Goal: Transaction & Acquisition: Book appointment/travel/reservation

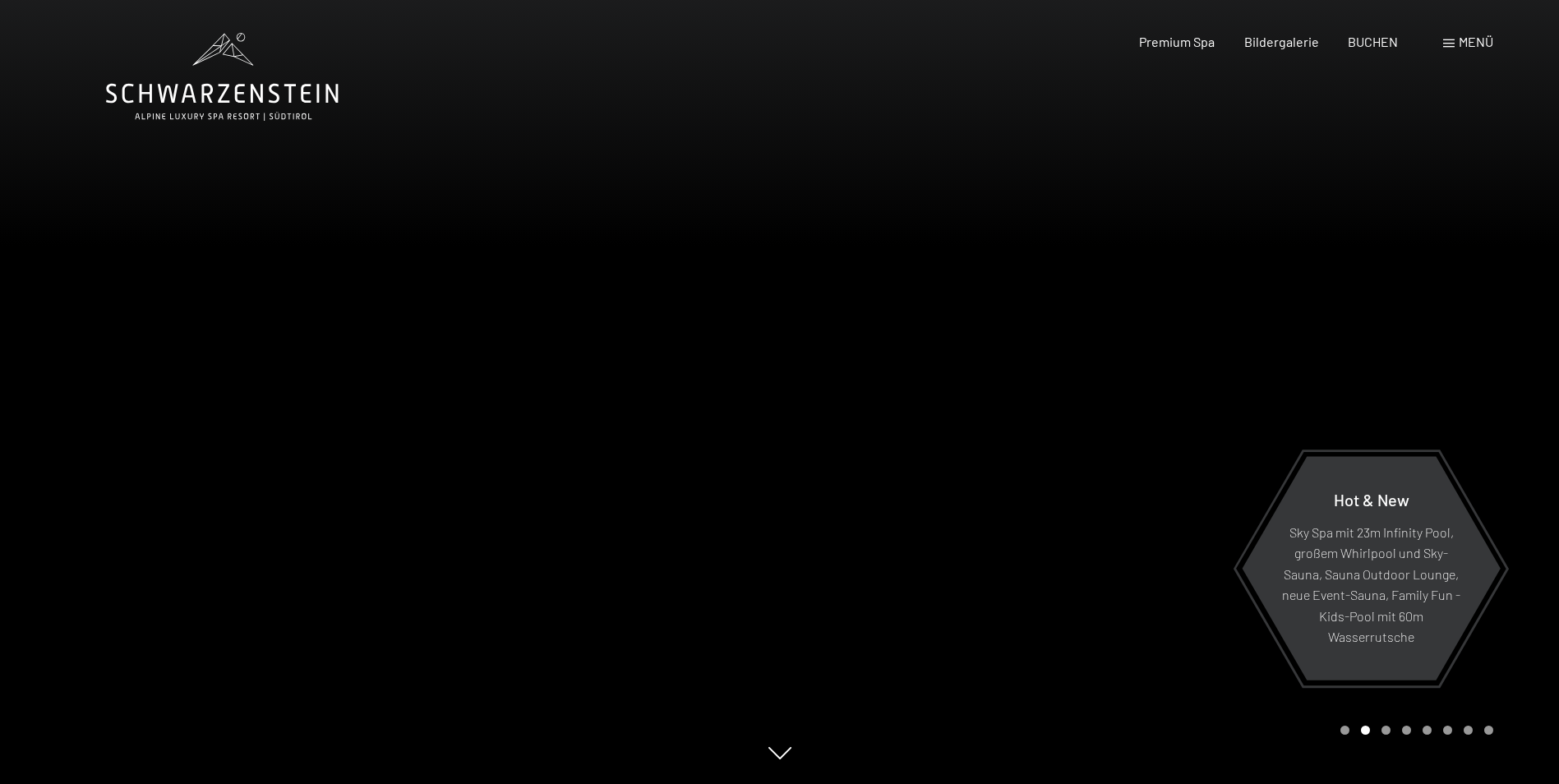
click at [1472, 41] on span "Menü" at bounding box center [1476, 41] width 34 height 15
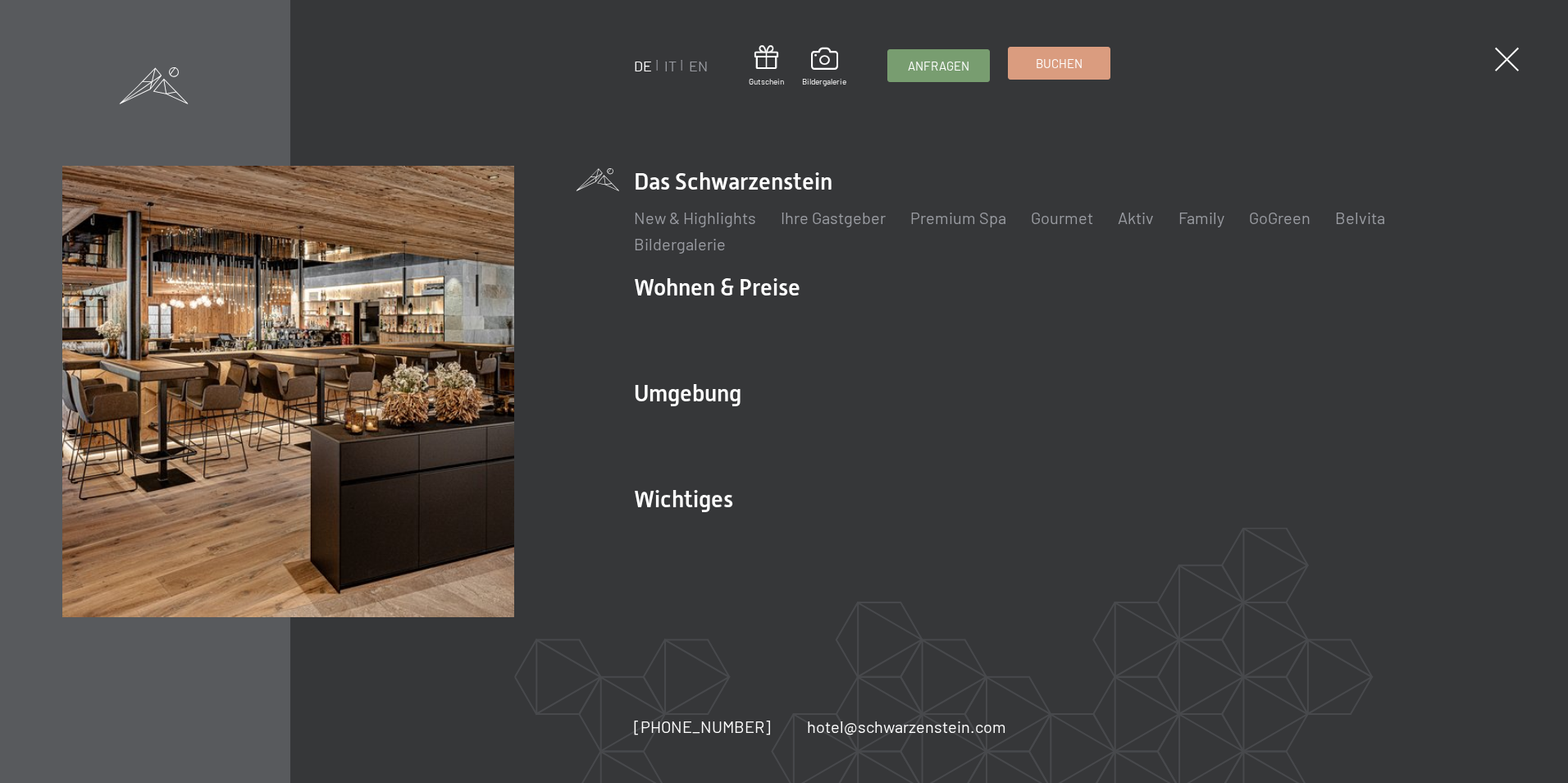
click at [1069, 63] on span "Buchen" at bounding box center [1059, 63] width 47 height 17
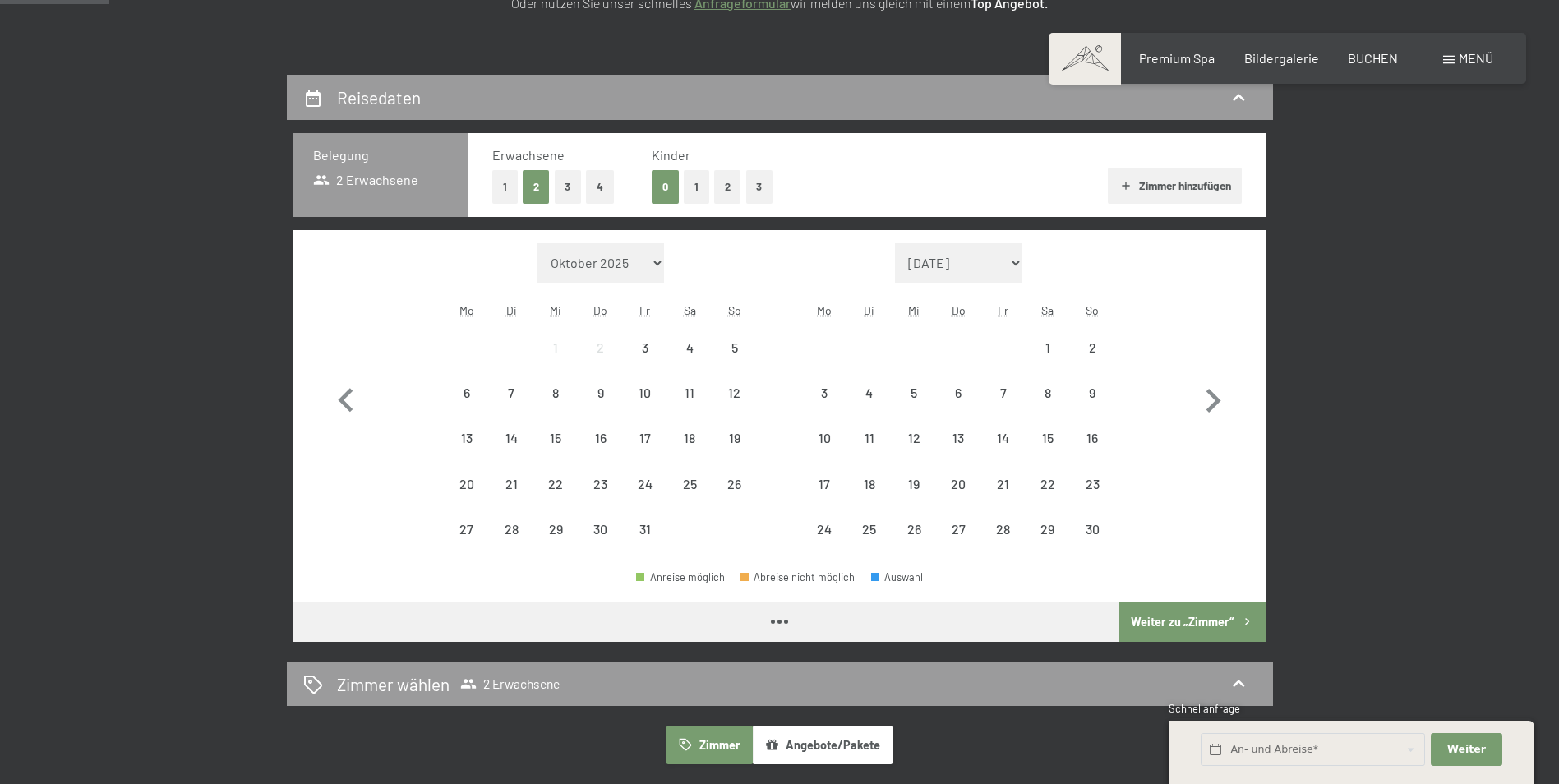
scroll to position [329, 0]
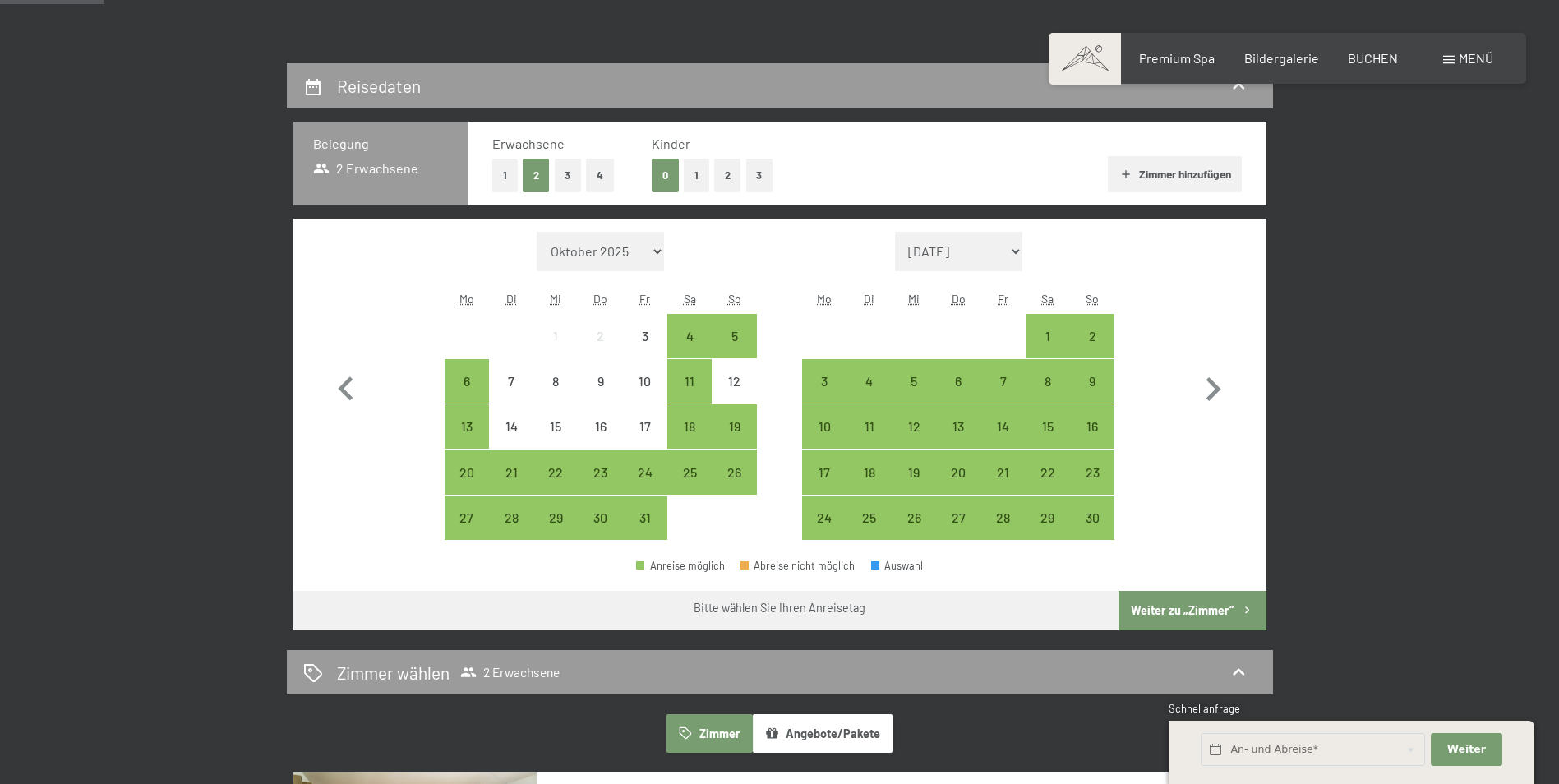
click at [696, 171] on button "1" at bounding box center [697, 175] width 26 height 33
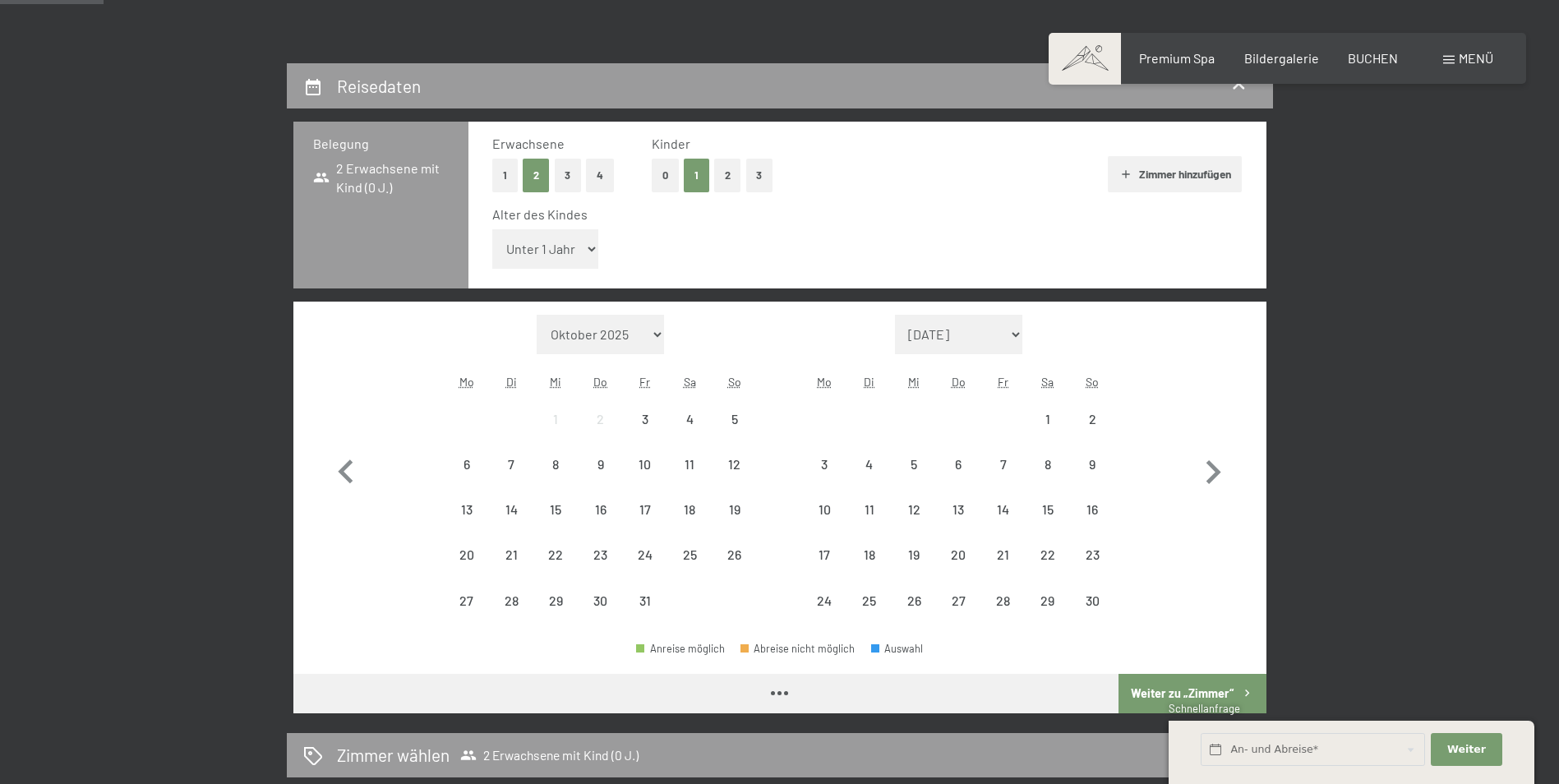
click at [572, 245] on select "Unter 1 Jahr 1 Jahr 2 Jahre 3 Jahre 4 Jahre 5 Jahre 6 Jahre 7 Jahre 8 Jahre 9 J…" at bounding box center [546, 249] width 107 height 39
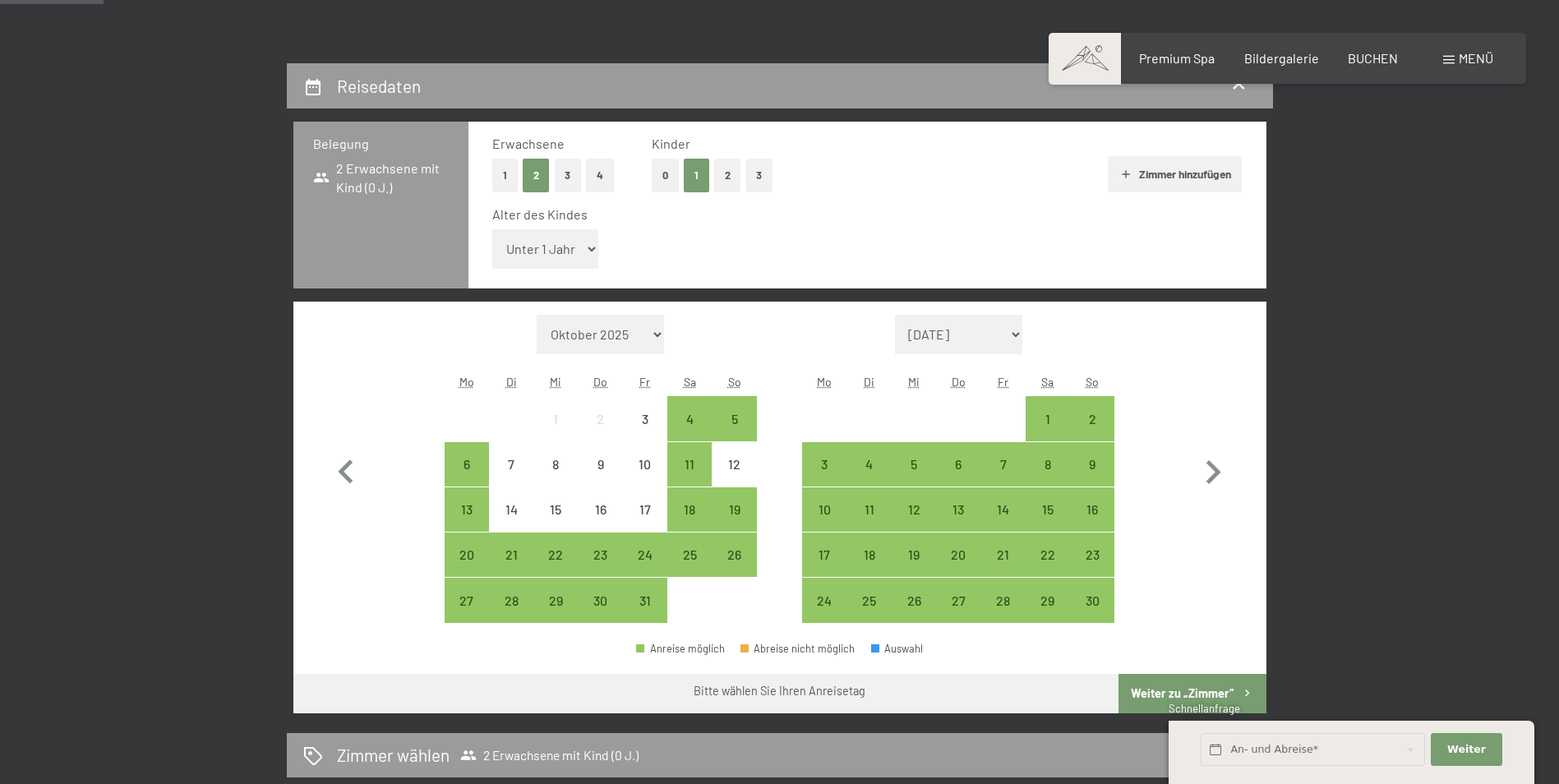
select select "2"
click at [492, 229] on select "Unter 1 Jahr 1 Jahr 2 Jahre 3 Jahre 4 Jahre 5 Jahre 6 Jahre 7 Jahre 8 Jahre 9 J…" at bounding box center [546, 249] width 107 height 39
click at [1090, 413] on div "2" at bounding box center [1092, 433] width 41 height 41
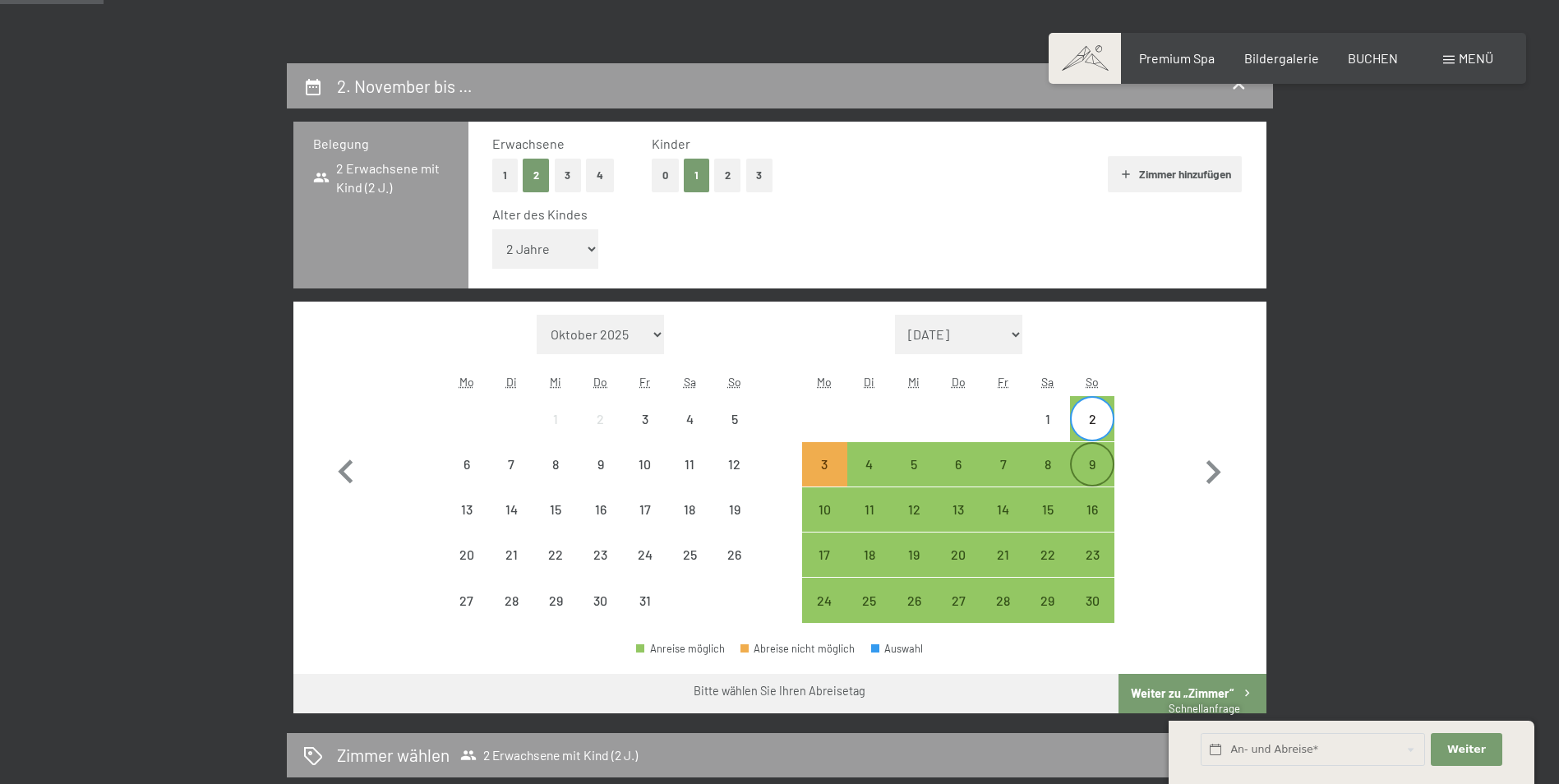
click at [1093, 470] on div "9" at bounding box center [1092, 479] width 41 height 41
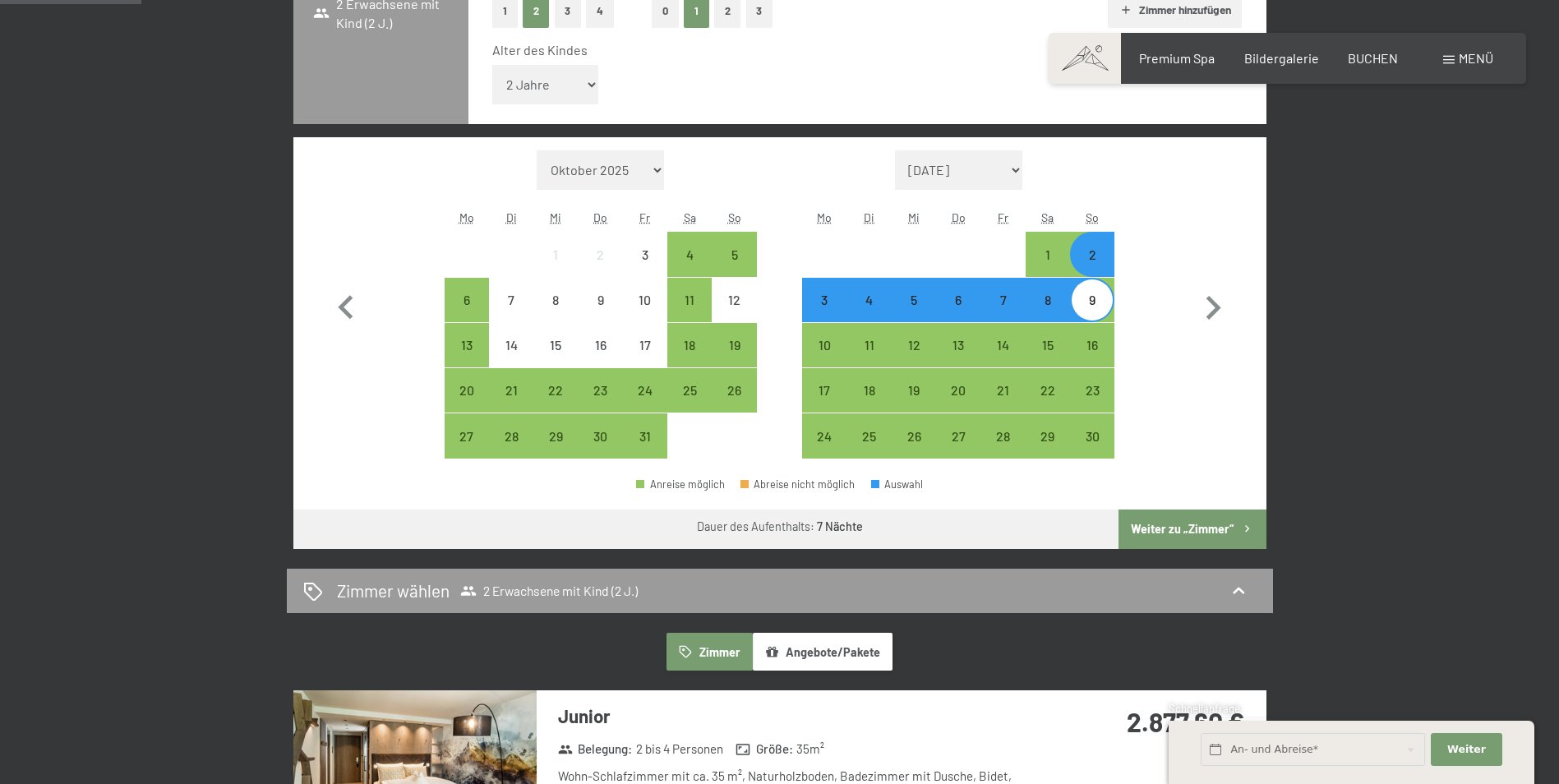
click at [1183, 528] on button "Weiter zu „Zimmer“" at bounding box center [1192, 529] width 147 height 39
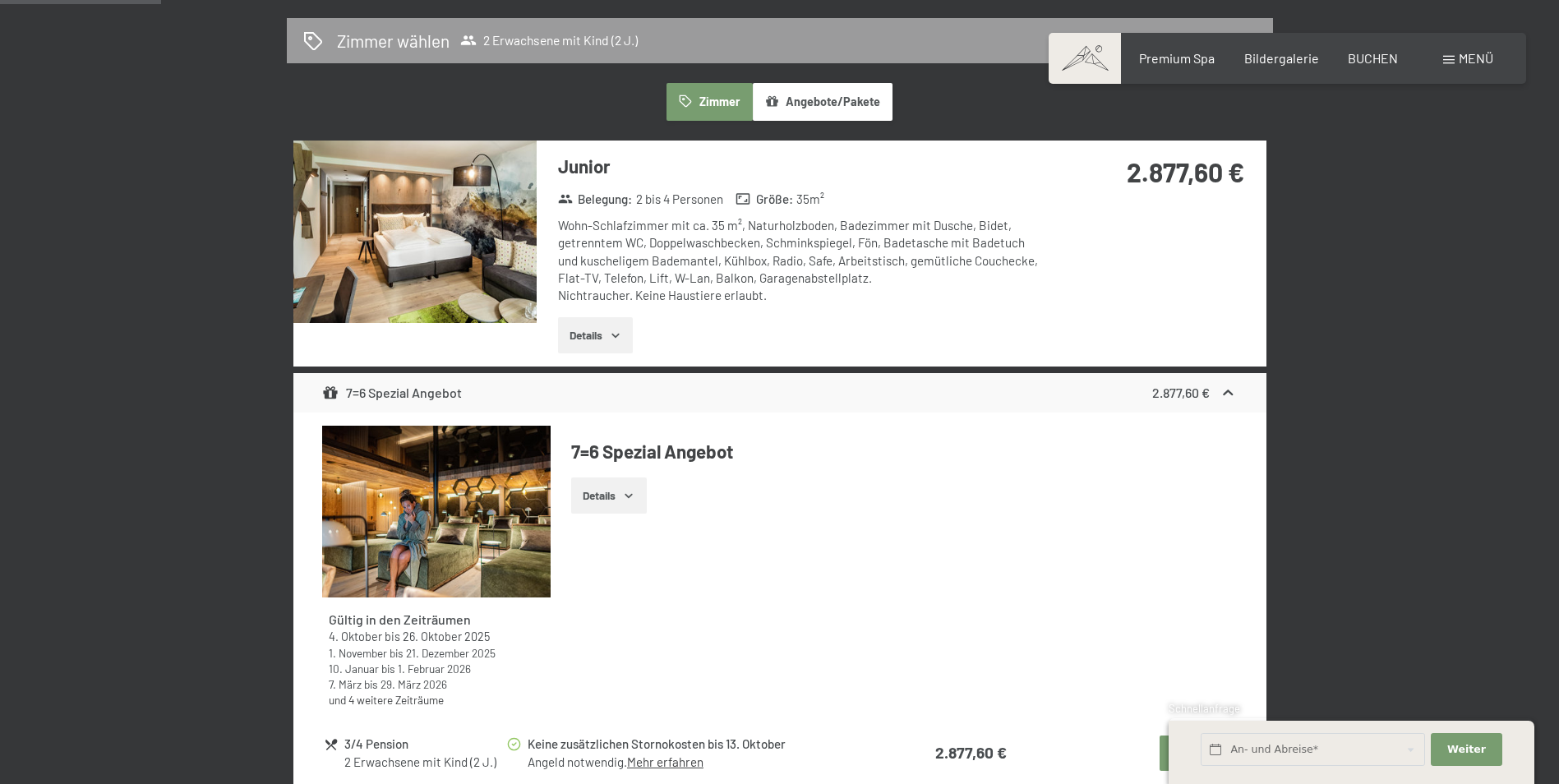
scroll to position [392, 0]
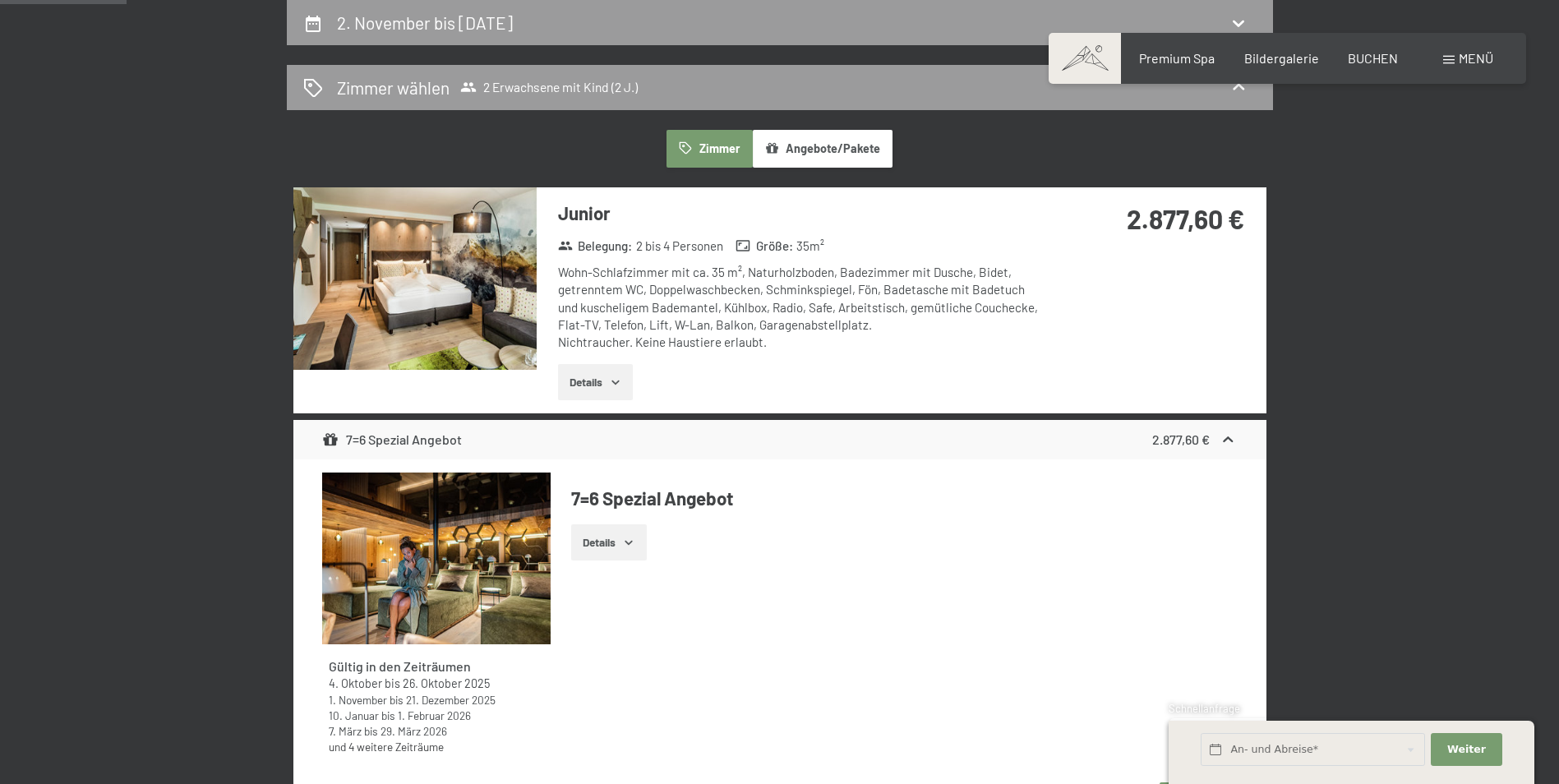
click at [610, 374] on button "Details" at bounding box center [595, 382] width 75 height 36
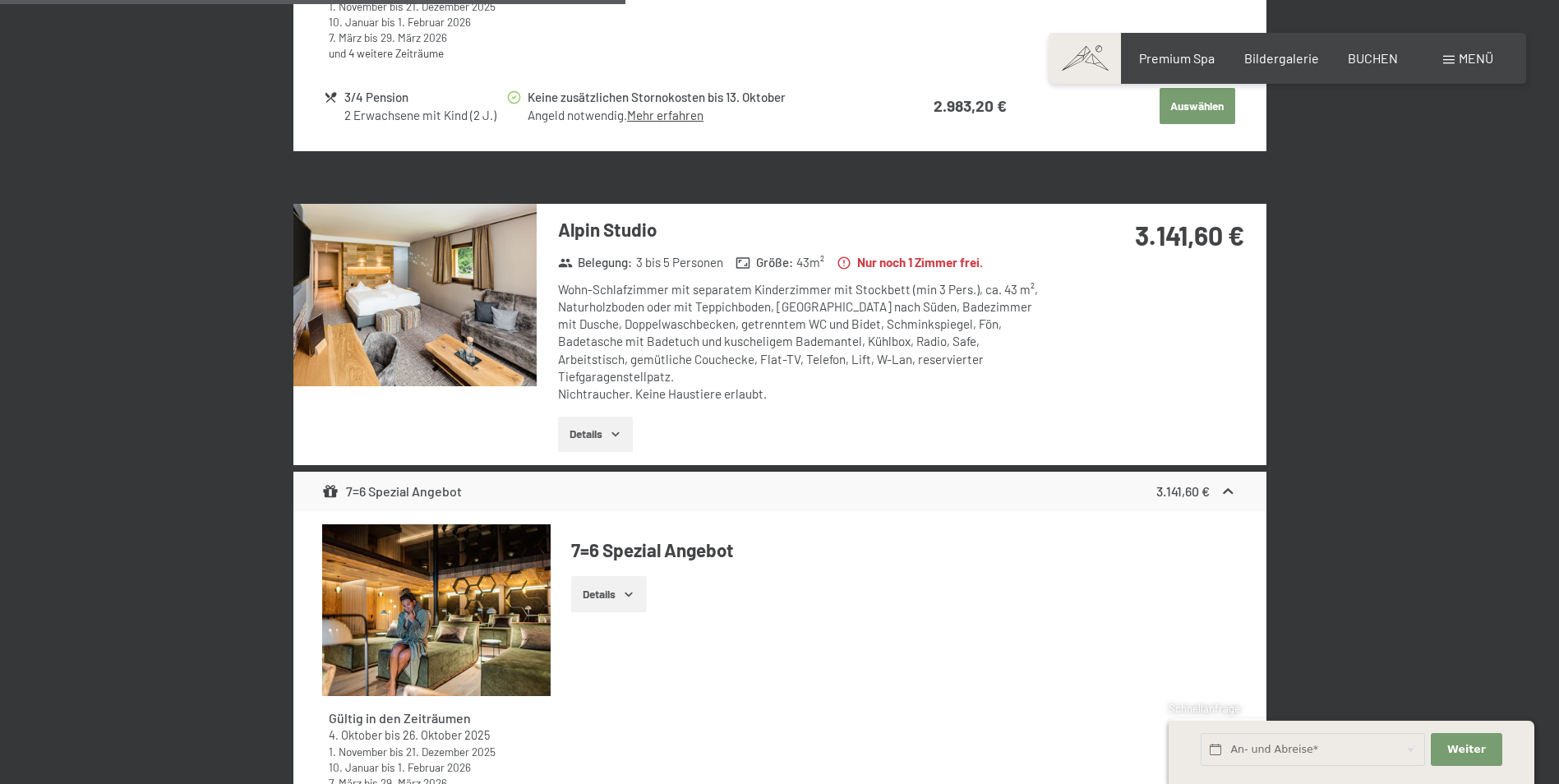
scroll to position [2035, 0]
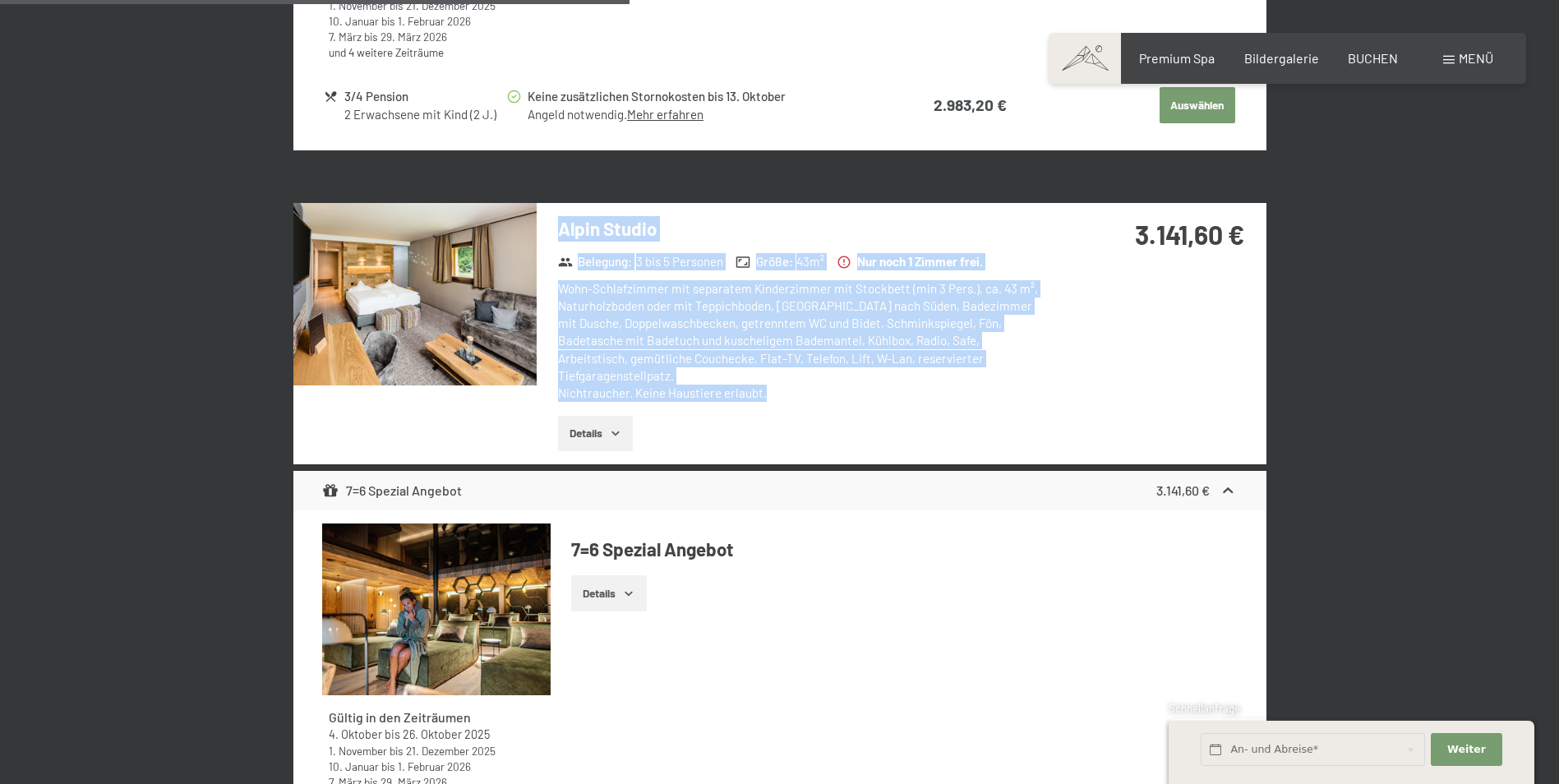
drag, startPoint x: 561, startPoint y: 226, endPoint x: 780, endPoint y: 380, distance: 267.7
click at [780, 380] on div "Alpin Studio Belegung : 3 bis 5 Personen Größe : 43 m² Nur noch 1 Zimmer frei. …" at bounding box center [792, 334] width 511 height 262
click at [780, 380] on div "Wohn-Schlafzimmer mit separatem Kinderzimmer mit Stockbett (min 3 Pers.), ca. 4…" at bounding box center [802, 341] width 489 height 123
drag, startPoint x: 770, startPoint y: 379, endPoint x: 558, endPoint y: 227, distance: 260.9
click at [558, 227] on div "Alpin Studio Belegung : 3 bis 5 Personen Größe : 43 m² Nur noch 1 Zimmer frei. …" at bounding box center [792, 334] width 511 height 262
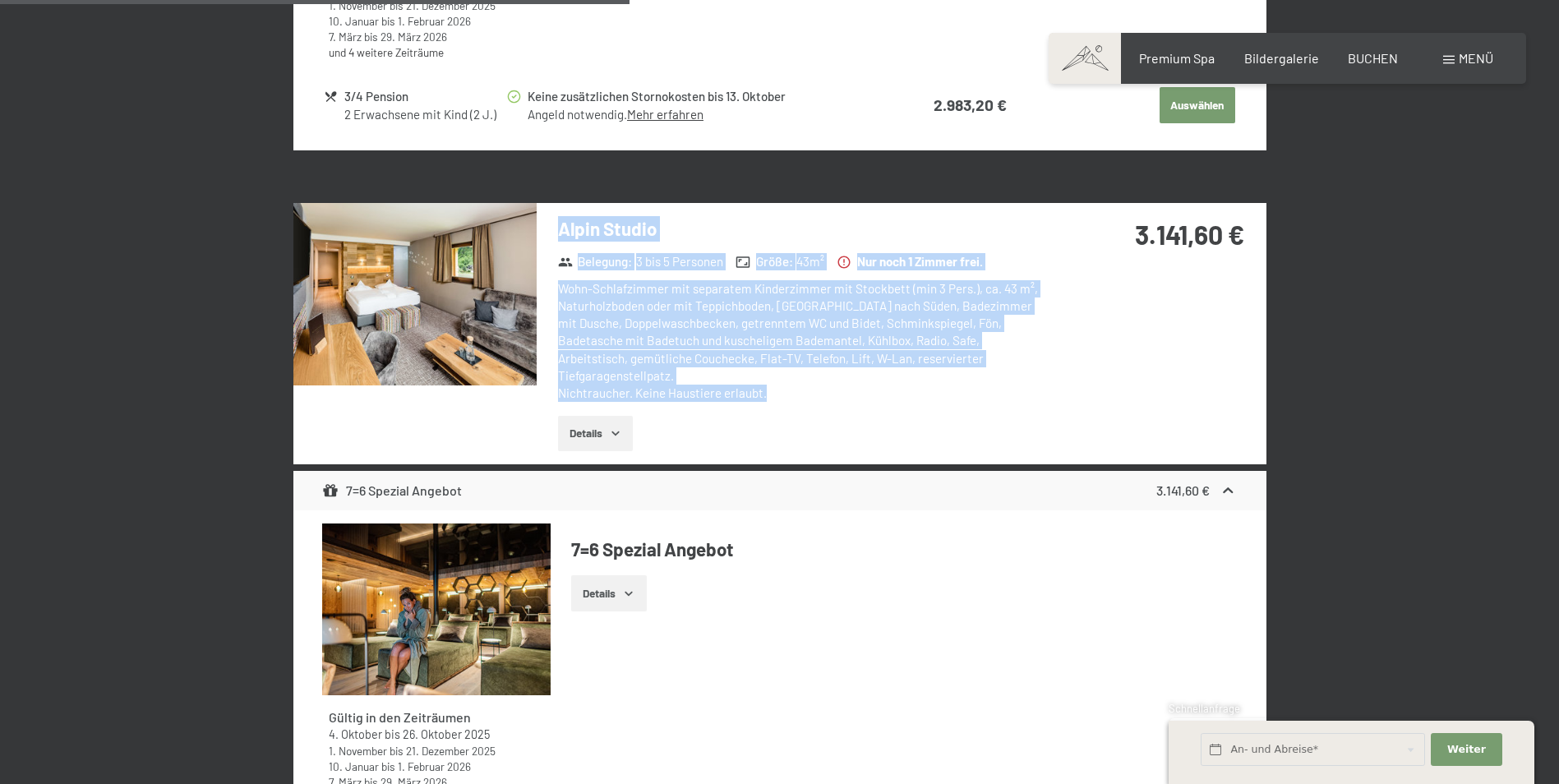
click at [558, 227] on h3 "Alpin Studio" at bounding box center [802, 229] width 489 height 26
drag, startPoint x: 559, startPoint y: 227, endPoint x: 766, endPoint y: 368, distance: 250.5
click at [766, 368] on div "Alpin Studio Belegung : 3 bis 5 Personen Größe : 43 m² Nur noch 1 Zimmer frei. …" at bounding box center [792, 334] width 511 height 262
click at [766, 368] on div "Wohn-Schlafzimmer mit separatem Kinderzimmer mit Stockbett (min 3 Pers.), ca. 4…" at bounding box center [802, 341] width 489 height 123
drag, startPoint x: 766, startPoint y: 378, endPoint x: 559, endPoint y: 226, distance: 256.8
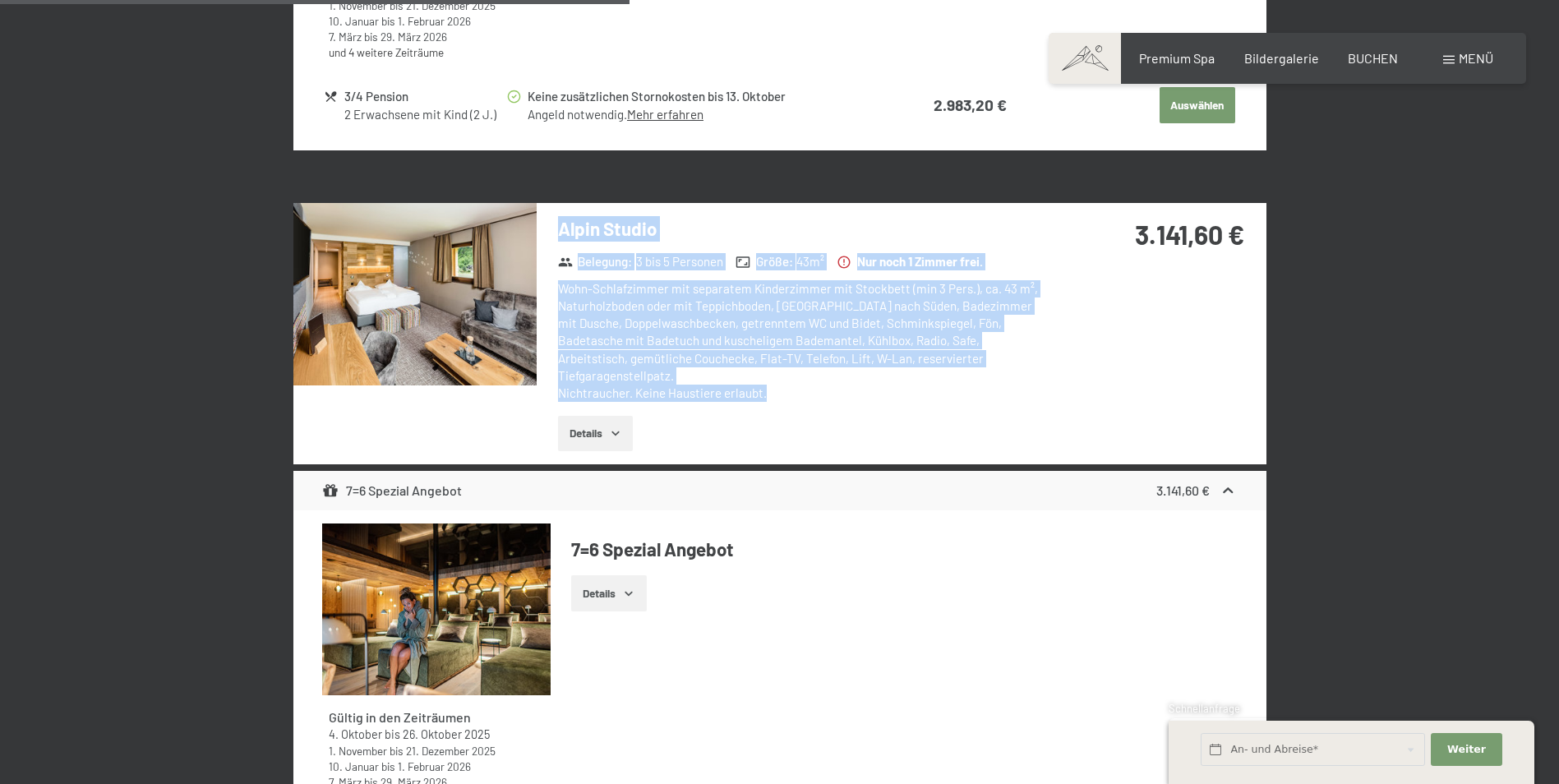
click at [559, 226] on div "Alpin Studio Belegung : 3 bis 5 Personen Größe : 43 m² Nur noch 1 Zimmer frei. …" at bounding box center [792, 334] width 511 height 262
click at [559, 226] on h3 "Alpin Studio" at bounding box center [802, 229] width 489 height 26
drag, startPoint x: 553, startPoint y: 226, endPoint x: 788, endPoint y: 376, distance: 278.8
click at [788, 376] on div "Alpin Studio Belegung : 3 bis 5 Personen Größe : 43 m² Nur noch 1 Zimmer frei. …" at bounding box center [792, 334] width 511 height 262
click at [788, 376] on div "Wohn-Schlafzimmer mit separatem Kinderzimmer mit Stockbett (min 3 Pers.), ca. 4…" at bounding box center [802, 341] width 489 height 123
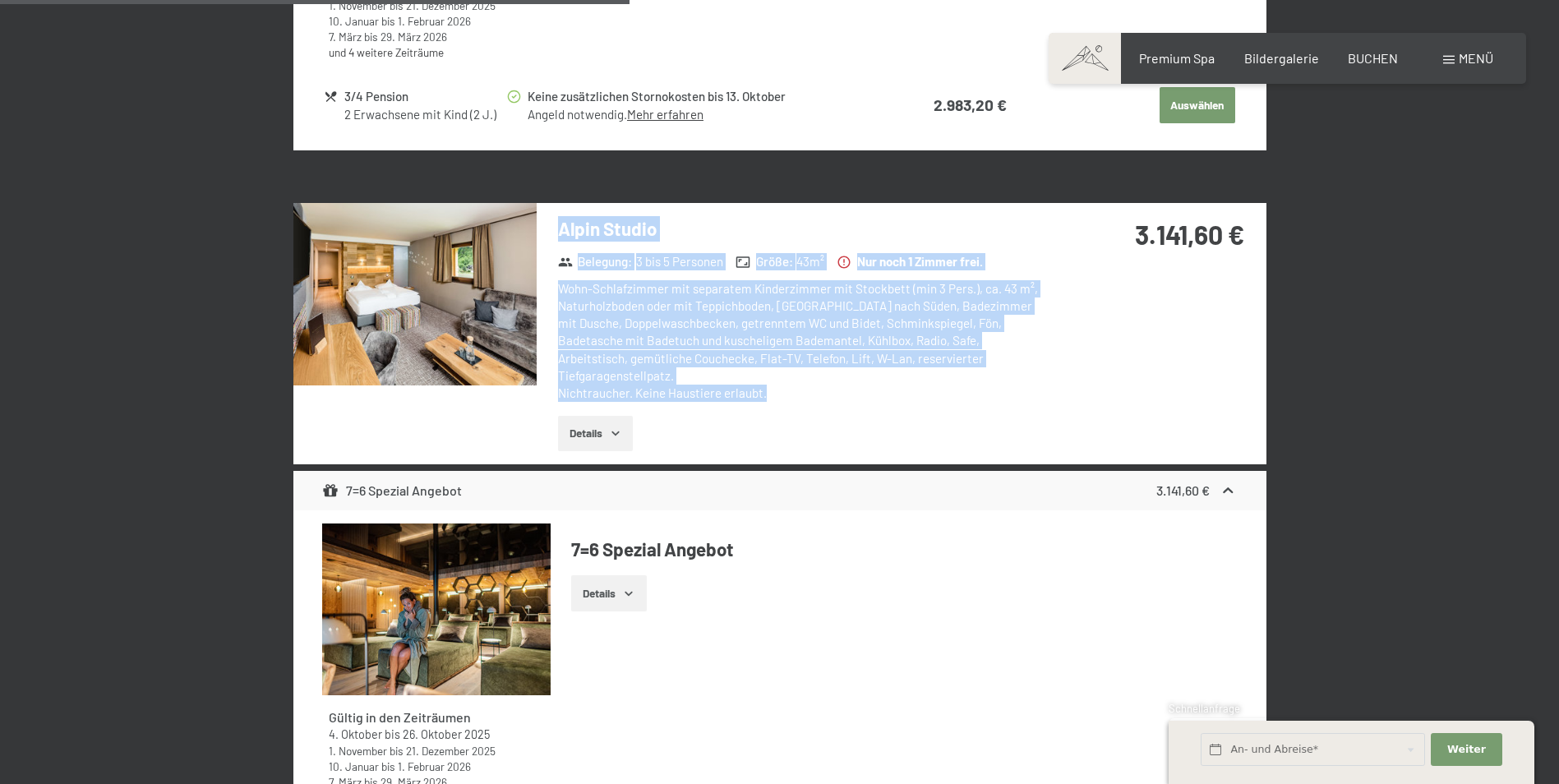
drag, startPoint x: 770, startPoint y: 379, endPoint x: 557, endPoint y: 226, distance: 262.3
click at [557, 226] on div "Alpin Studio Belegung : 3 bis 5 Personen Größe : 43 m² Nur noch 1 Zimmer frei. …" at bounding box center [792, 334] width 511 height 262
drag, startPoint x: 556, startPoint y: 226, endPoint x: 789, endPoint y: 362, distance: 269.8
click at [789, 362] on div "Alpin Studio Belegung : 3 bis 5 Personen Größe : 43 m² Nur noch 1 Zimmer frei. …" at bounding box center [792, 334] width 511 height 262
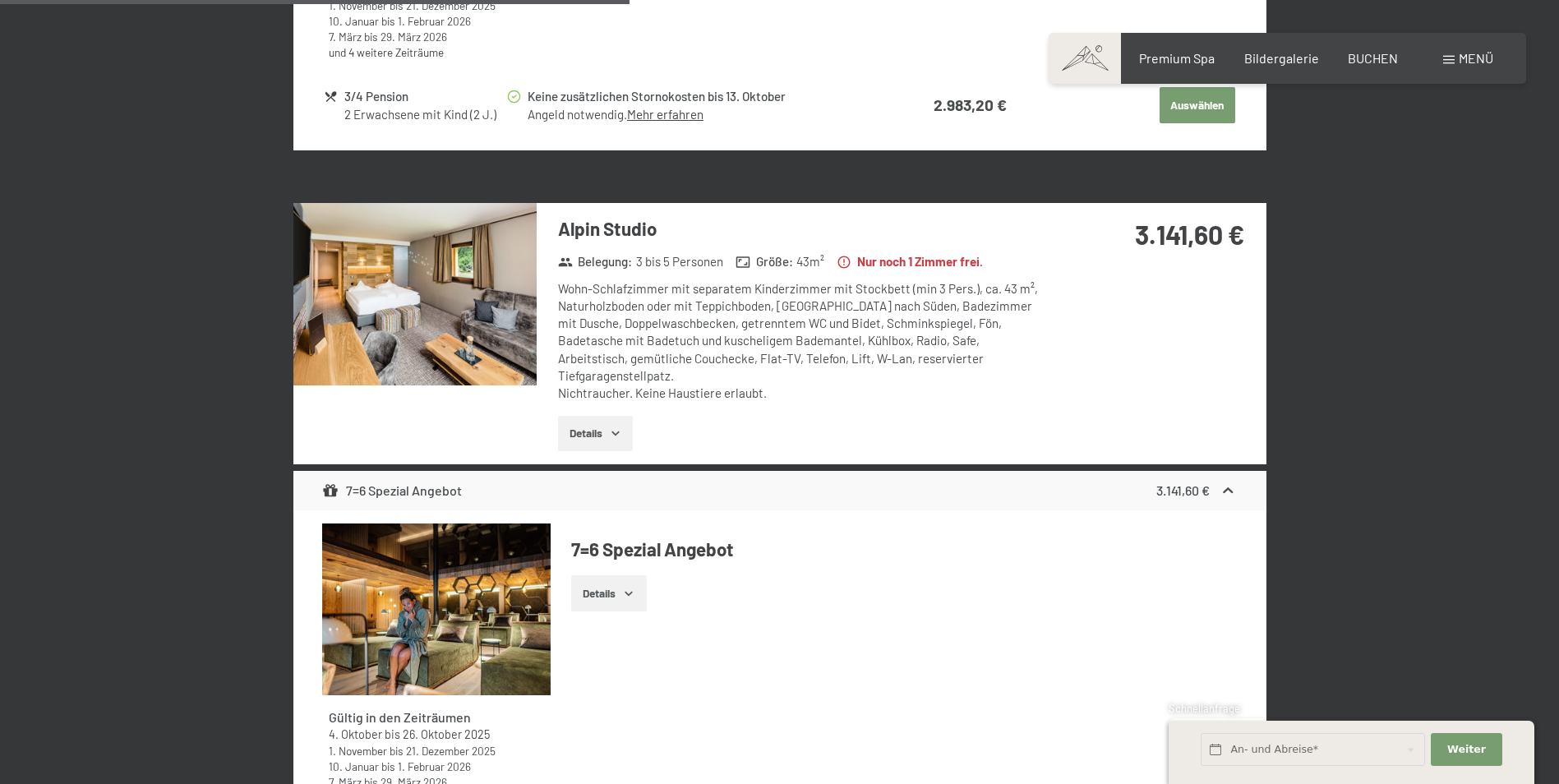
drag, startPoint x: 789, startPoint y: 362, endPoint x: 772, endPoint y: 377, distance: 22.7
click at [772, 377] on div "Wohn-Schlafzimmer mit separatem Kinderzimmer mit Stockbett (min 3 Pers.), ca. 4…" at bounding box center [802, 341] width 489 height 123
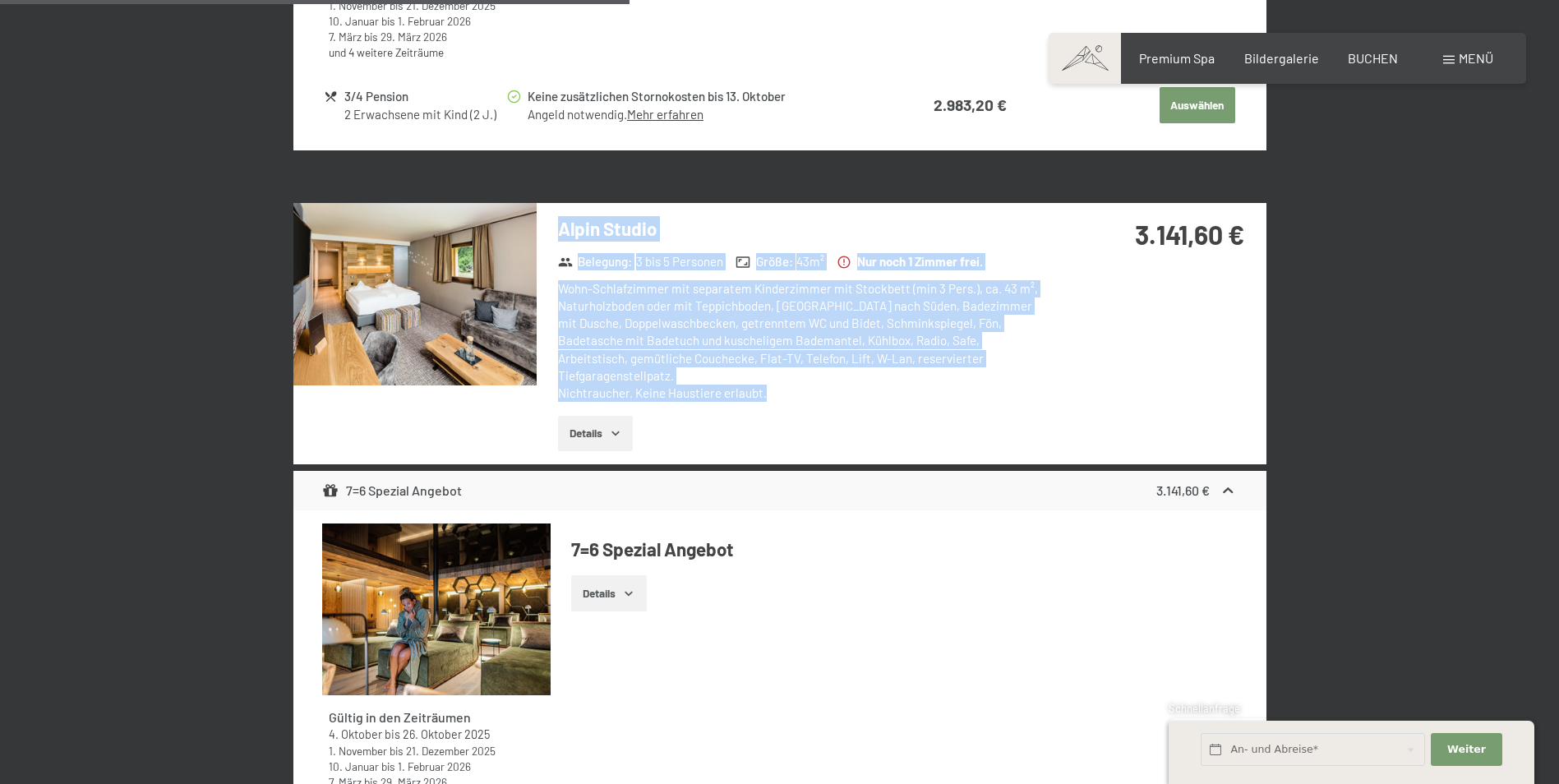
drag, startPoint x: 784, startPoint y: 380, endPoint x: 559, endPoint y: 227, distance: 272.1
click at [559, 227] on div "Alpin Studio Belegung : 3 bis 5 Personen Größe : 43 m² Nur noch 1 Zimmer frei. …" at bounding box center [792, 334] width 511 height 262
click at [559, 227] on h3 "Alpin Studio" at bounding box center [802, 229] width 489 height 26
drag, startPoint x: 562, startPoint y: 227, endPoint x: 780, endPoint y: 380, distance: 266.3
click at [780, 380] on div "Alpin Studio Belegung : 3 bis 5 Personen Größe : 43 m² Nur noch 1 Zimmer frei. …" at bounding box center [792, 334] width 511 height 262
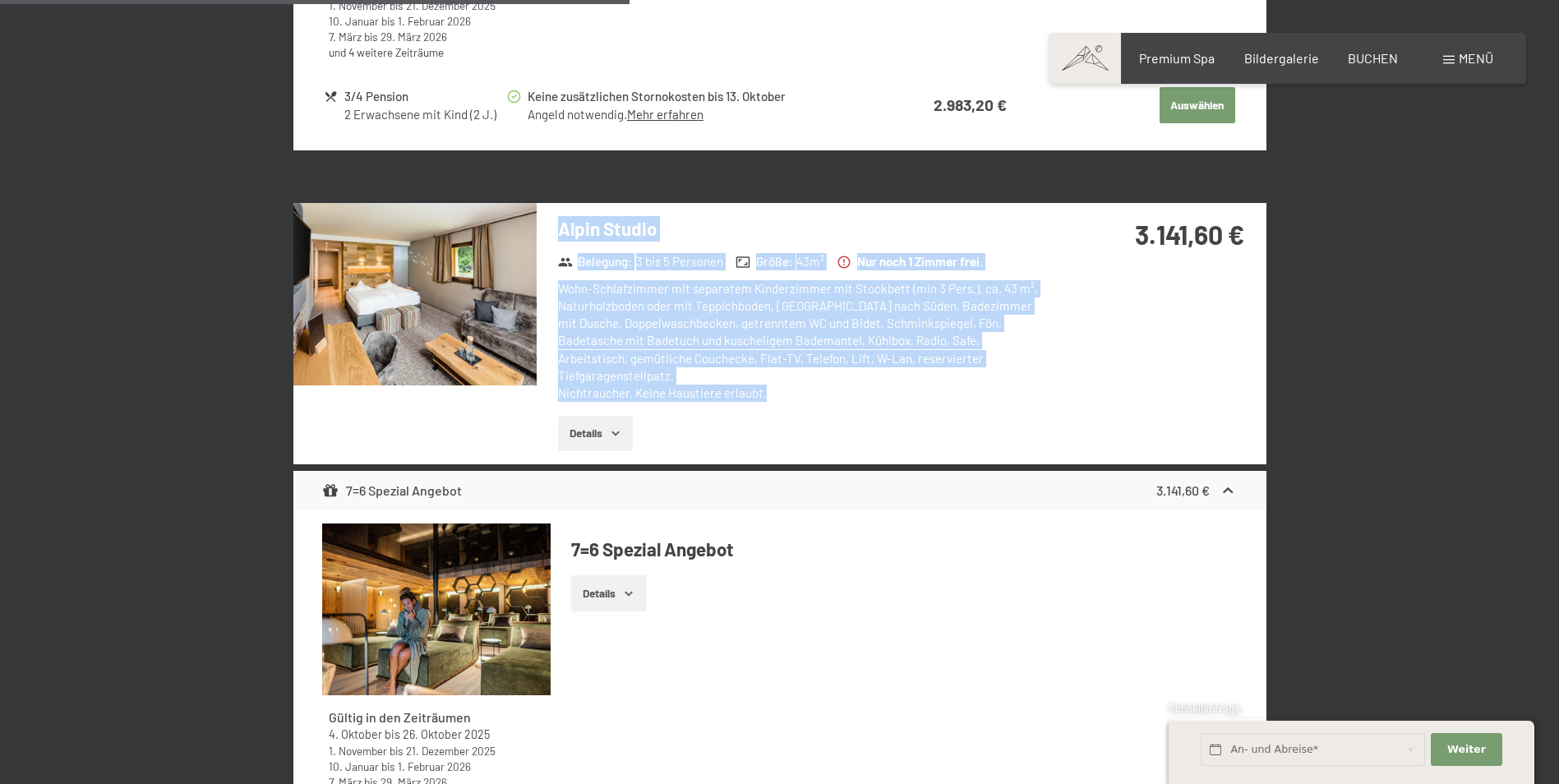
click at [780, 380] on div "Wohn-Schlafzimmer mit separatem Kinderzimmer mit Stockbett (min 3 Pers.), ca. 4…" at bounding box center [802, 341] width 489 height 123
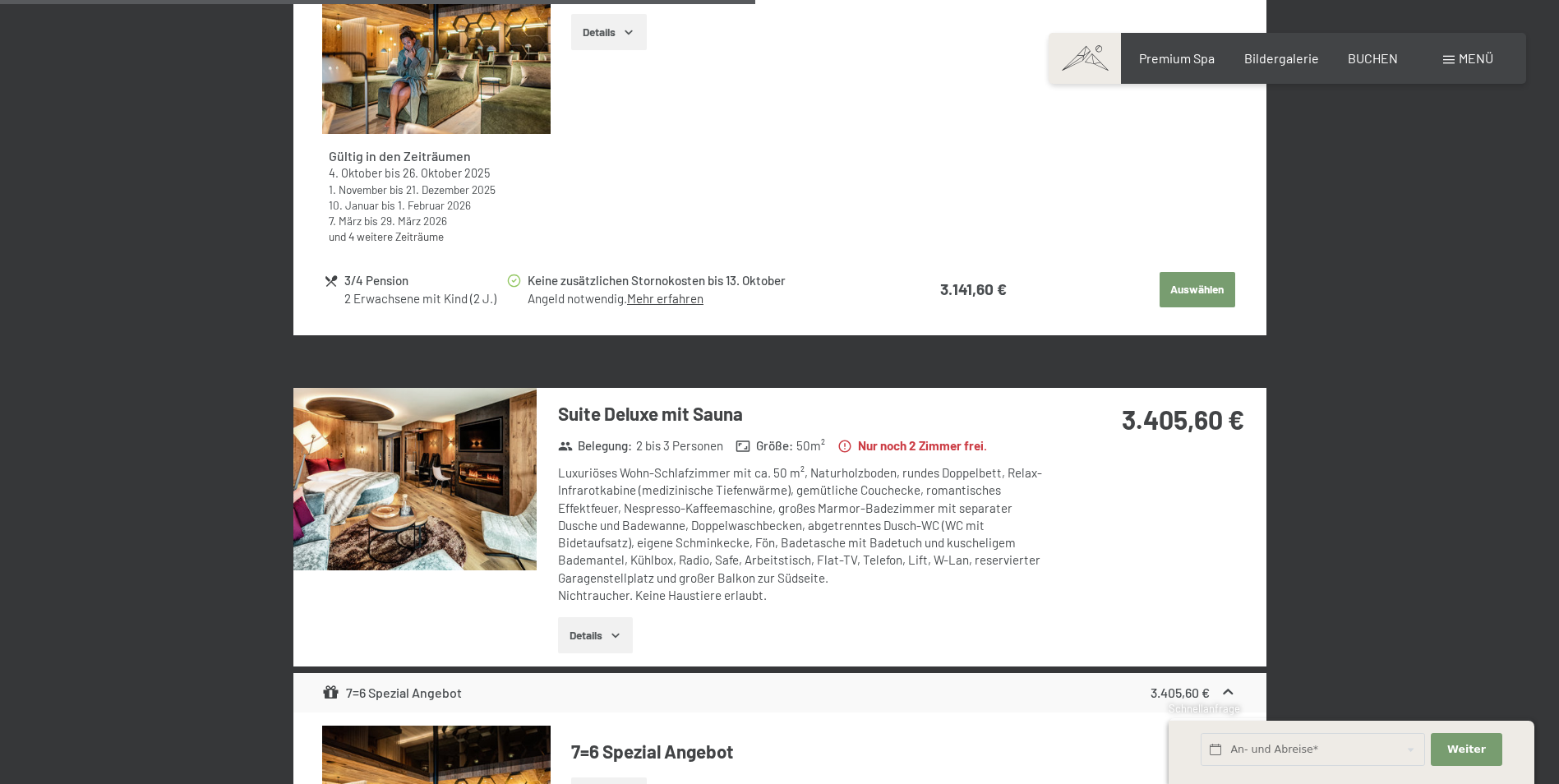
scroll to position [2775, 0]
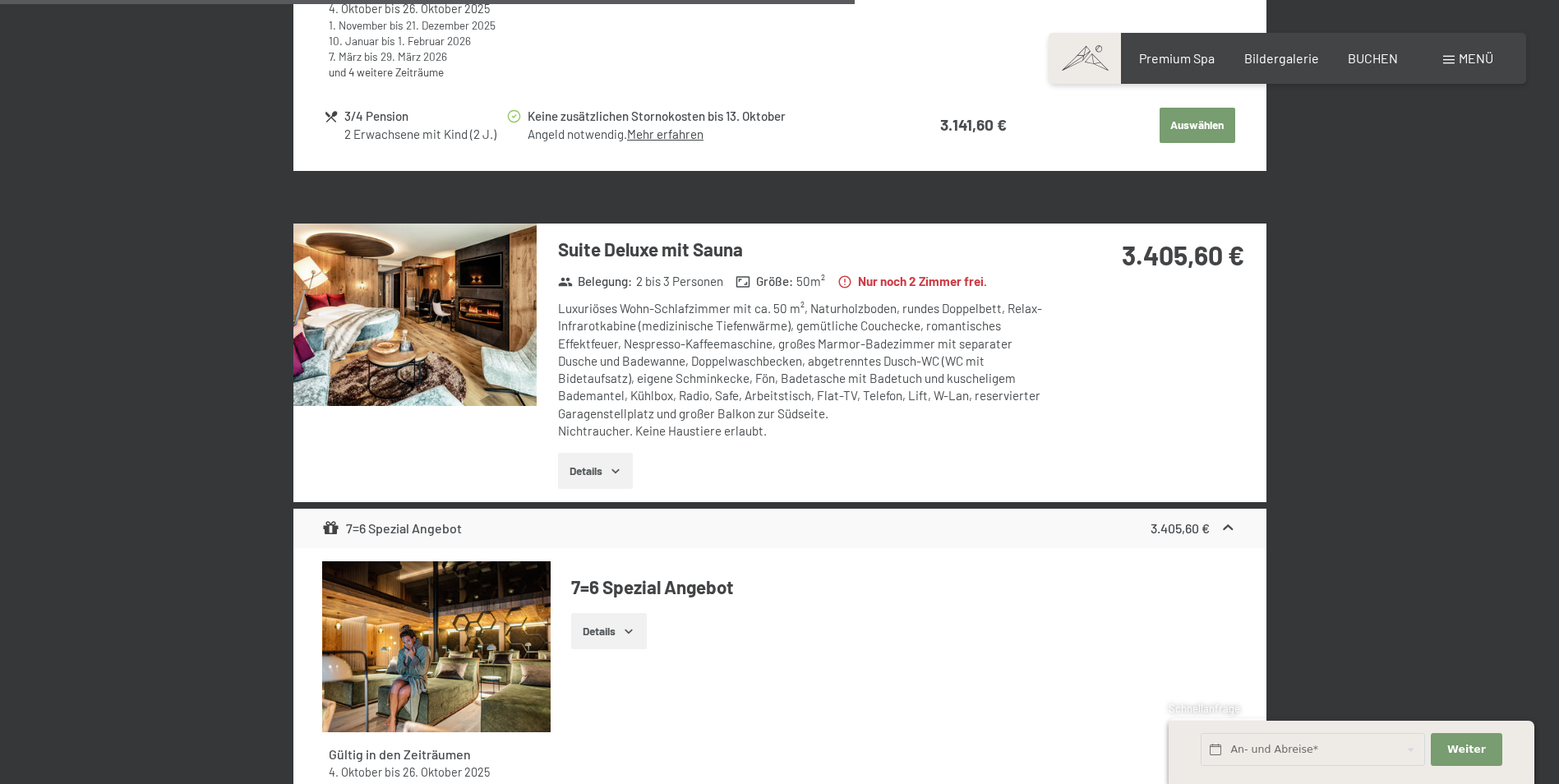
drag, startPoint x: 783, startPoint y: 367, endPoint x: 783, endPoint y: 346, distance: 21.0
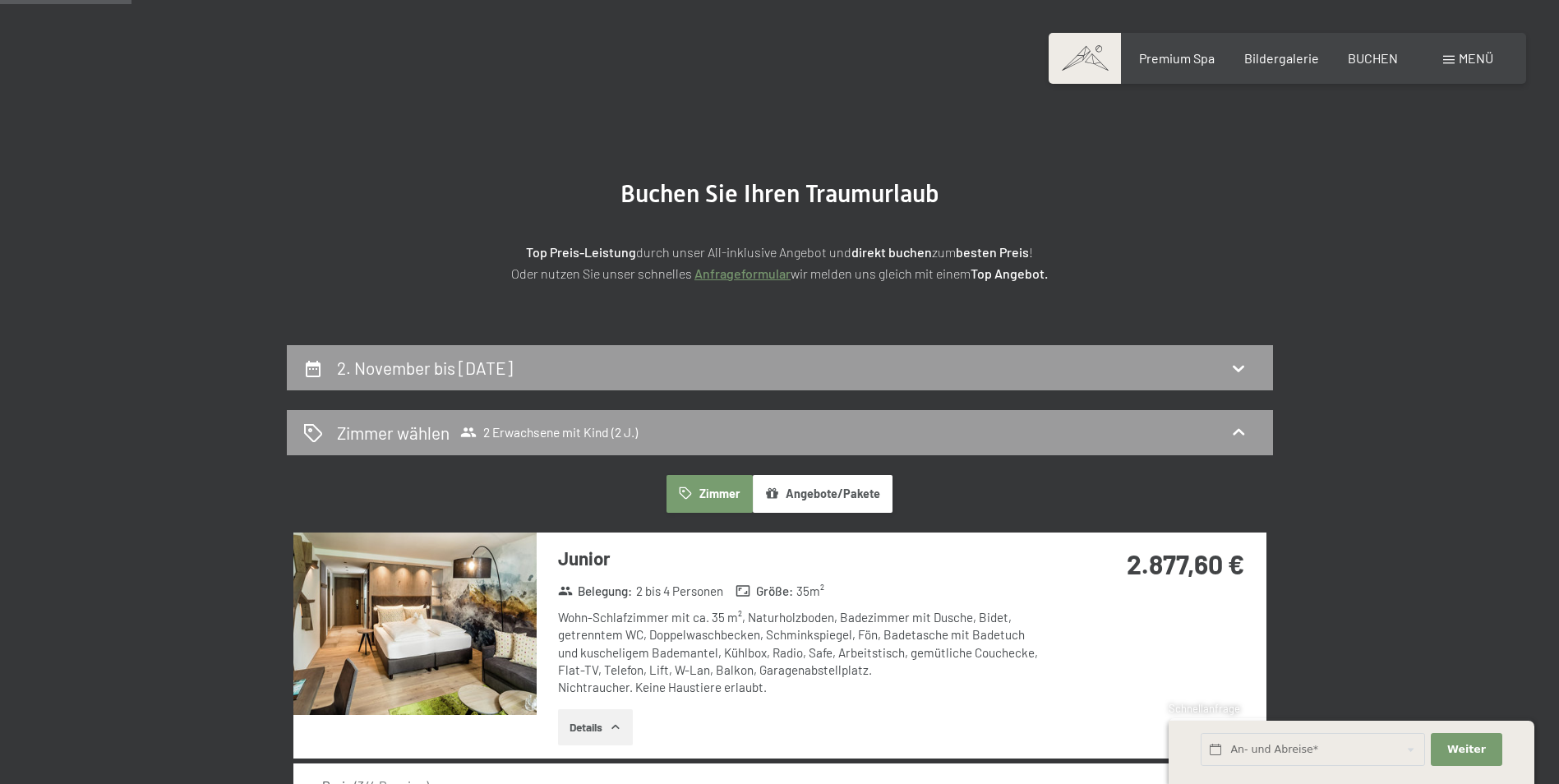
scroll to position [0, 0]
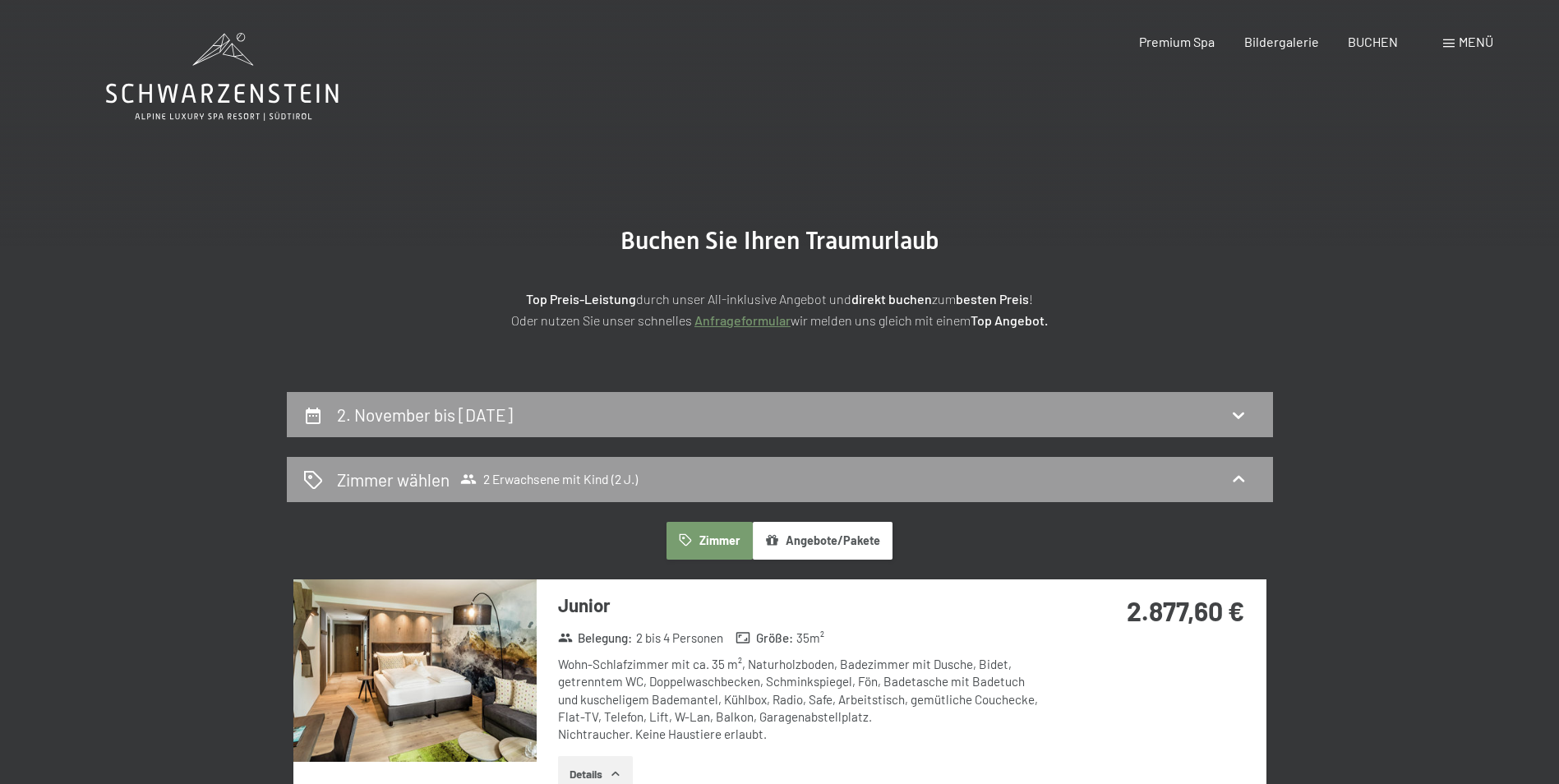
drag, startPoint x: 783, startPoint y: 367, endPoint x: 766, endPoint y: 188, distance: 179.8
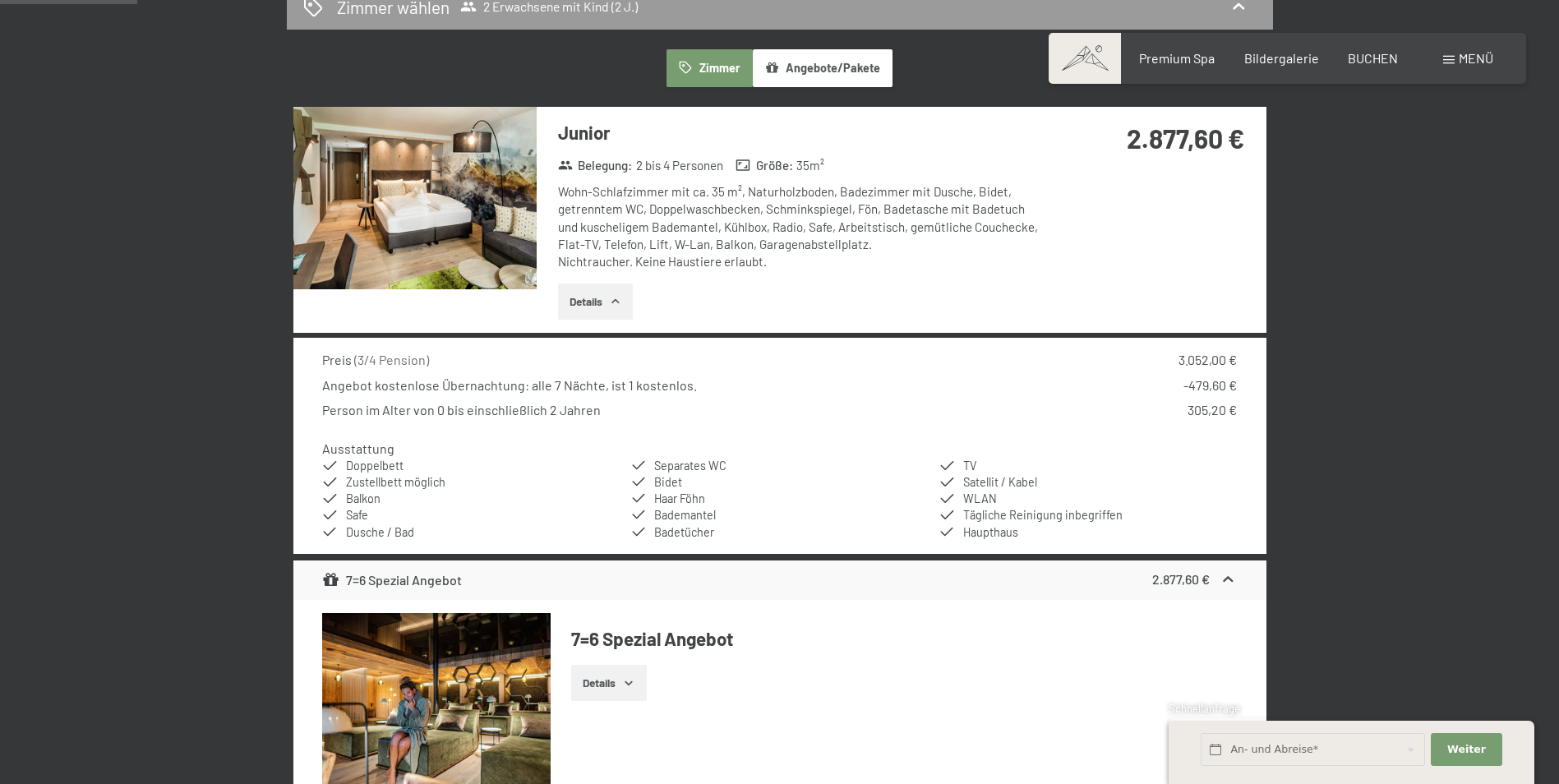
scroll to position [493, 0]
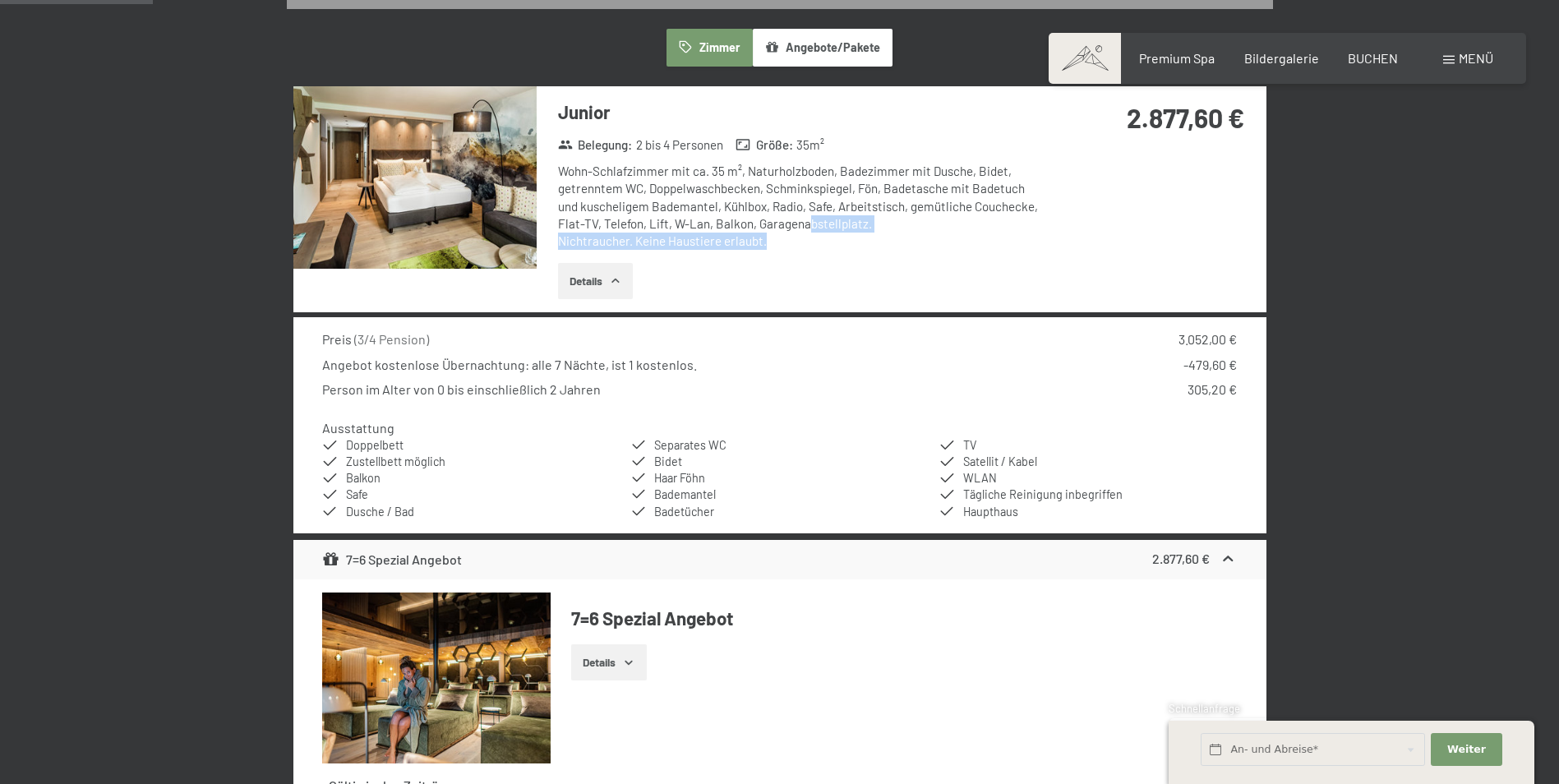
drag, startPoint x: 768, startPoint y: 242, endPoint x: 785, endPoint y: 231, distance: 20.2
click at [785, 231] on div "Wohn-Schlafzimmer mit ca. 35 m², Naturholzboden, Badezimmer mit Dusche, Bidet, …" at bounding box center [802, 207] width 489 height 87
drag, startPoint x: 771, startPoint y: 244, endPoint x: 764, endPoint y: 222, distance: 23.1
click at [764, 222] on div "Wohn-Schlafzimmer mit ca. 35 m², Naturholzboden, Badezimmer mit Dusche, Bidet, …" at bounding box center [802, 207] width 489 height 87
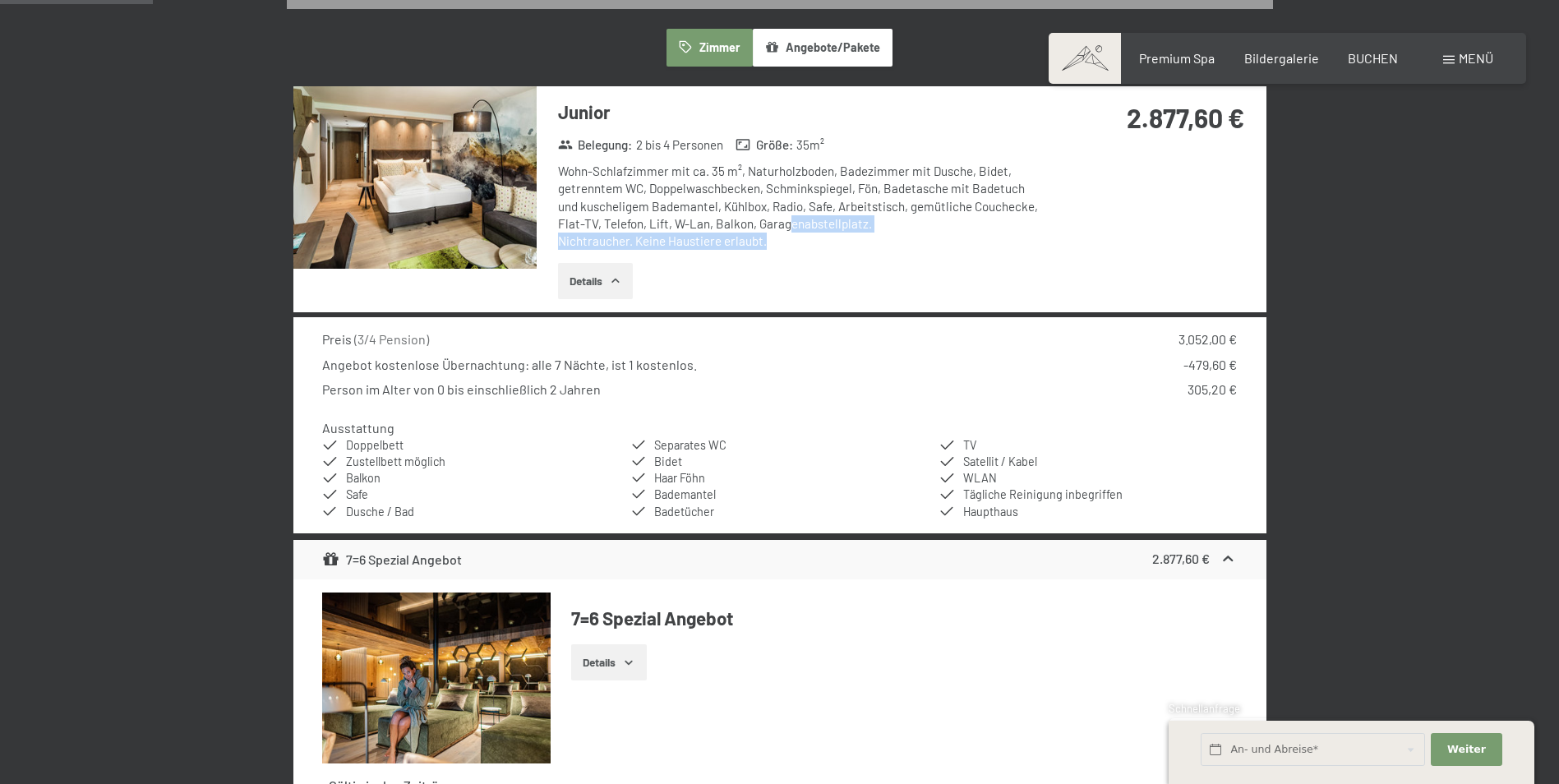
click at [764, 222] on div "Wohn-Schlafzimmer mit ca. 35 m², Naturholzboden, Badezimmer mit Dusche, Bidet, …" at bounding box center [802, 207] width 489 height 87
drag, startPoint x: 773, startPoint y: 244, endPoint x: 790, endPoint y: 255, distance: 20.2
click at [790, 255] on div "Junior Belegung : 2 bis 4 Personen Größe : 35 m² Wohn-Schlafzimmer mit ca. 35 m…" at bounding box center [792, 199] width 511 height 226
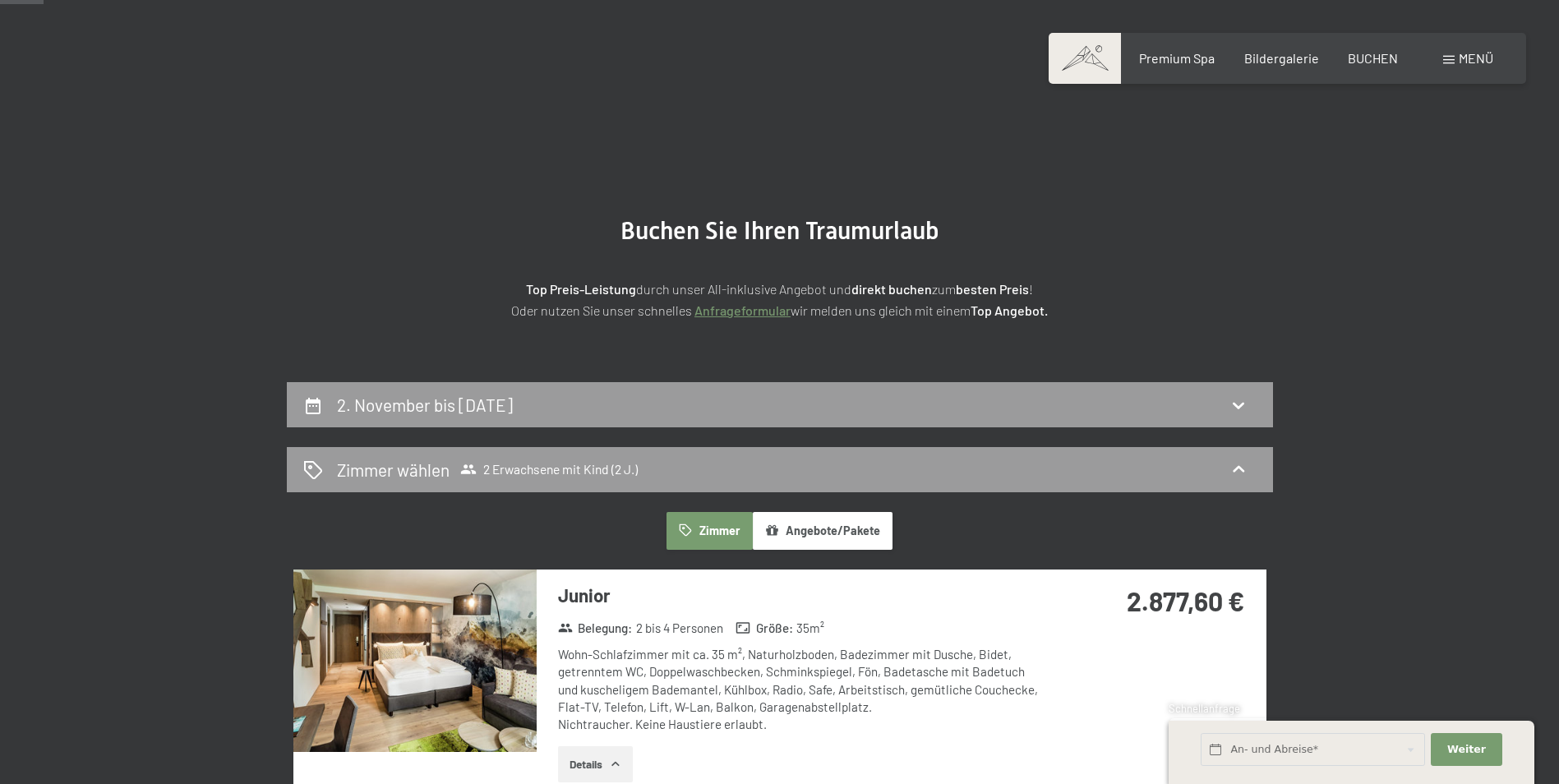
scroll to position [0, 0]
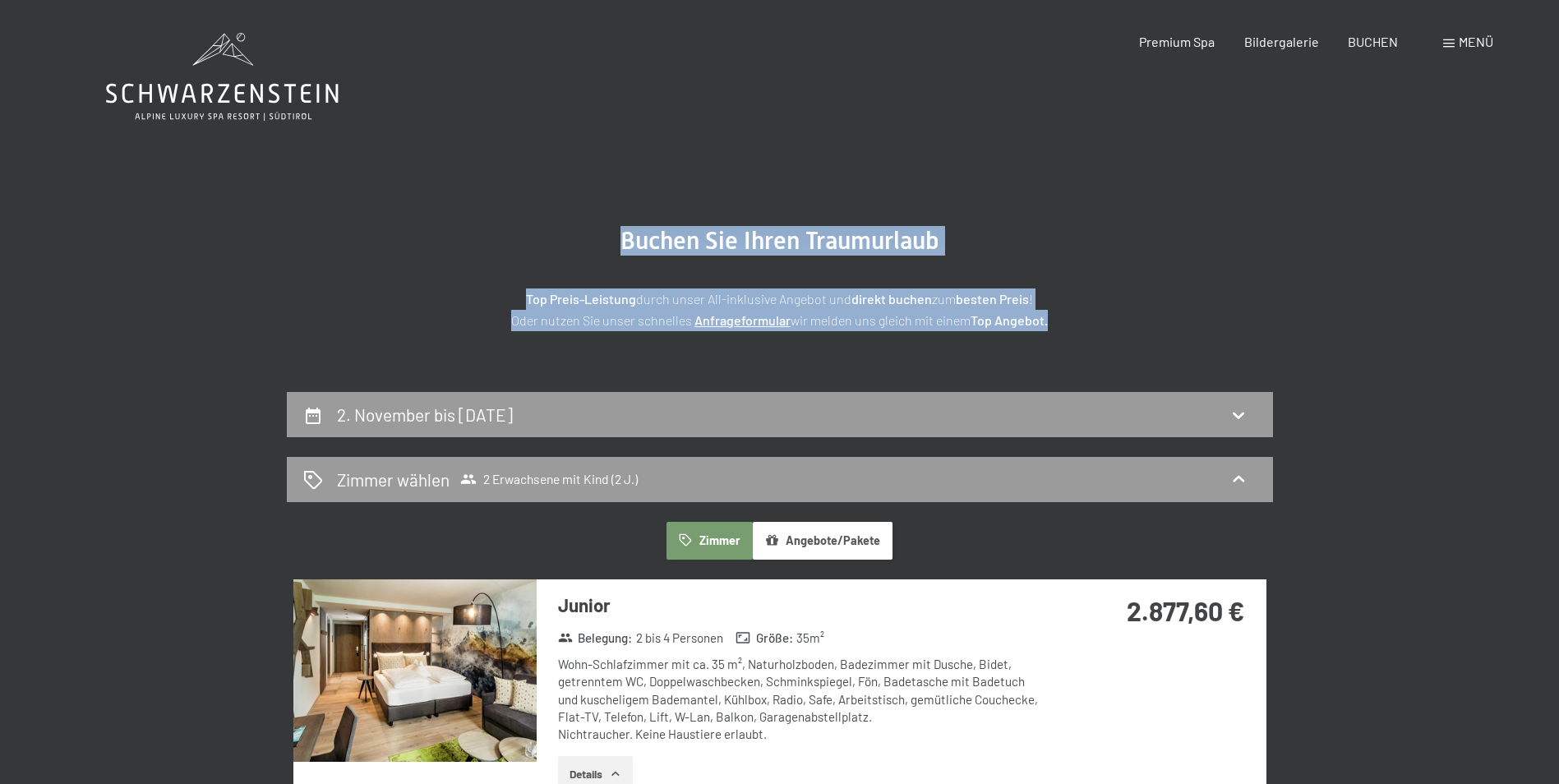
drag, startPoint x: 621, startPoint y: 233, endPoint x: 1048, endPoint y: 322, distance: 436.2
click at [1048, 322] on div "Buchen Sie Ihren Traumurlaub Top Preis-Leistung durch unser All-inklusive Angeb…" at bounding box center [780, 278] width 822 height 105
click at [1048, 322] on strong "Top Angebot." at bounding box center [1009, 320] width 77 height 15
drag, startPoint x: 1054, startPoint y: 323, endPoint x: 622, endPoint y: 238, distance: 440.3
click at [622, 238] on div "Buchen Sie Ihren Traumurlaub Top Preis-Leistung durch unser All-inklusive Angeb…" at bounding box center [780, 278] width 822 height 105
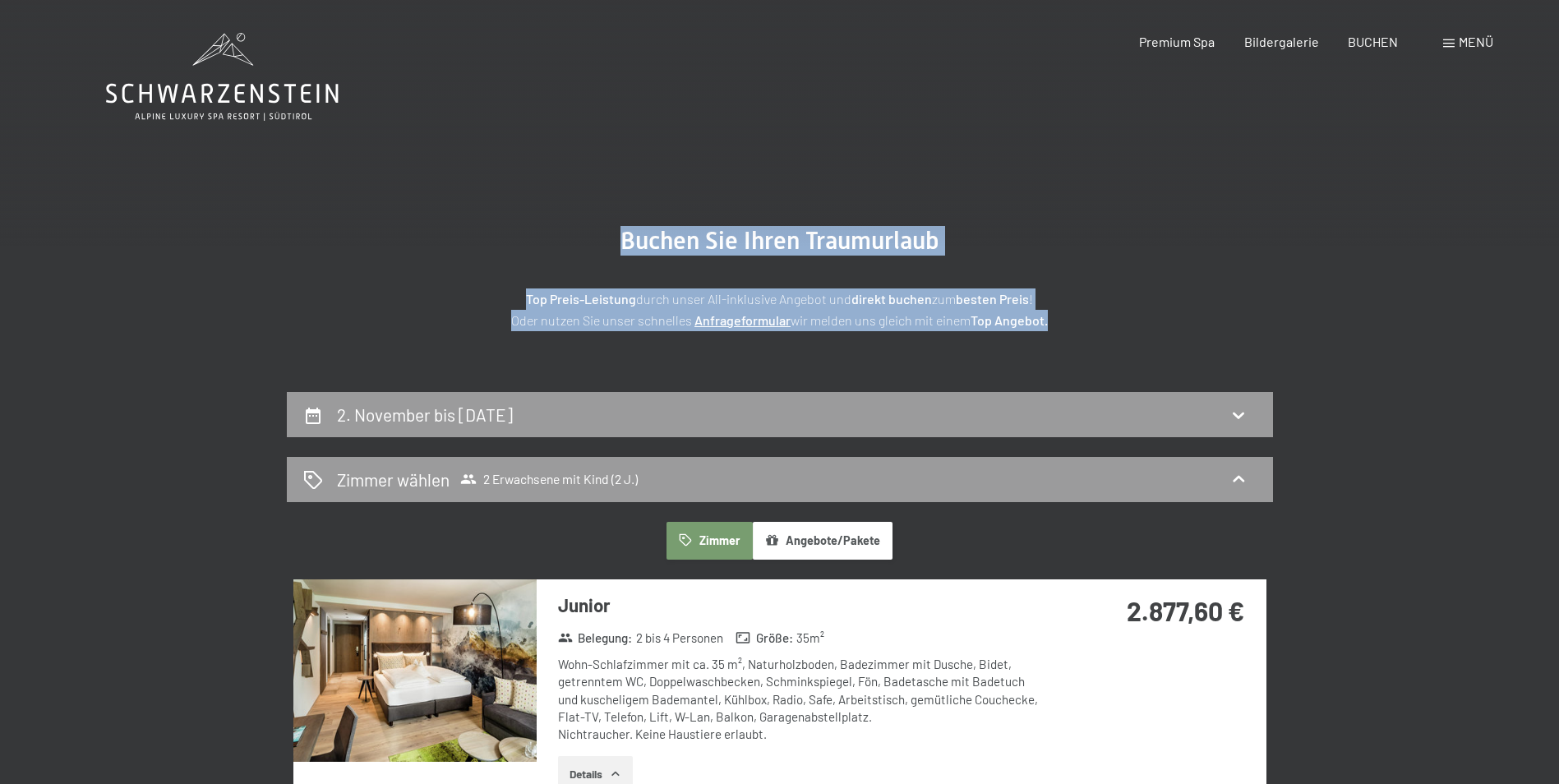
click at [622, 238] on span "Buchen Sie Ihren Traumurlaub" at bounding box center [780, 240] width 319 height 29
drag, startPoint x: 619, startPoint y: 235, endPoint x: 1060, endPoint y: 322, distance: 449.5
click at [1060, 322] on div "Buchen Sie Ihren Traumurlaub Top Preis-Leistung durch unser All-inklusive Angeb…" at bounding box center [780, 278] width 822 height 105
click at [1058, 322] on p "Top Preis-Leistung durch unser All-inklusive Angebot und direkt buchen zum best…" at bounding box center [780, 309] width 822 height 42
click at [1052, 320] on p "Top Preis-Leistung durch unser All-inklusive Angebot und direkt buchen zum best…" at bounding box center [780, 309] width 822 height 42
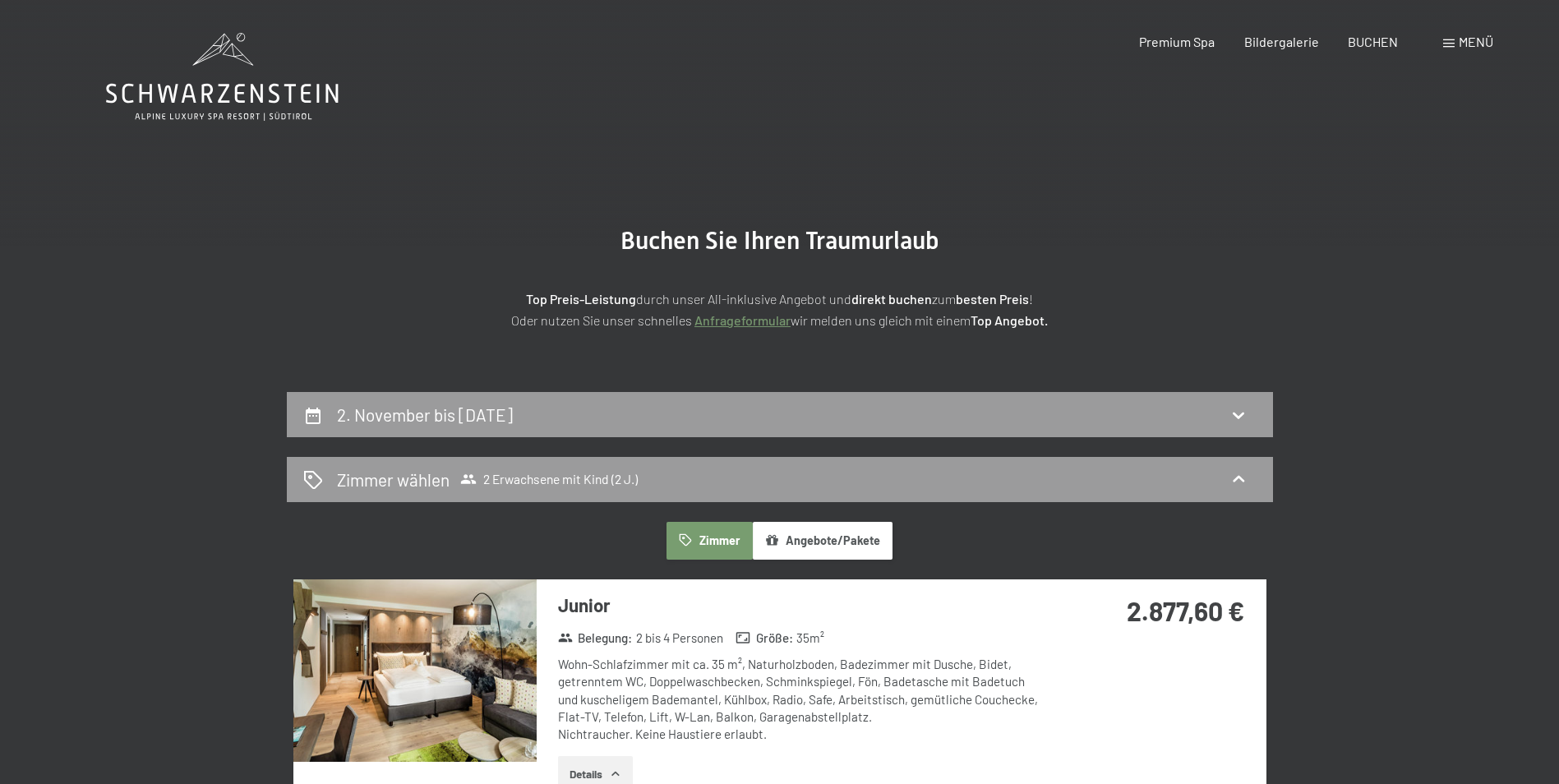
click at [1049, 319] on p "Top Preis-Leistung durch unser All-inklusive Angebot und direkt buchen zum best…" at bounding box center [780, 309] width 822 height 42
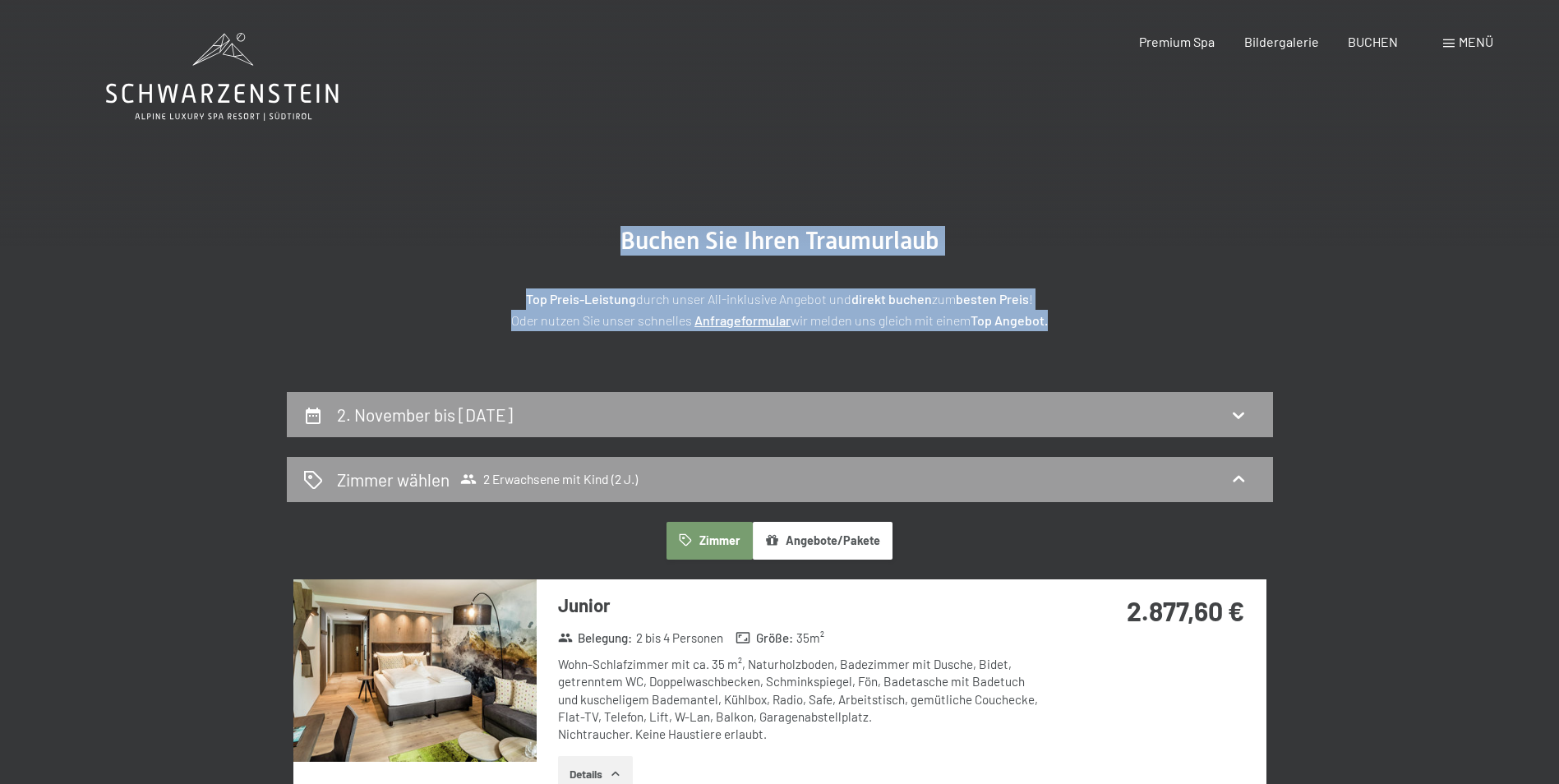
drag, startPoint x: 1052, startPoint y: 321, endPoint x: 609, endPoint y: 235, distance: 451.3
click at [609, 235] on div "Buchen Sie Ihren Traumurlaub Top Preis-Leistung durch unser All-inklusive Angeb…" at bounding box center [780, 278] width 822 height 105
click at [609, 234] on h2 "Buchen Sie Ihren Traumurlaub" at bounding box center [780, 240] width 822 height 29
click at [965, 264] on div "Top Preis-Leistung durch unser All-inklusive Angebot und direkt buchen zum best…" at bounding box center [780, 292] width 822 height 75
drag, startPoint x: 879, startPoint y: 263, endPoint x: 835, endPoint y: 255, distance: 44.7
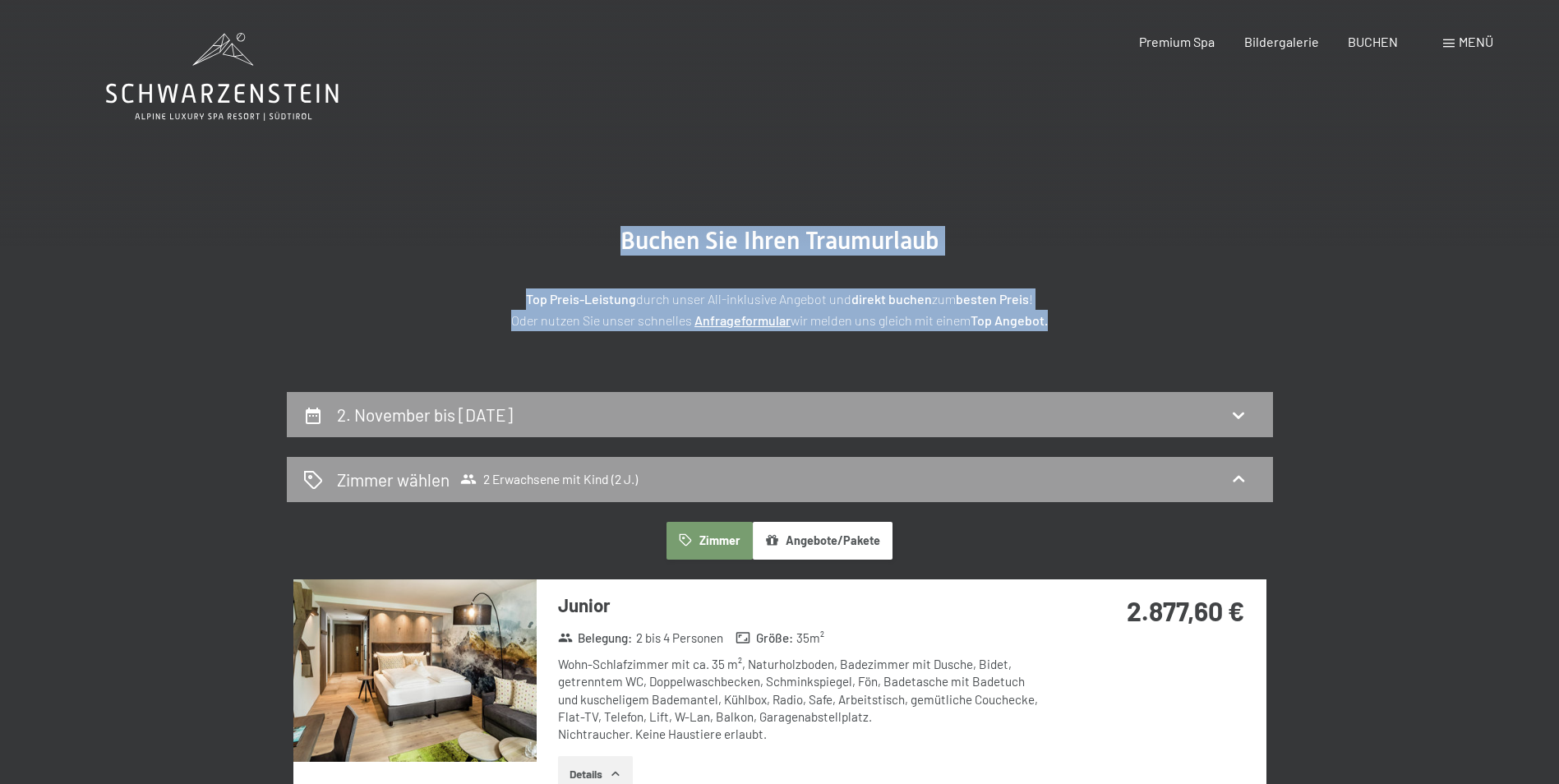
click at [879, 263] on div "Top Preis-Leistung durch unser All-inklusive Angebot und direkt buchen zum best…" at bounding box center [780, 292] width 822 height 75
click at [704, 226] on h2 "Buchen Sie Ihren Traumurlaub" at bounding box center [780, 240] width 822 height 29
drag, startPoint x: 648, startPoint y: 226, endPoint x: 631, endPoint y: 236, distance: 19.7
click at [647, 226] on h2 "Buchen Sie Ihren Traumurlaub" at bounding box center [780, 240] width 822 height 29
click at [631, 237] on span "Buchen Sie Ihren Traumurlaub" at bounding box center [780, 240] width 319 height 29
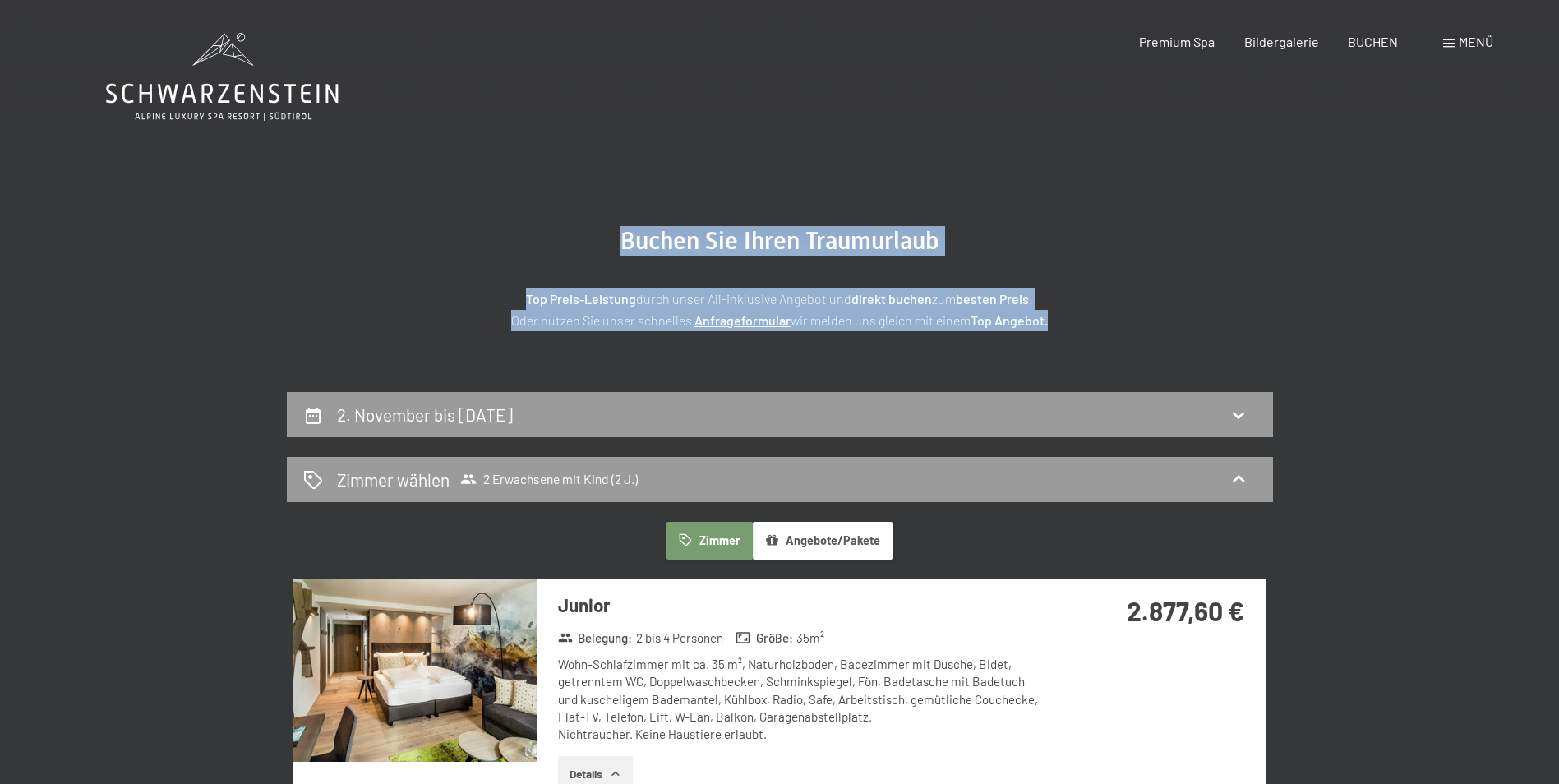
drag, startPoint x: 614, startPoint y: 238, endPoint x: 1074, endPoint y: 333, distance: 469.7
click at [1074, 333] on section "Buchen Sie Ihren Traumurlaub Top Preis-Leistung durch unser All-inklusive Angeb…" at bounding box center [779, 278] width 1559 height 227
drag, startPoint x: 1074, startPoint y: 333, endPoint x: 1060, endPoint y: 323, distance: 17.2
click at [1073, 332] on section "Buchen Sie Ihren Traumurlaub Top Preis-Leistung durch unser All-inklusive Angeb…" at bounding box center [779, 278] width 1559 height 227
click at [1054, 322] on p "Top Preis-Leistung durch unser All-inklusive Angebot und direkt buchen zum best…" at bounding box center [780, 309] width 822 height 42
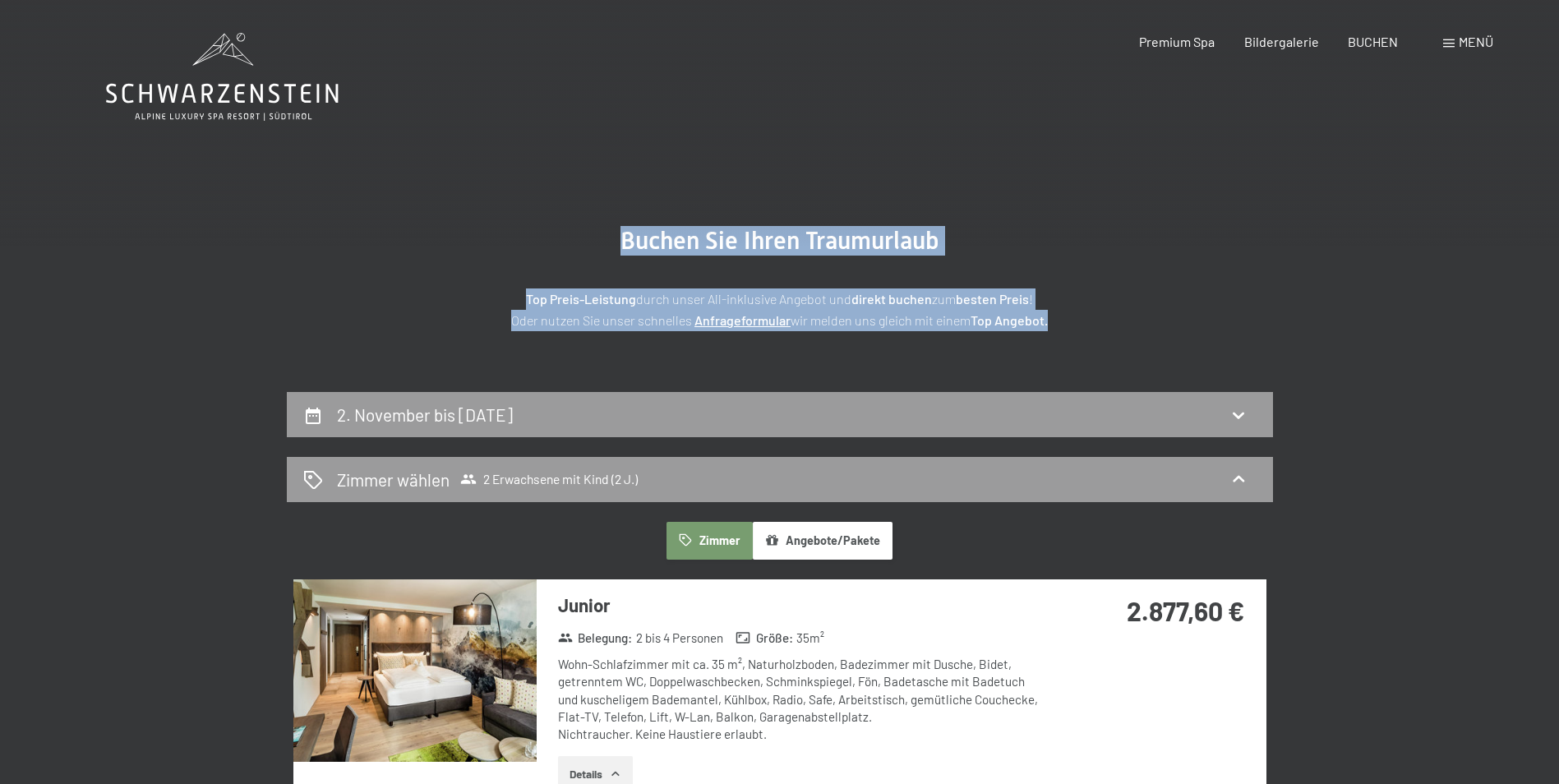
click at [1047, 320] on strong "Top Angebot." at bounding box center [1009, 320] width 77 height 15
drag, startPoint x: 1048, startPoint y: 321, endPoint x: 624, endPoint y: 237, distance: 432.2
click at [624, 237] on div "Buchen Sie Ihren Traumurlaub Top Preis-Leistung durch unser All-inklusive Angeb…" at bounding box center [780, 278] width 822 height 105
click at [623, 237] on span "Buchen Sie Ihren Traumurlaub" at bounding box center [780, 240] width 319 height 29
drag, startPoint x: 718, startPoint y: 247, endPoint x: 1074, endPoint y: 325, distance: 364.4
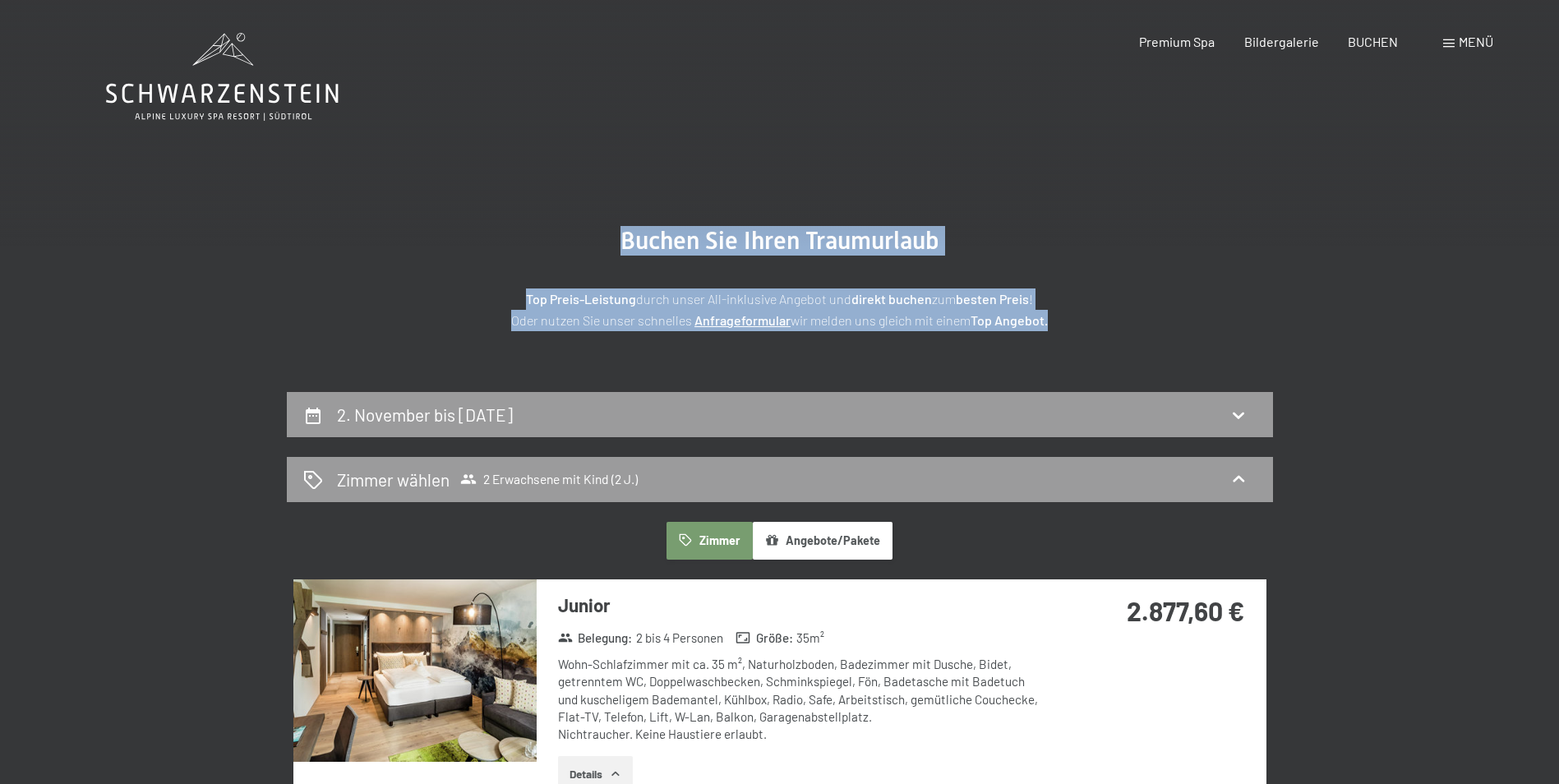
click at [1074, 325] on div "Buchen Sie Ihren Traumurlaub Top Preis-Leistung durch unser All-inklusive Angeb…" at bounding box center [780, 278] width 822 height 105
click at [1074, 325] on p "Top Preis-Leistung durch unser All-inklusive Angebot und direkt buchen zum best…" at bounding box center [780, 309] width 822 height 42
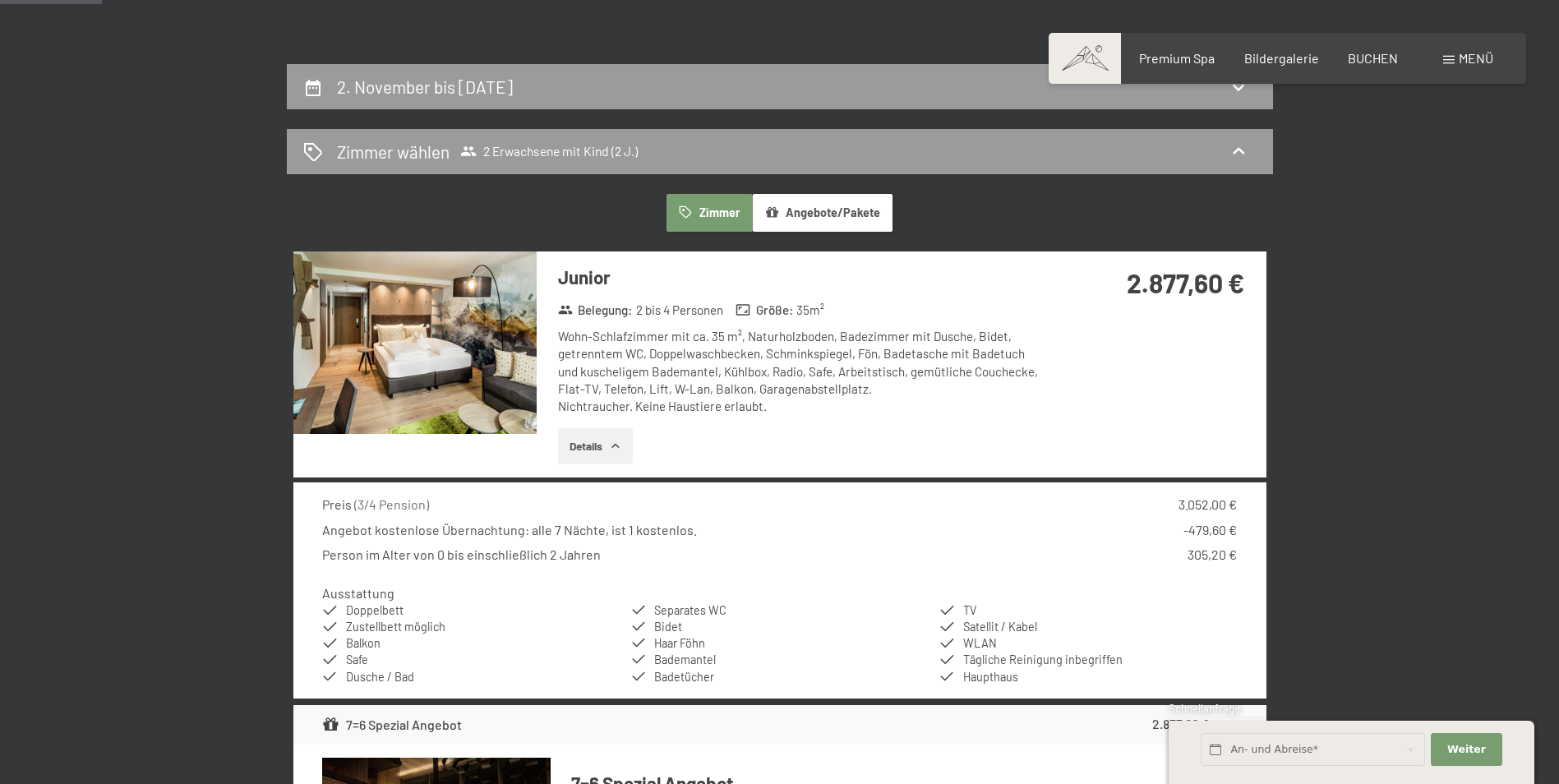
scroll to position [329, 0]
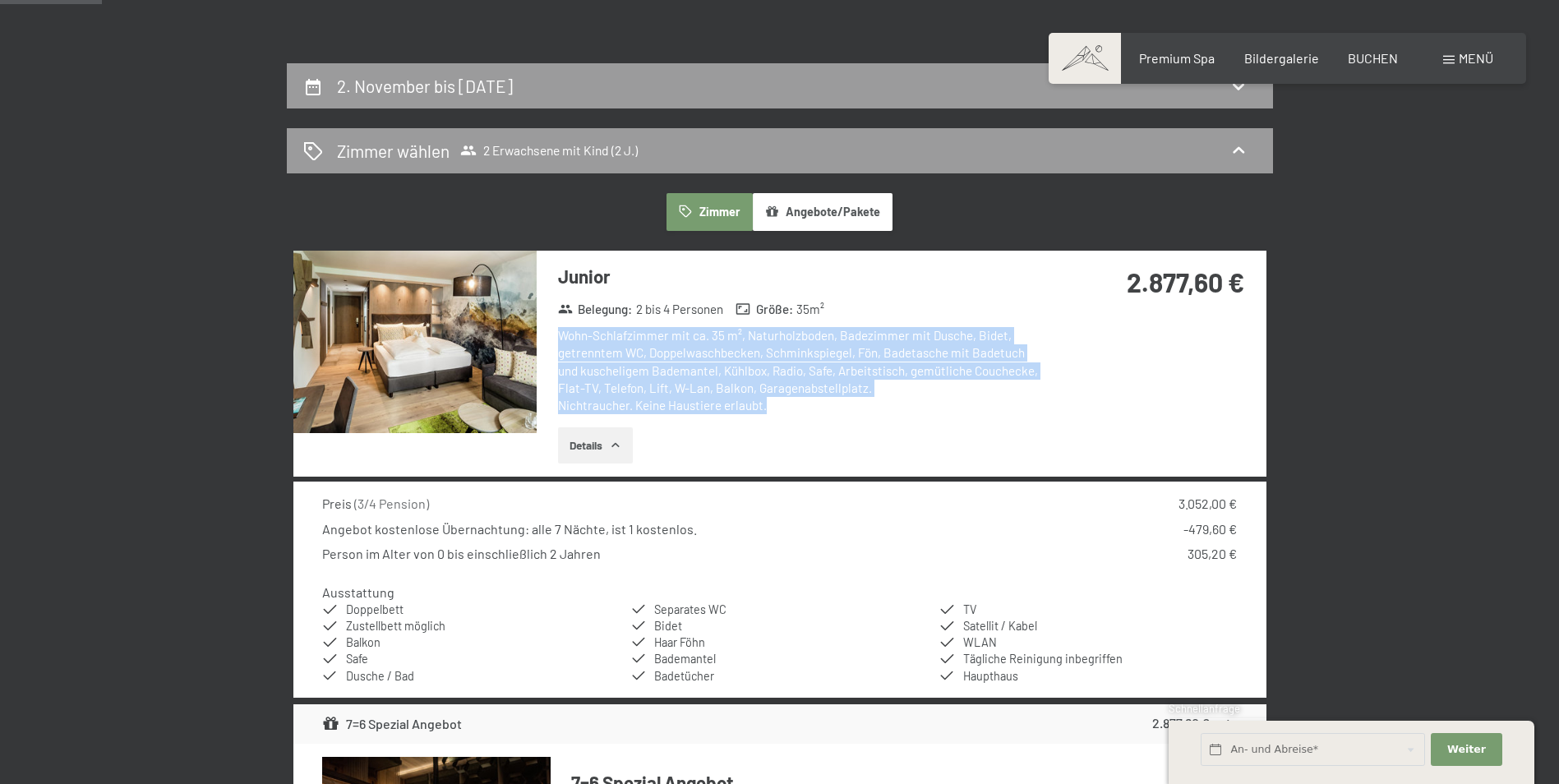
drag, startPoint x: 559, startPoint y: 334, endPoint x: 781, endPoint y: 412, distance: 235.3
click at [781, 412] on div "Wohn-Schlafzimmer mit ca. 35 m², Naturholzboden, Badezimmer mit Dusche, Bidet, …" at bounding box center [802, 371] width 489 height 87
drag, startPoint x: 770, startPoint y: 406, endPoint x: 563, endPoint y: 268, distance: 248.8
click at [563, 268] on div "Junior Belegung : 2 bis 4 Personen Größe : 35 m² Wohn-Schlafzimmer mit ca. 35 m…" at bounding box center [792, 363] width 511 height 226
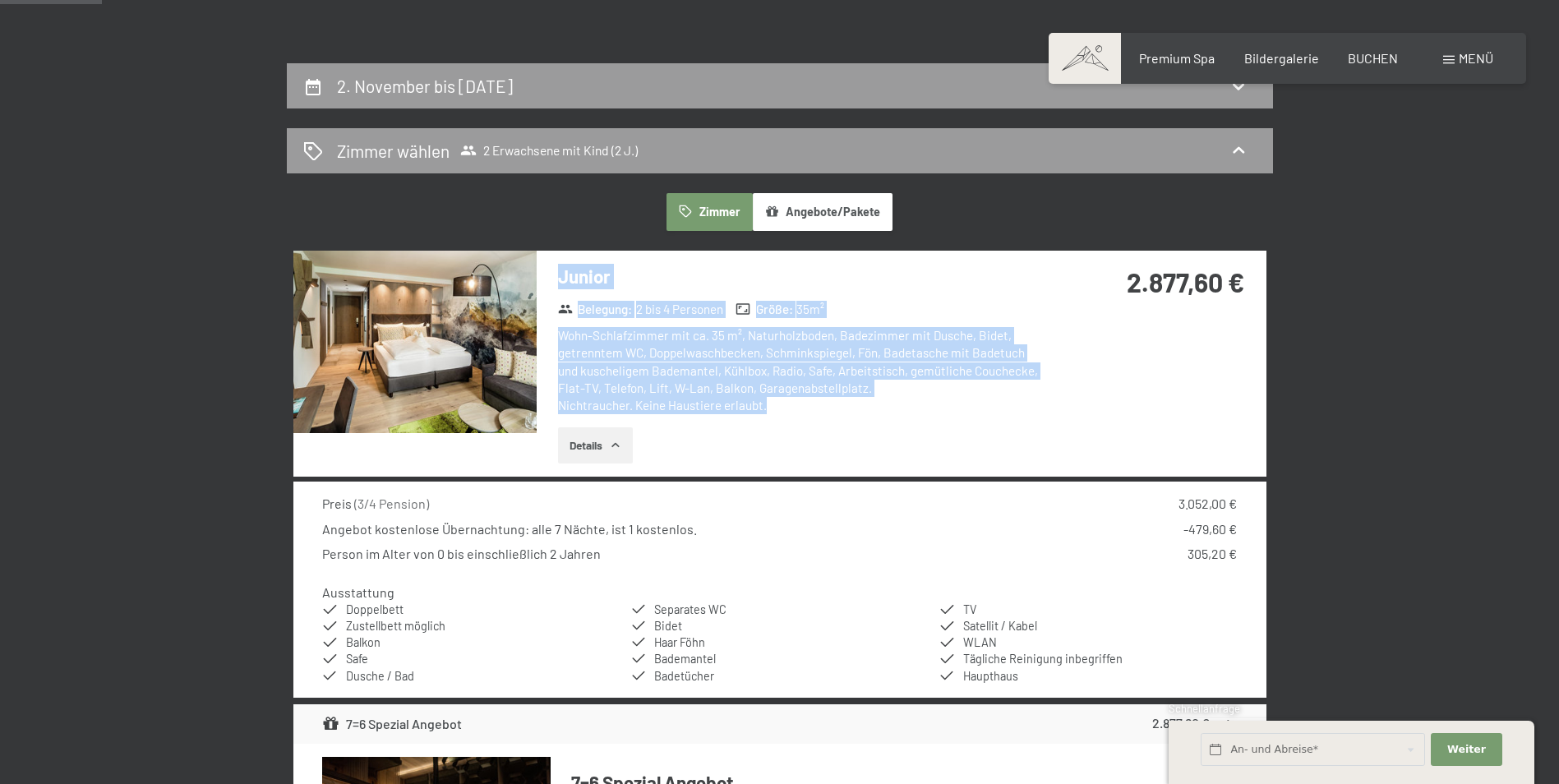
click at [563, 268] on h3 "Junior" at bounding box center [802, 276] width 489 height 26
drag, startPoint x: 560, startPoint y: 269, endPoint x: 819, endPoint y: 407, distance: 293.5
click at [819, 407] on div "Junior Belegung : 2 bis 4 Personen Größe : 35 m² Wohn-Schlafzimmer mit ca. 35 m…" at bounding box center [792, 363] width 511 height 226
click at [819, 407] on div "Wohn-Schlafzimmer mit ca. 35 m², Naturholzboden, Badezimmer mit Dusche, Bidet, …" at bounding box center [802, 371] width 489 height 87
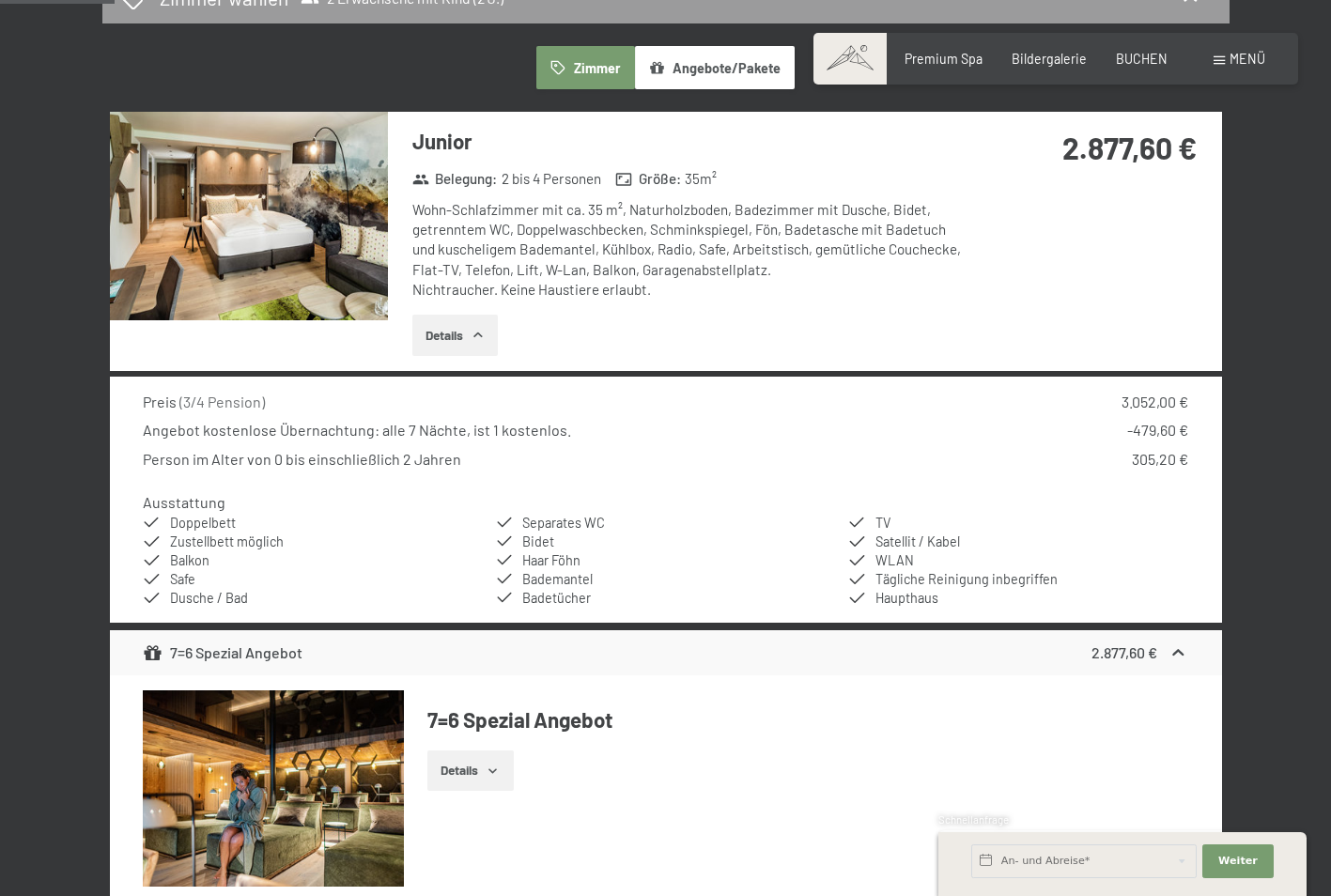
scroll to position [470, 0]
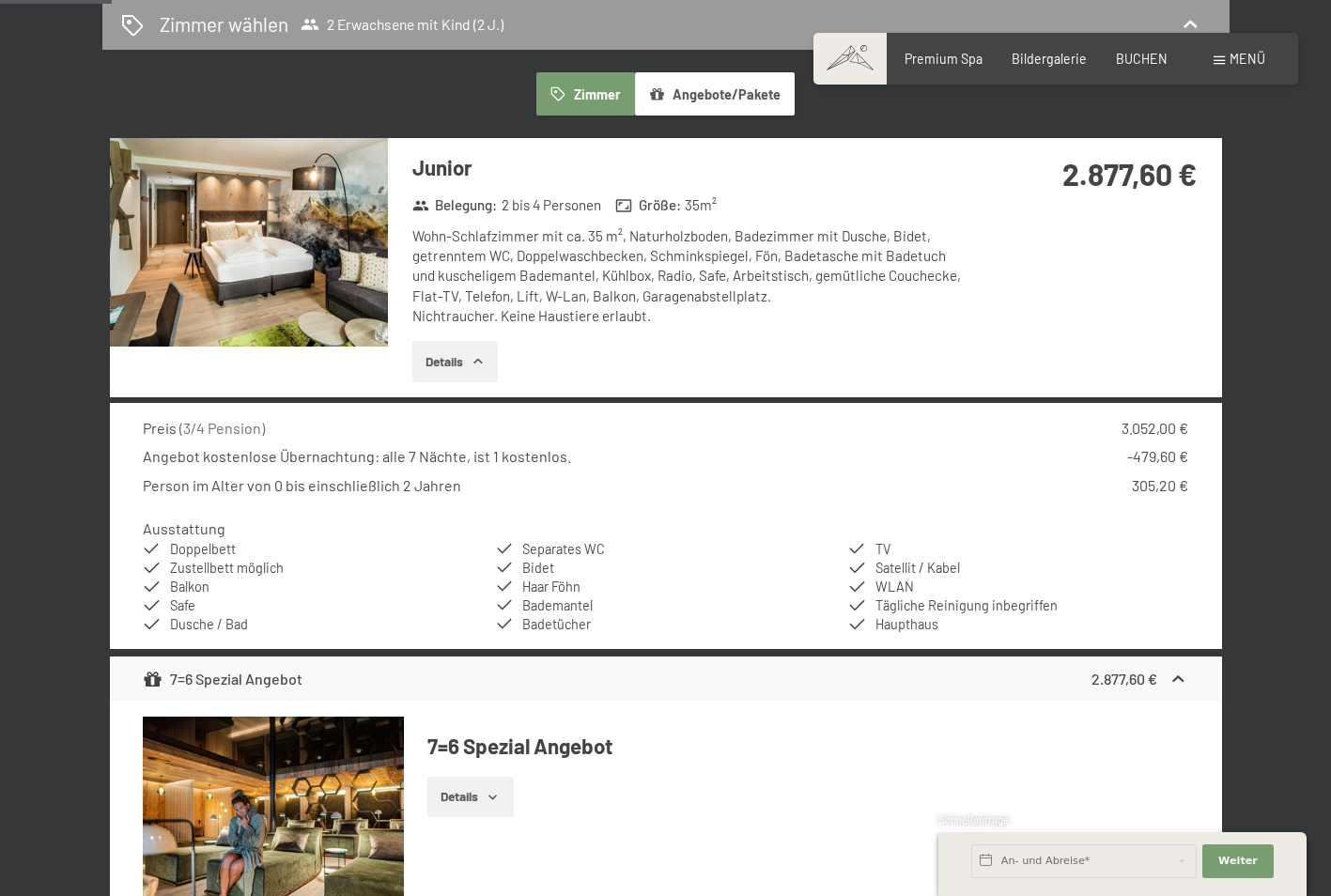
click at [273, 241] on img at bounding box center [249, 242] width 279 height 209
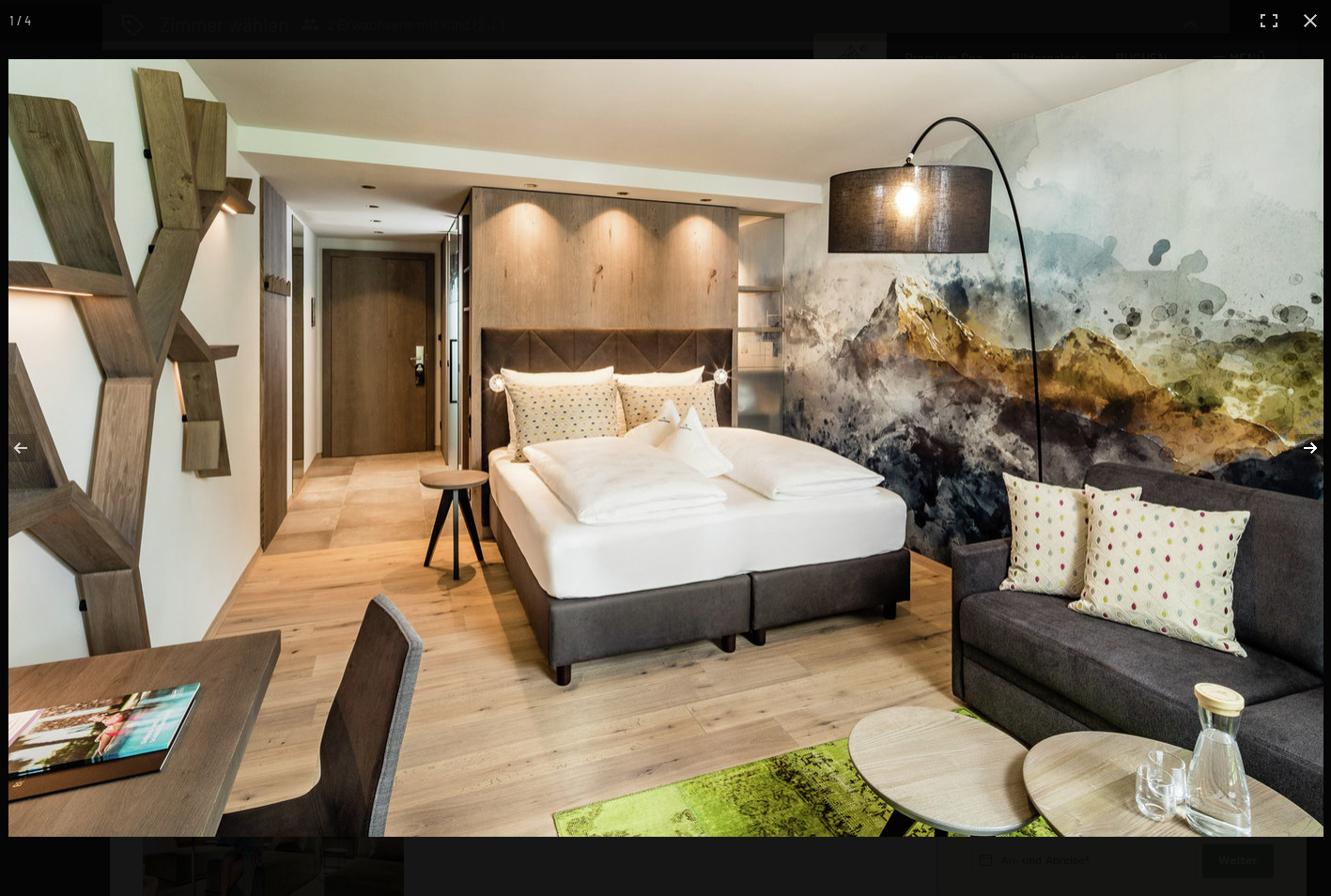
click at [1312, 443] on button "button" at bounding box center [1298, 448] width 66 height 94
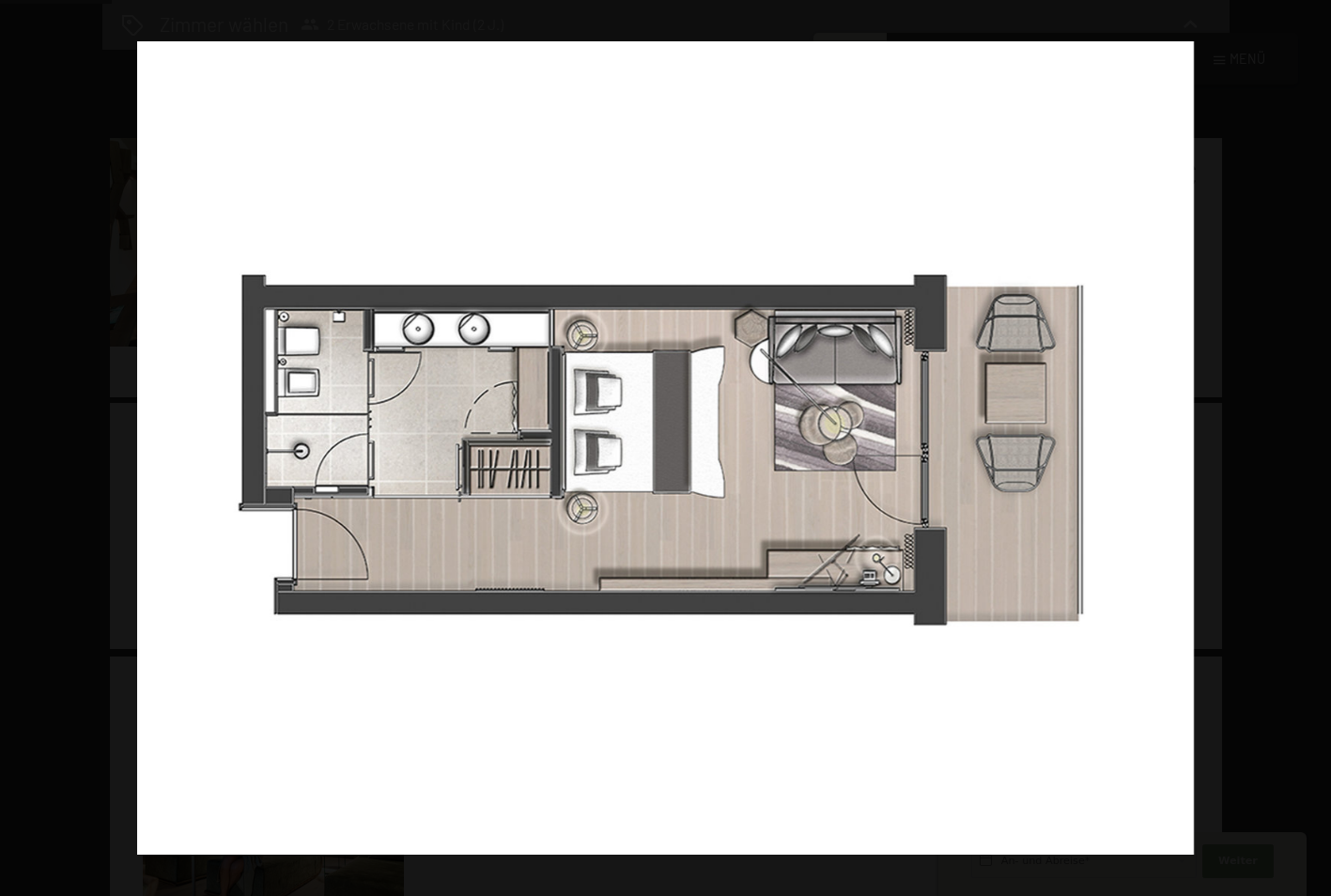
click at [1312, 443] on button "button" at bounding box center [1298, 448] width 66 height 94
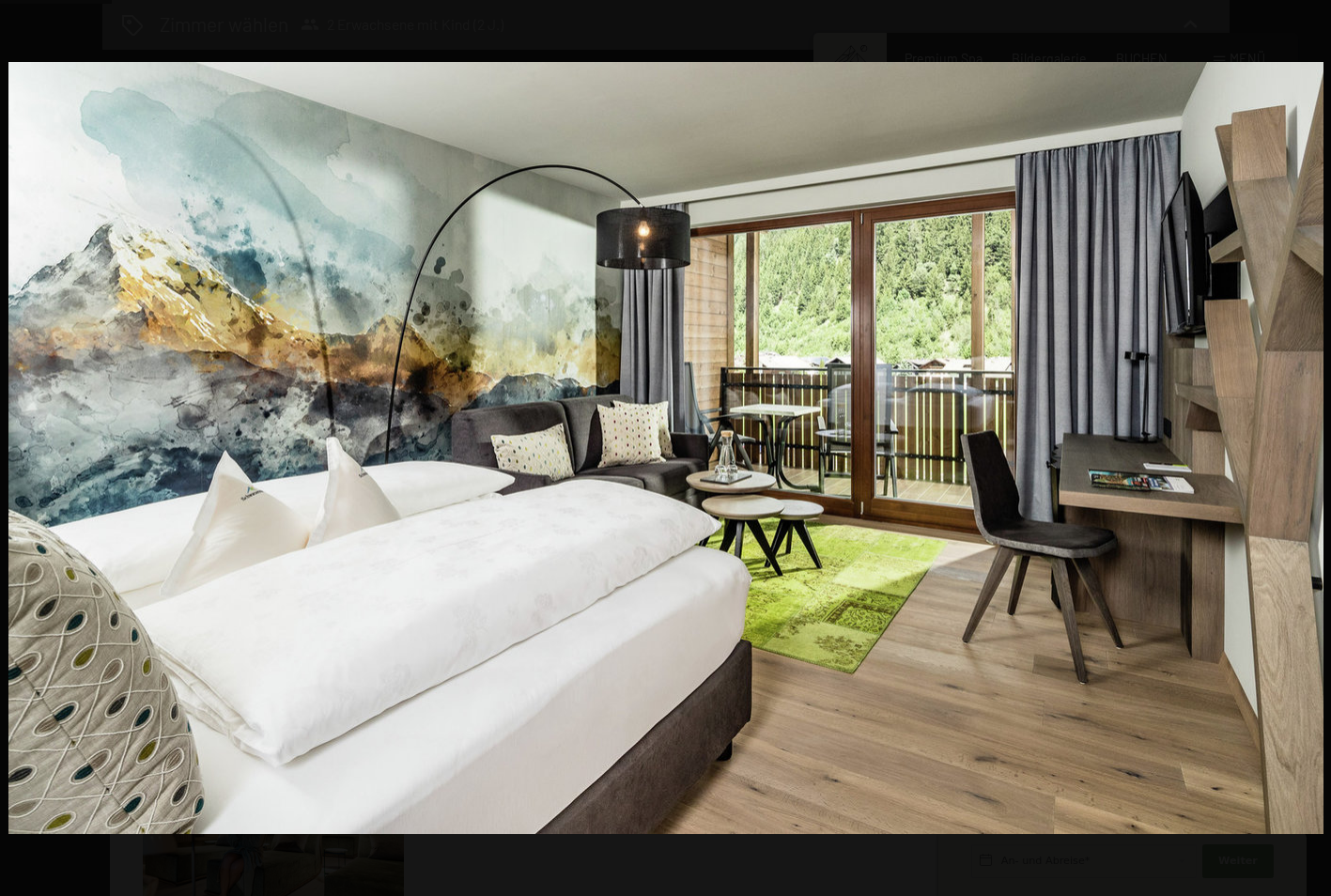
click at [1312, 443] on button "button" at bounding box center [1298, 448] width 66 height 94
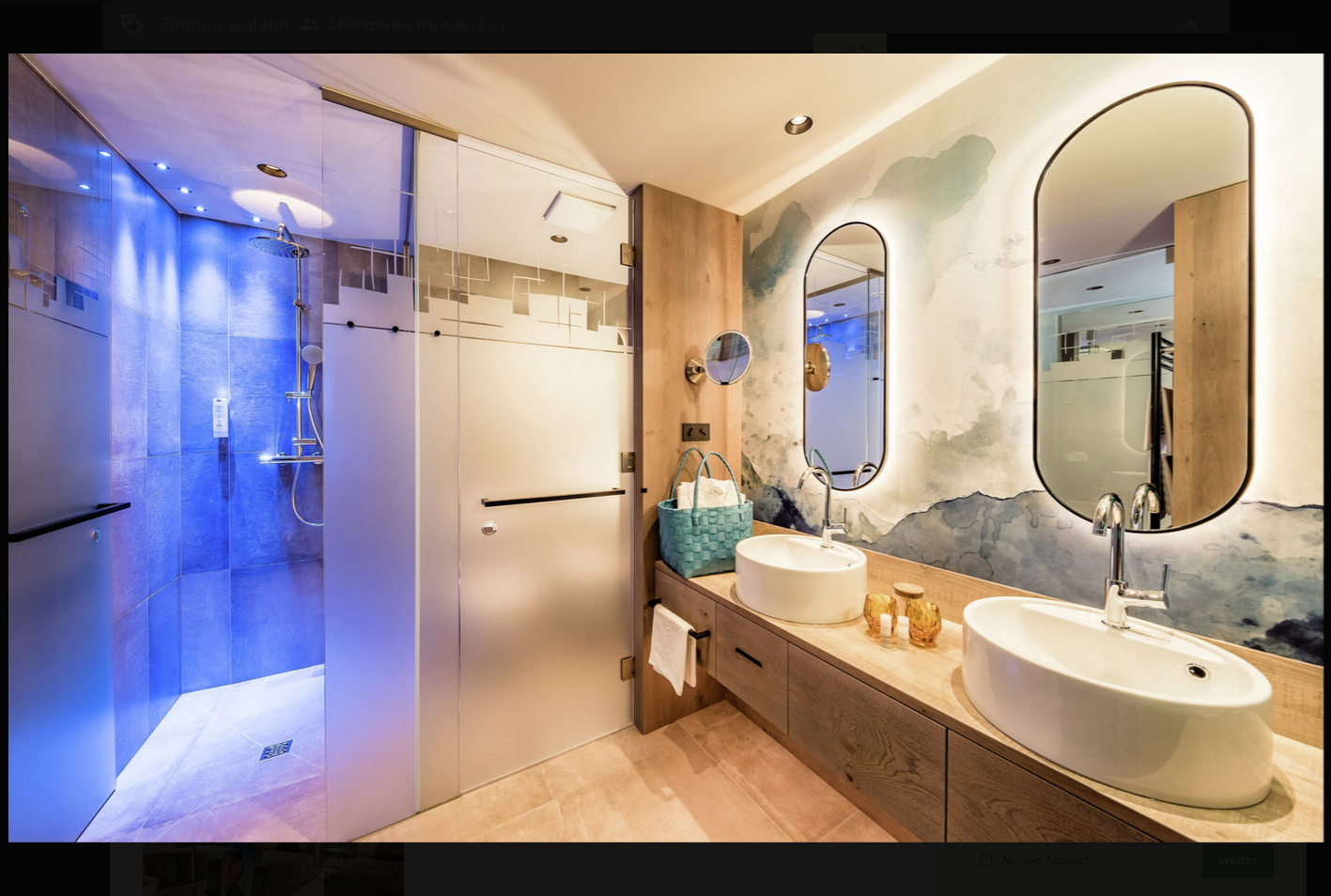
click at [1312, 443] on button "button" at bounding box center [1298, 448] width 66 height 94
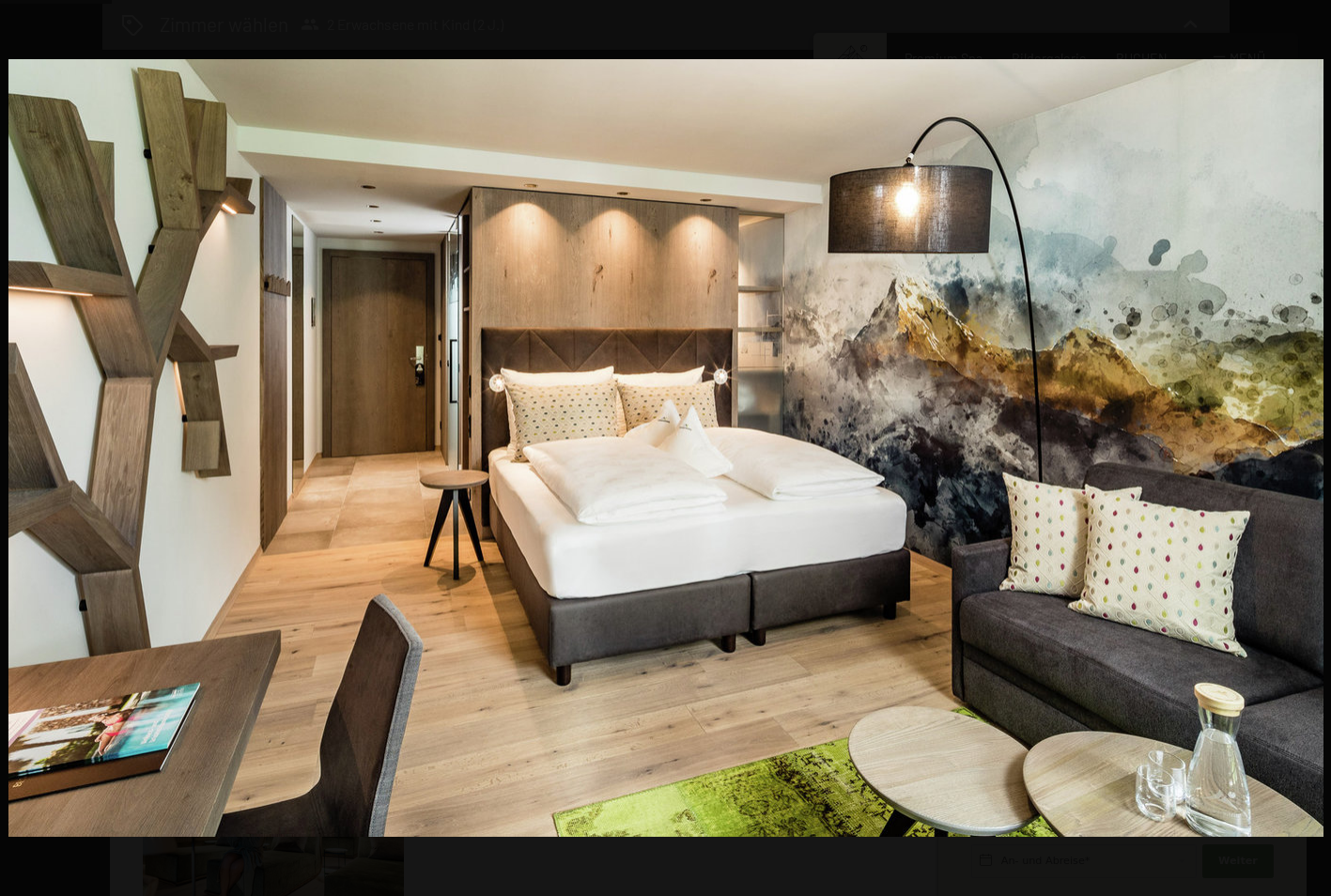
click at [1312, 443] on button "button" at bounding box center [1298, 448] width 66 height 94
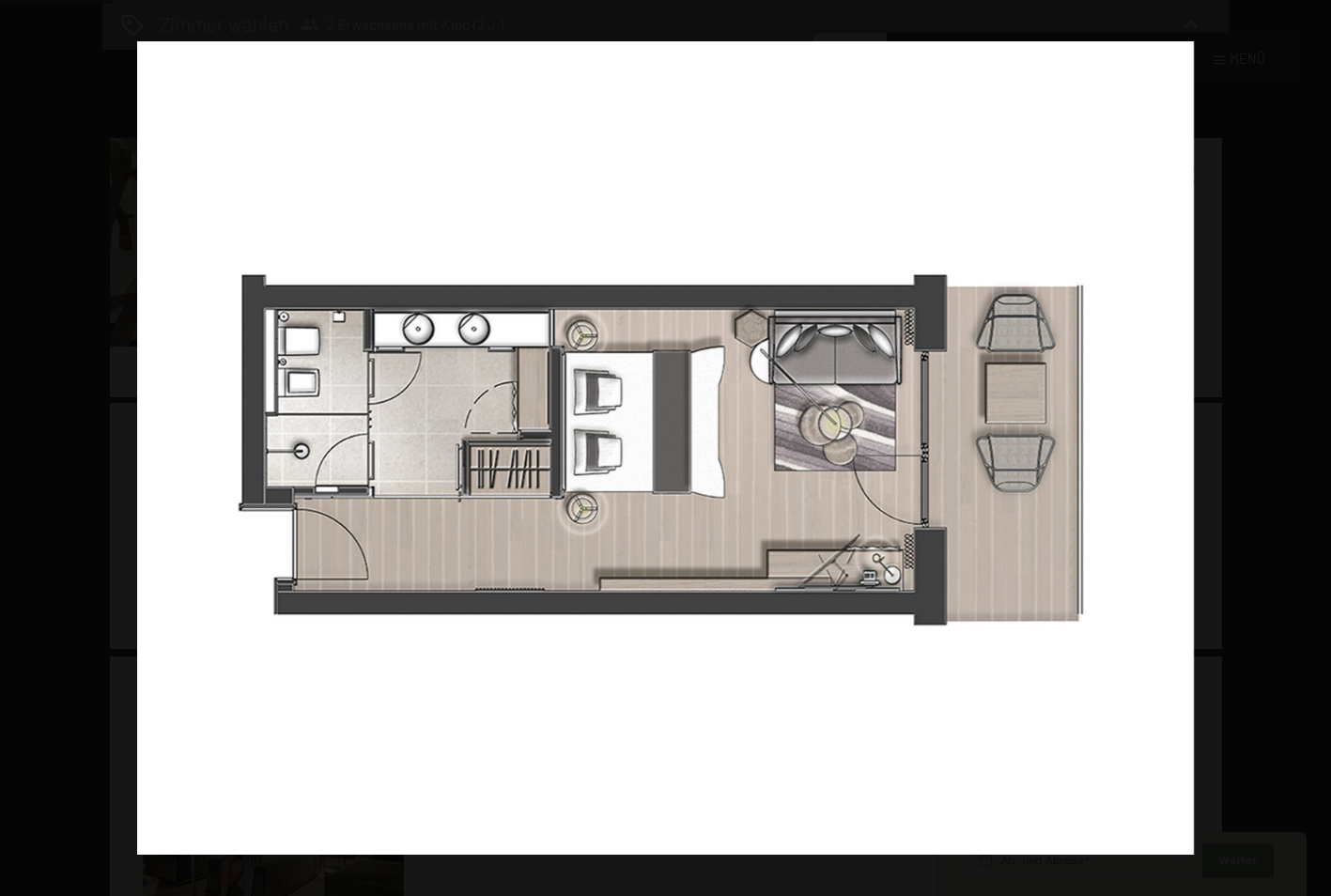
click at [1312, 443] on button "button" at bounding box center [1298, 448] width 66 height 94
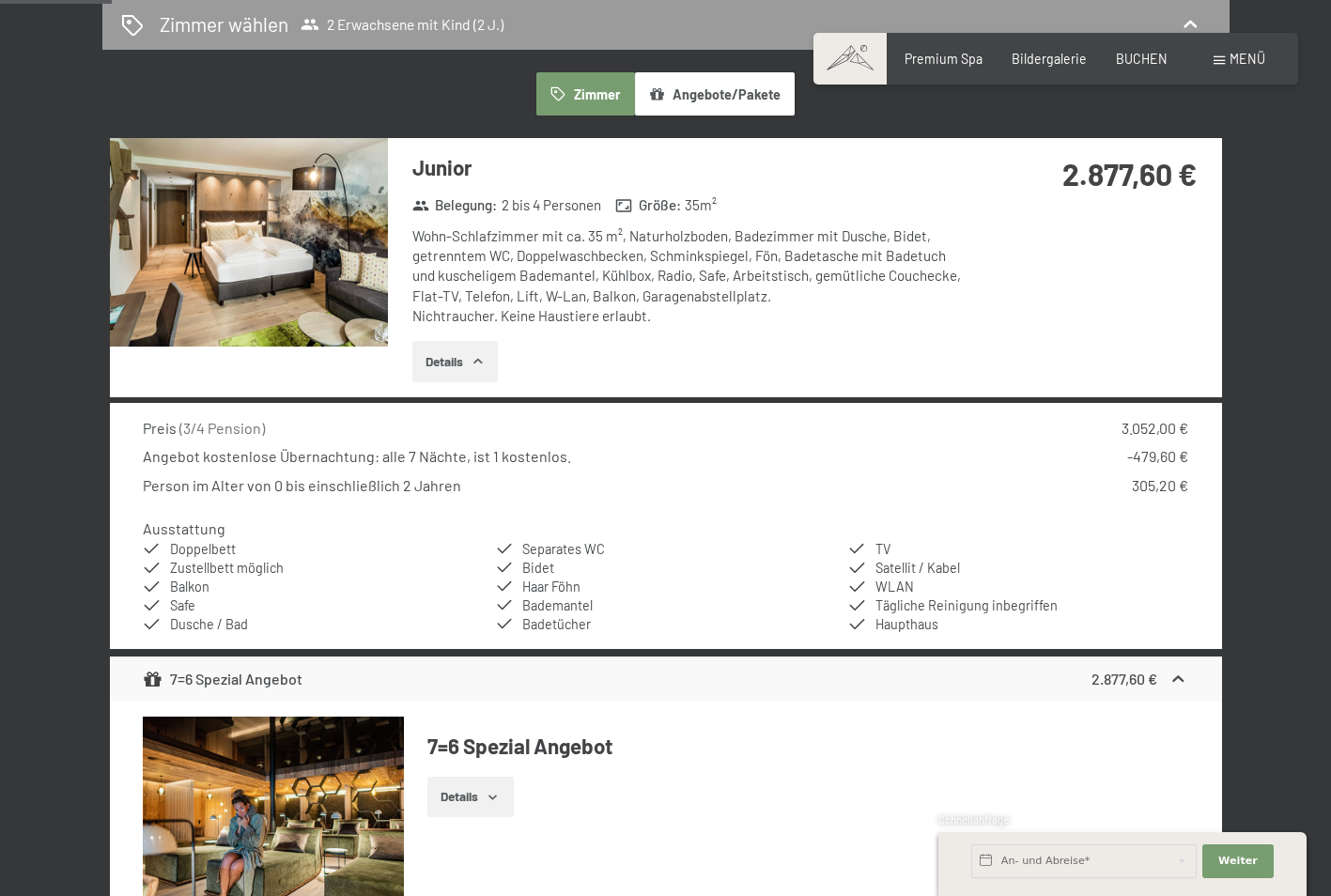
click at [0, 0] on img at bounding box center [0, 0] width 0 height 0
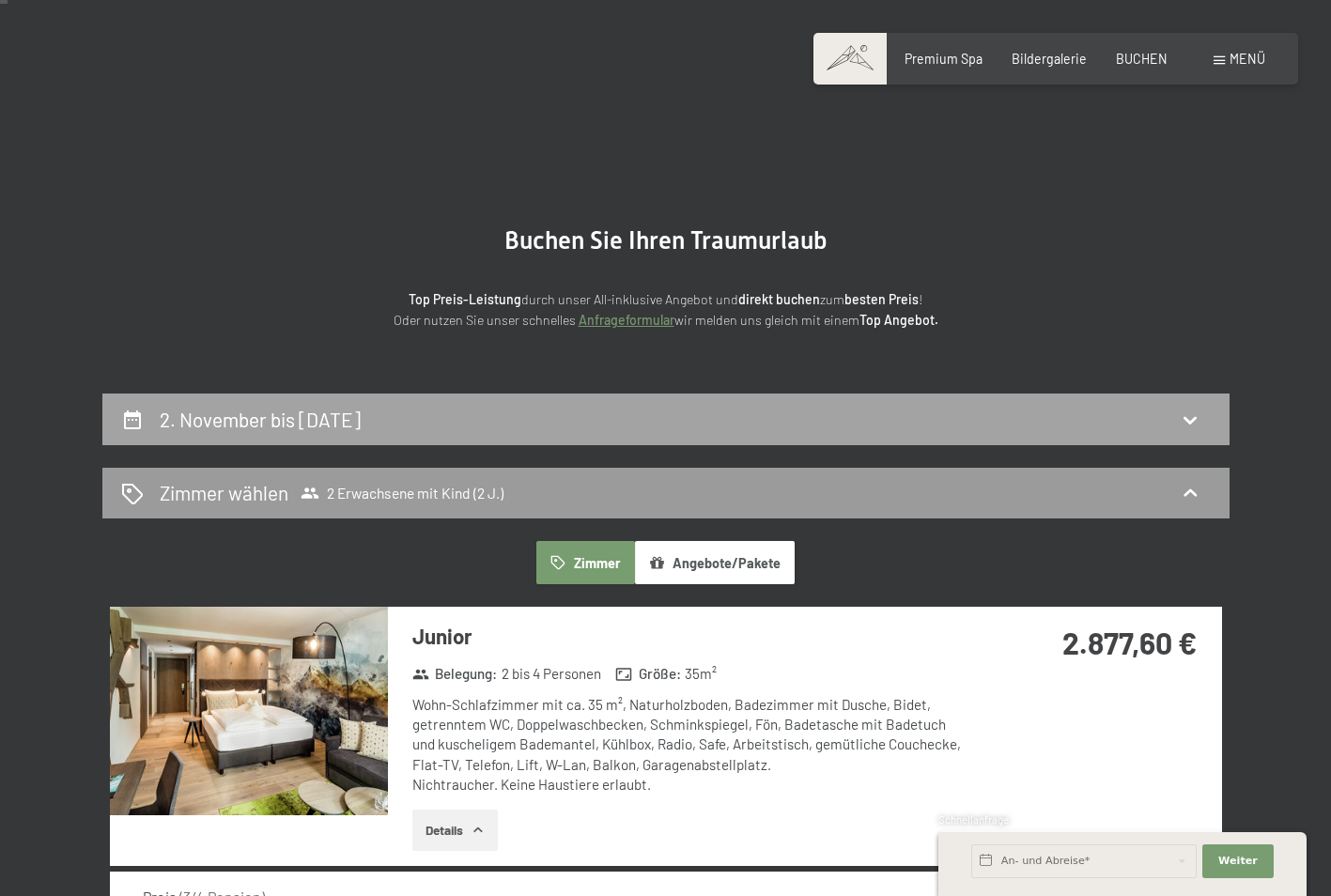
scroll to position [0, 0]
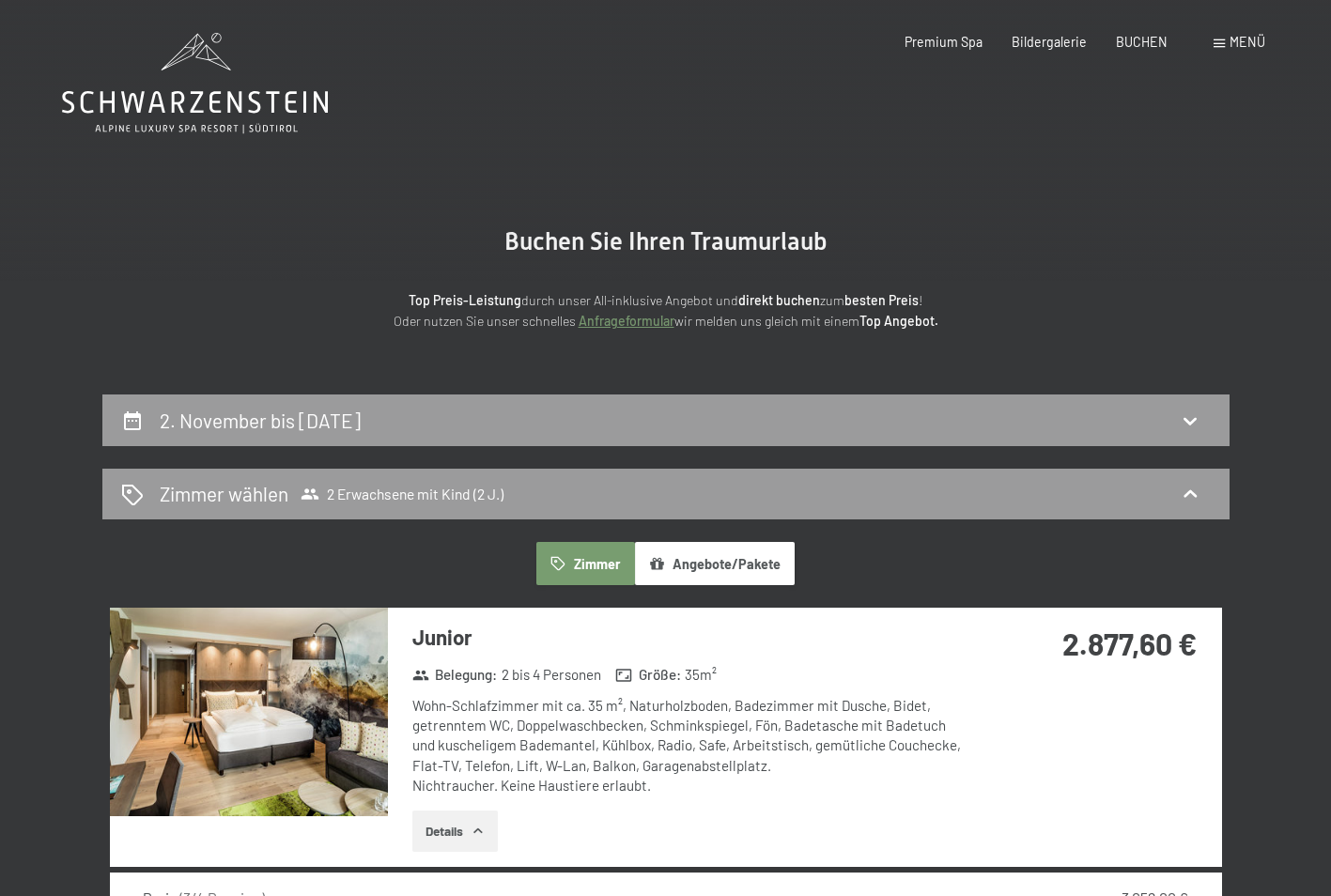
click at [580, 549] on button "Zimmer" at bounding box center [586, 564] width 98 height 43
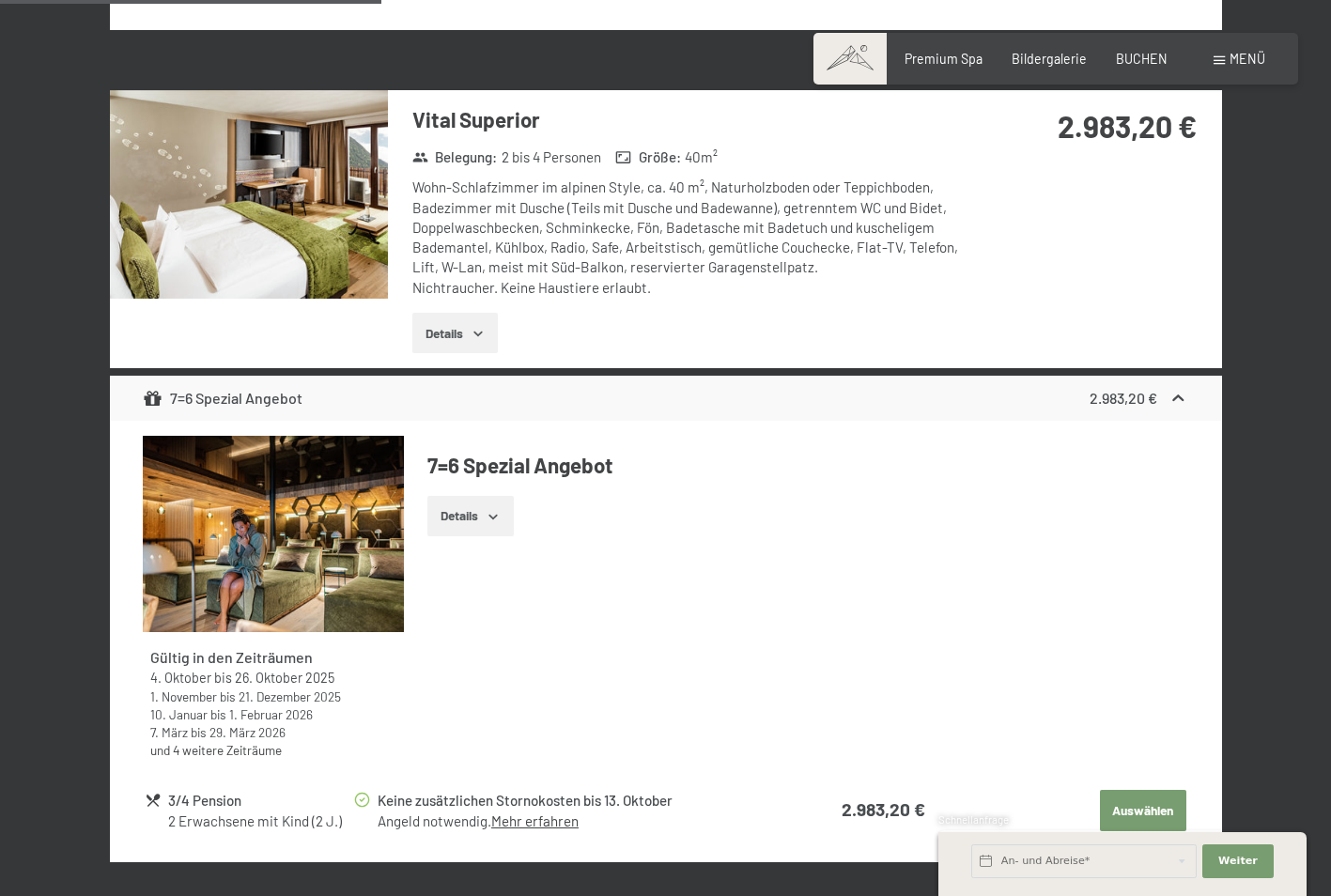
scroll to position [1596, 0]
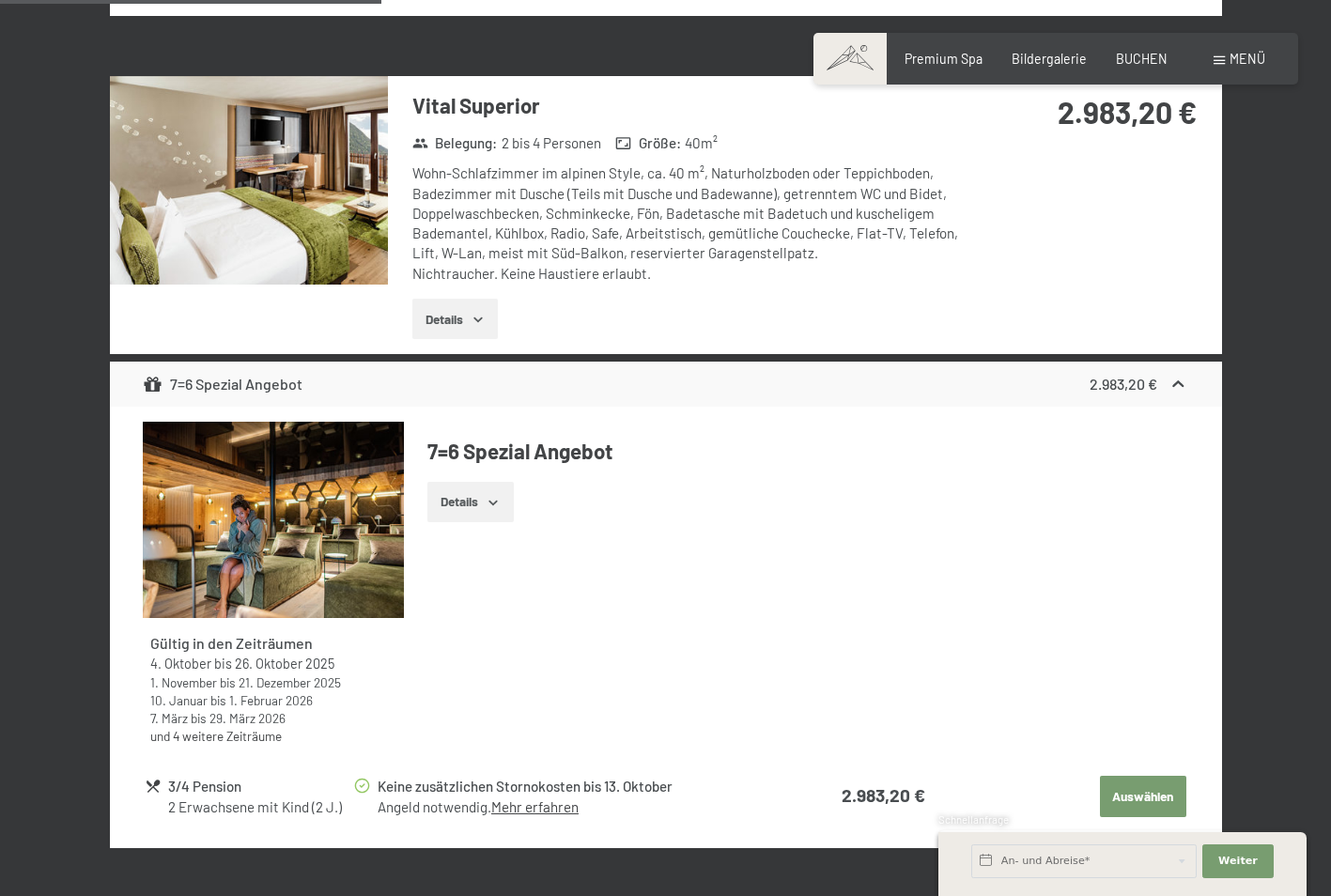
click at [987, 152] on div "2.983,20 €" at bounding box center [1096, 135] width 250 height 118
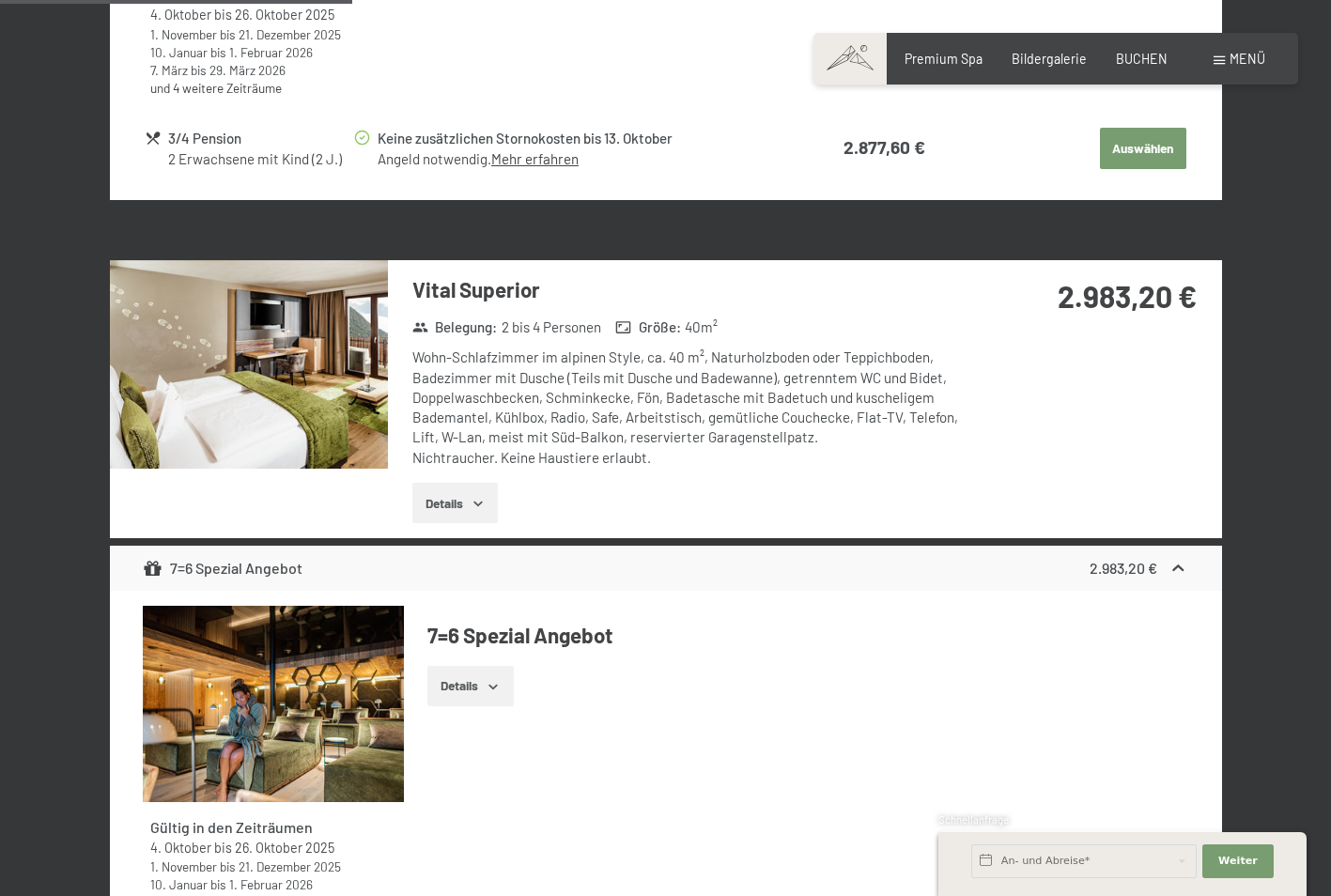
scroll to position [1409, 0]
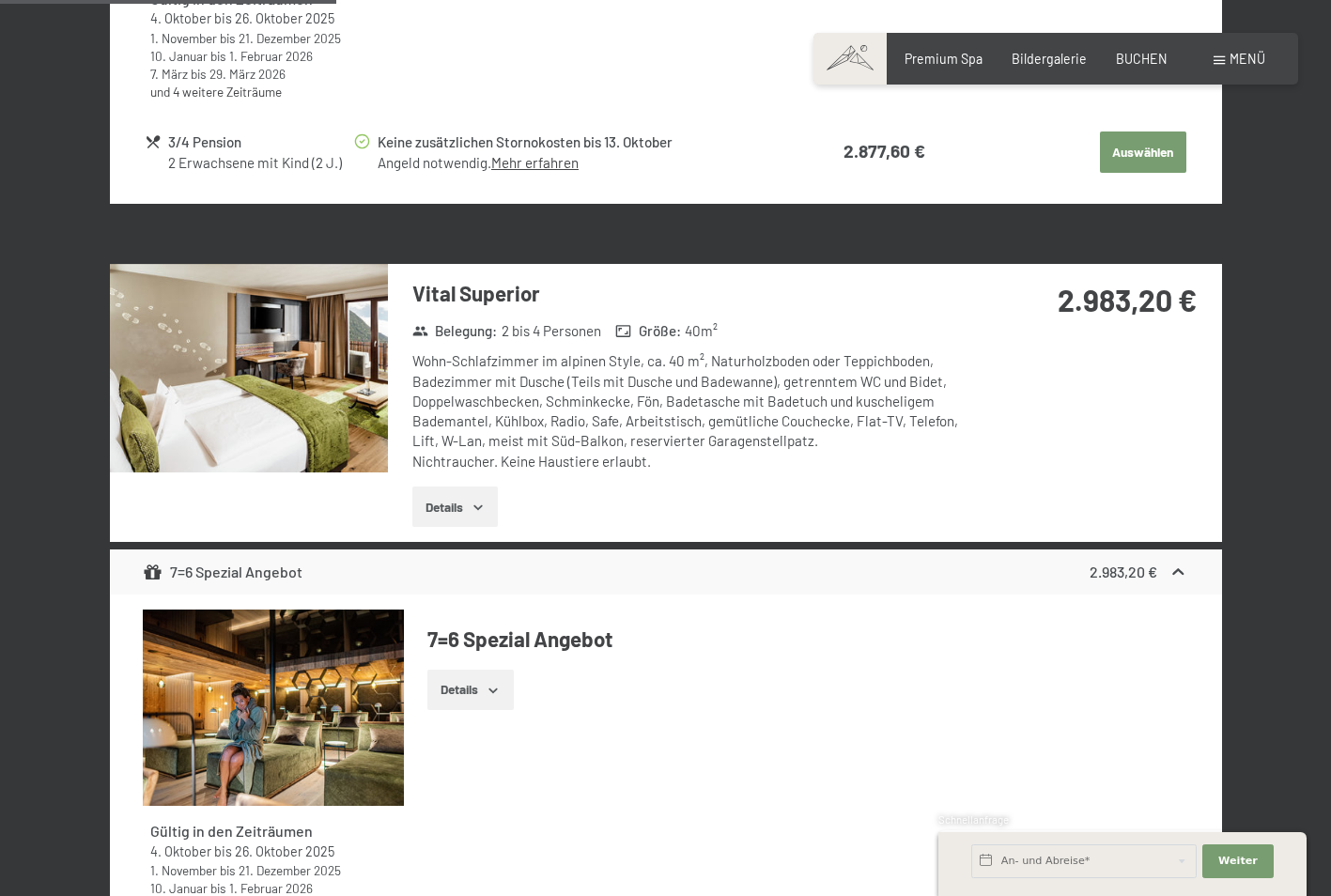
click at [319, 361] on img at bounding box center [249, 368] width 279 height 209
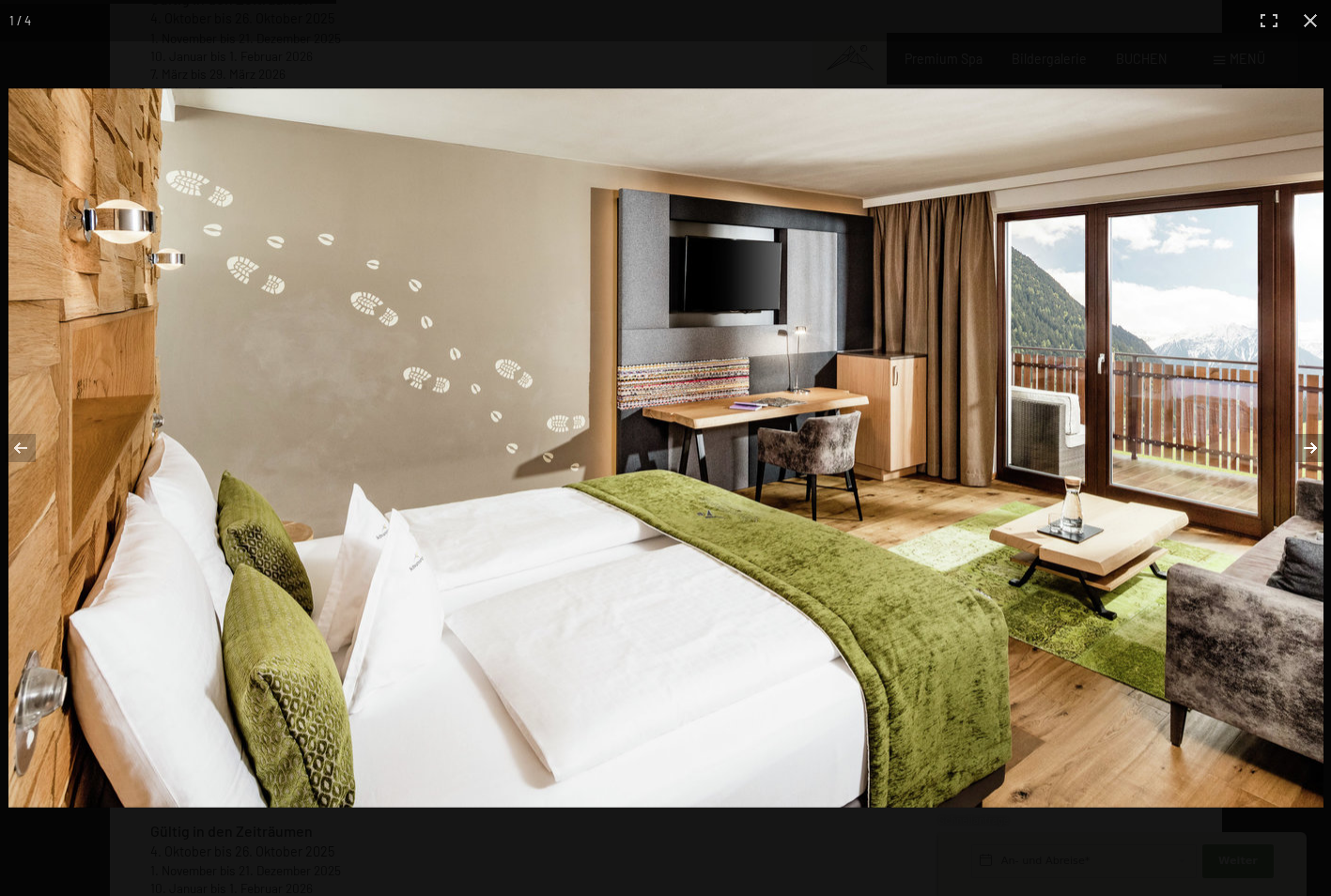
click at [1315, 442] on button "button" at bounding box center [1298, 448] width 66 height 94
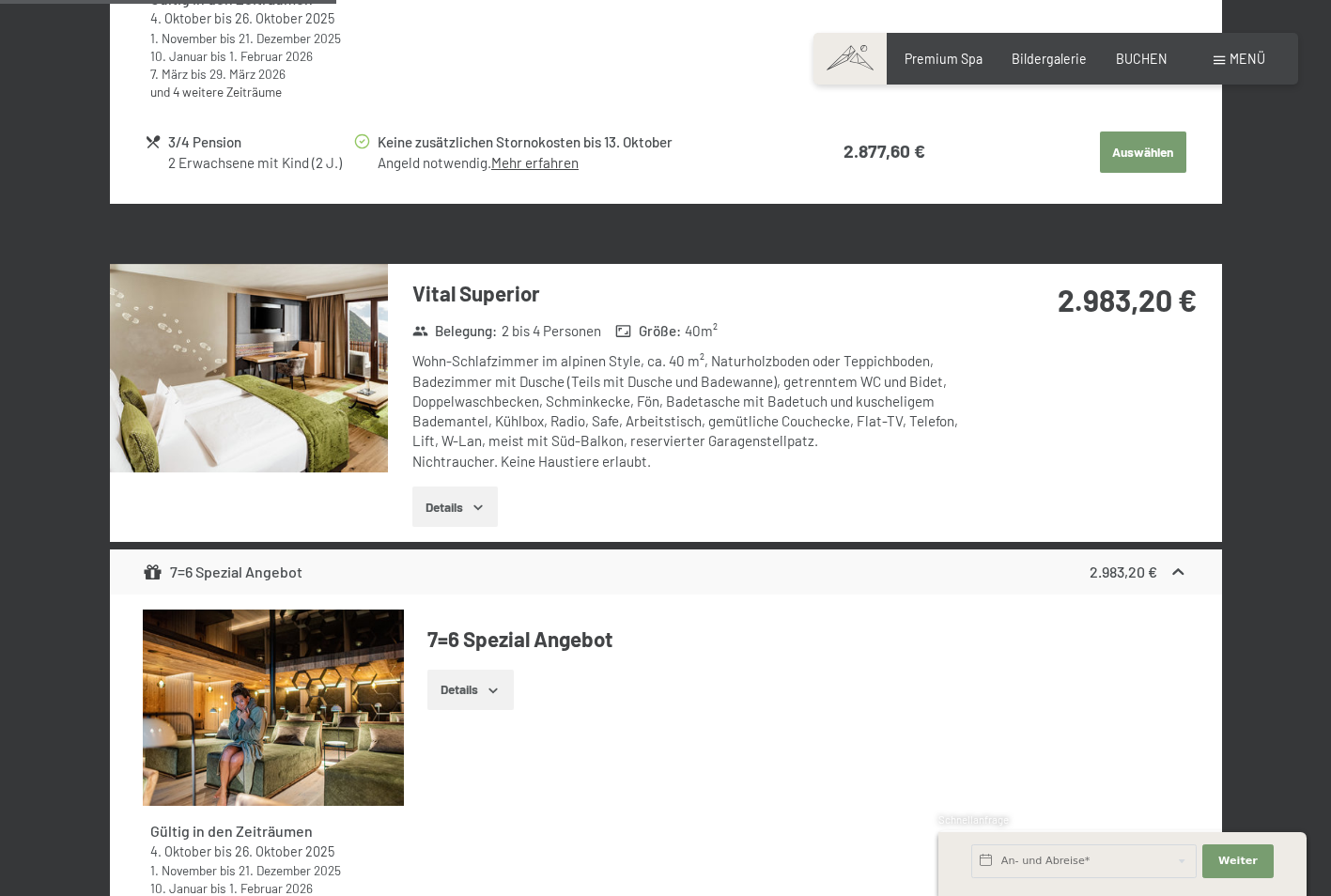
click at [0, 0] on button "button" at bounding box center [0, 0] width 0 height 0
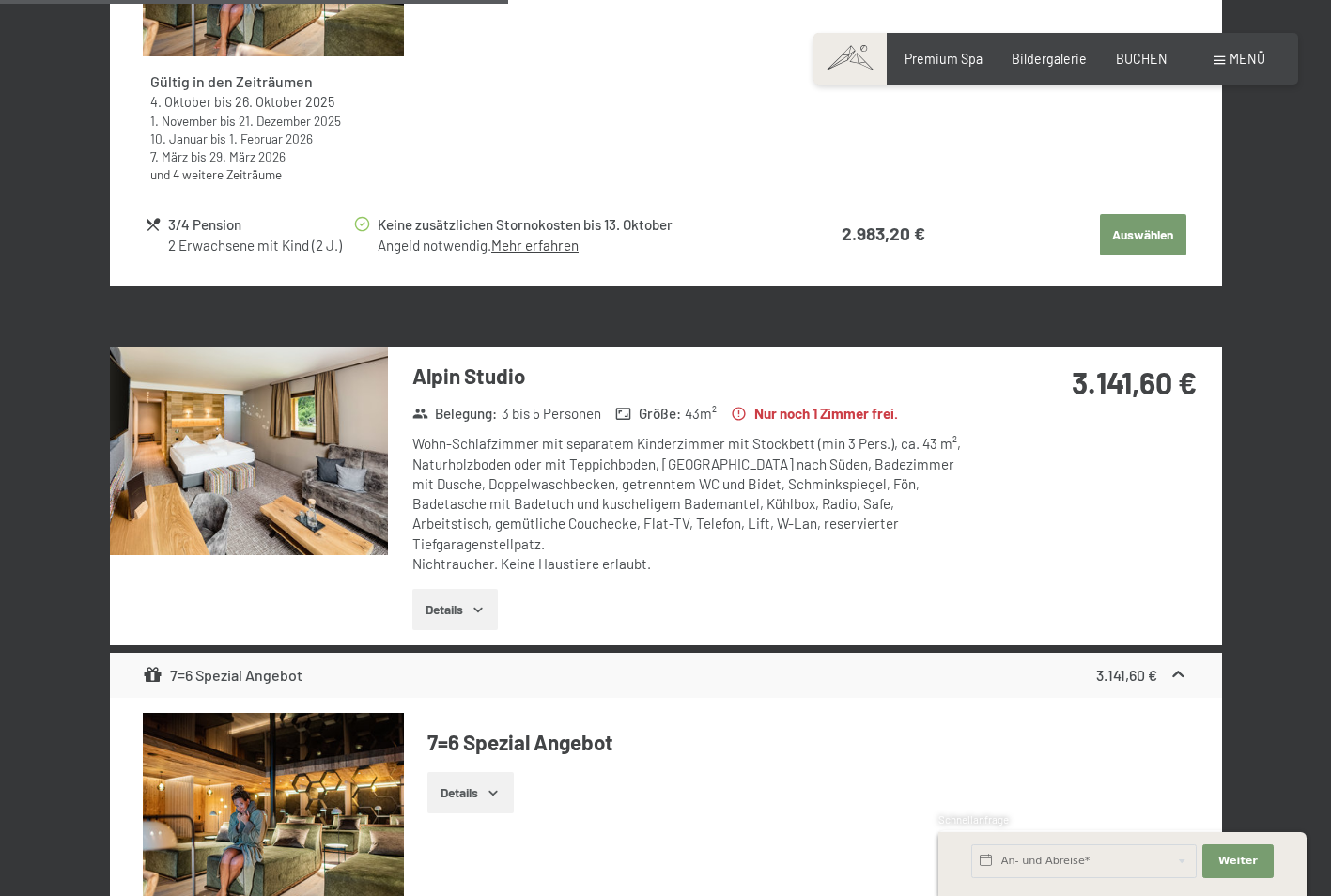
scroll to position [2160, 0]
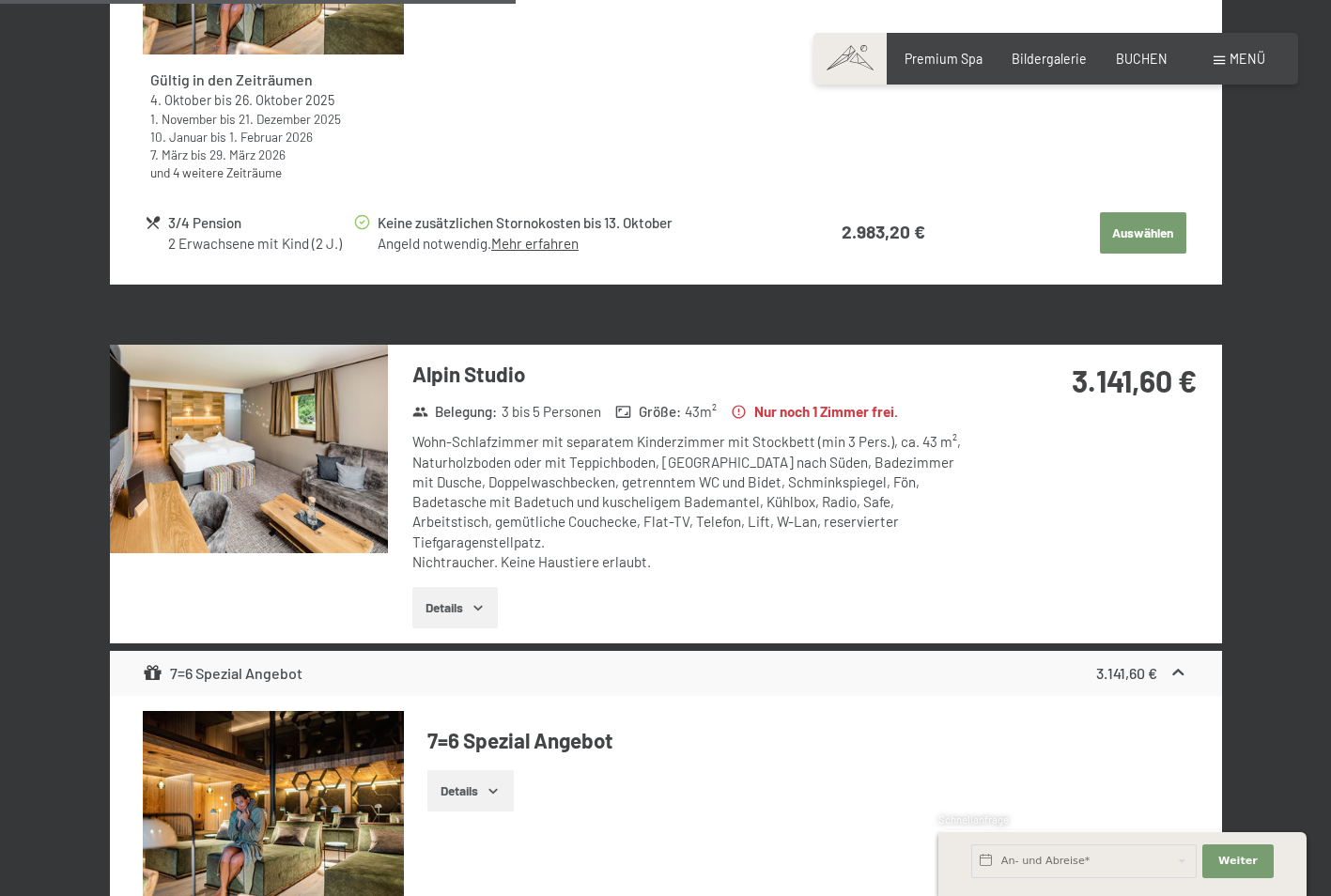
click at [449, 587] on button "Details" at bounding box center [454, 608] width 85 height 41
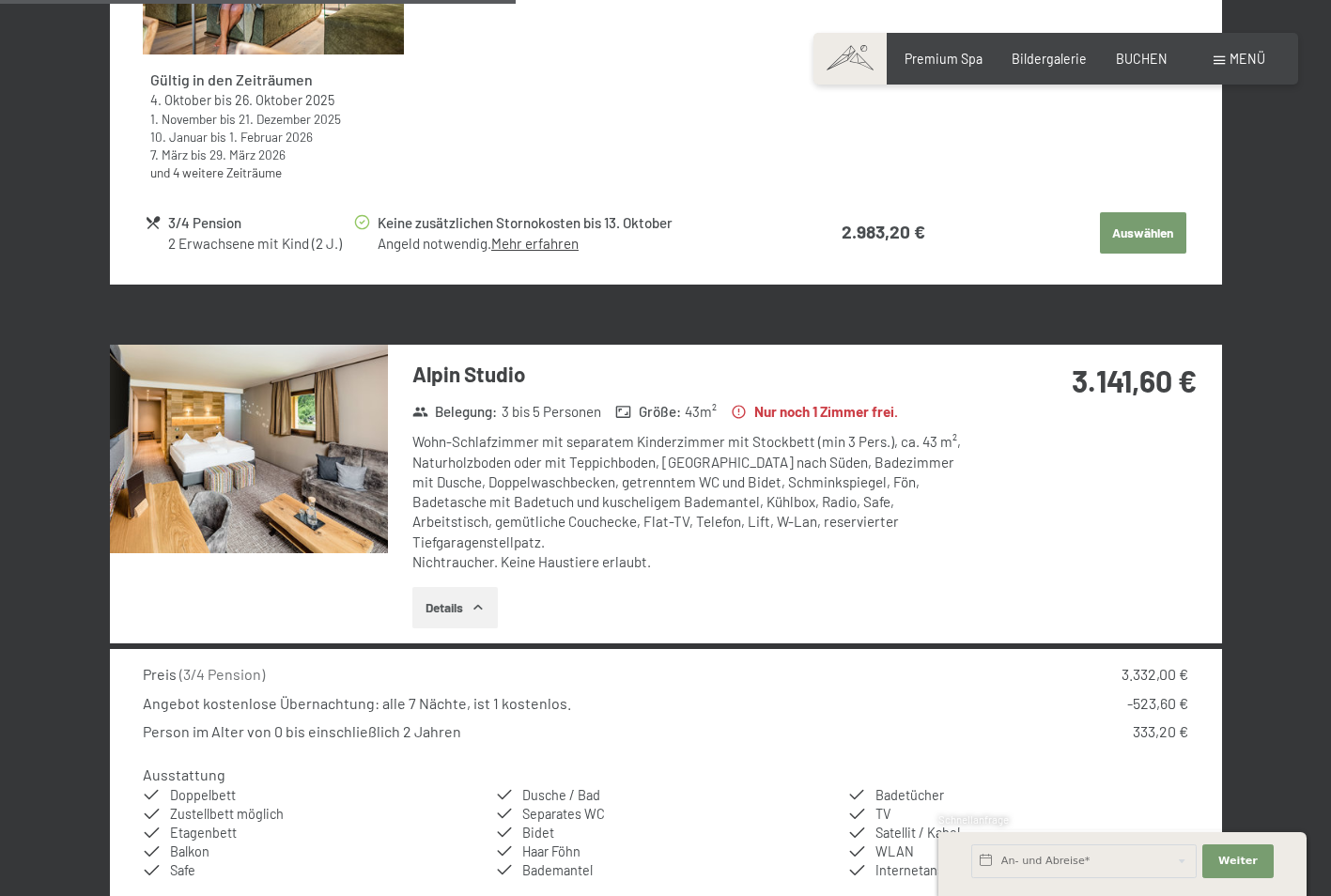
click at [288, 454] on img at bounding box center [249, 449] width 279 height 209
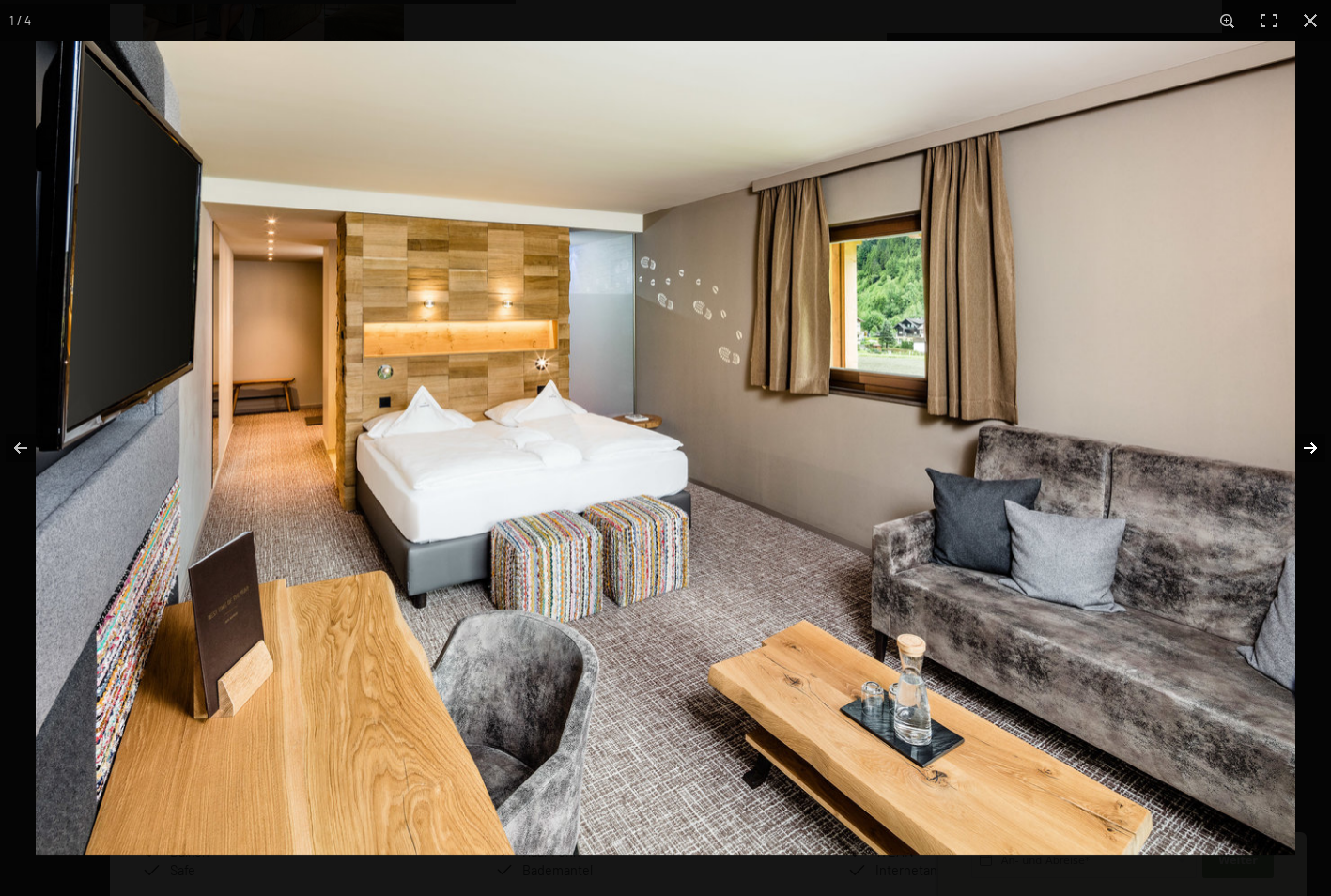
click at [1313, 443] on button "button" at bounding box center [1298, 448] width 66 height 94
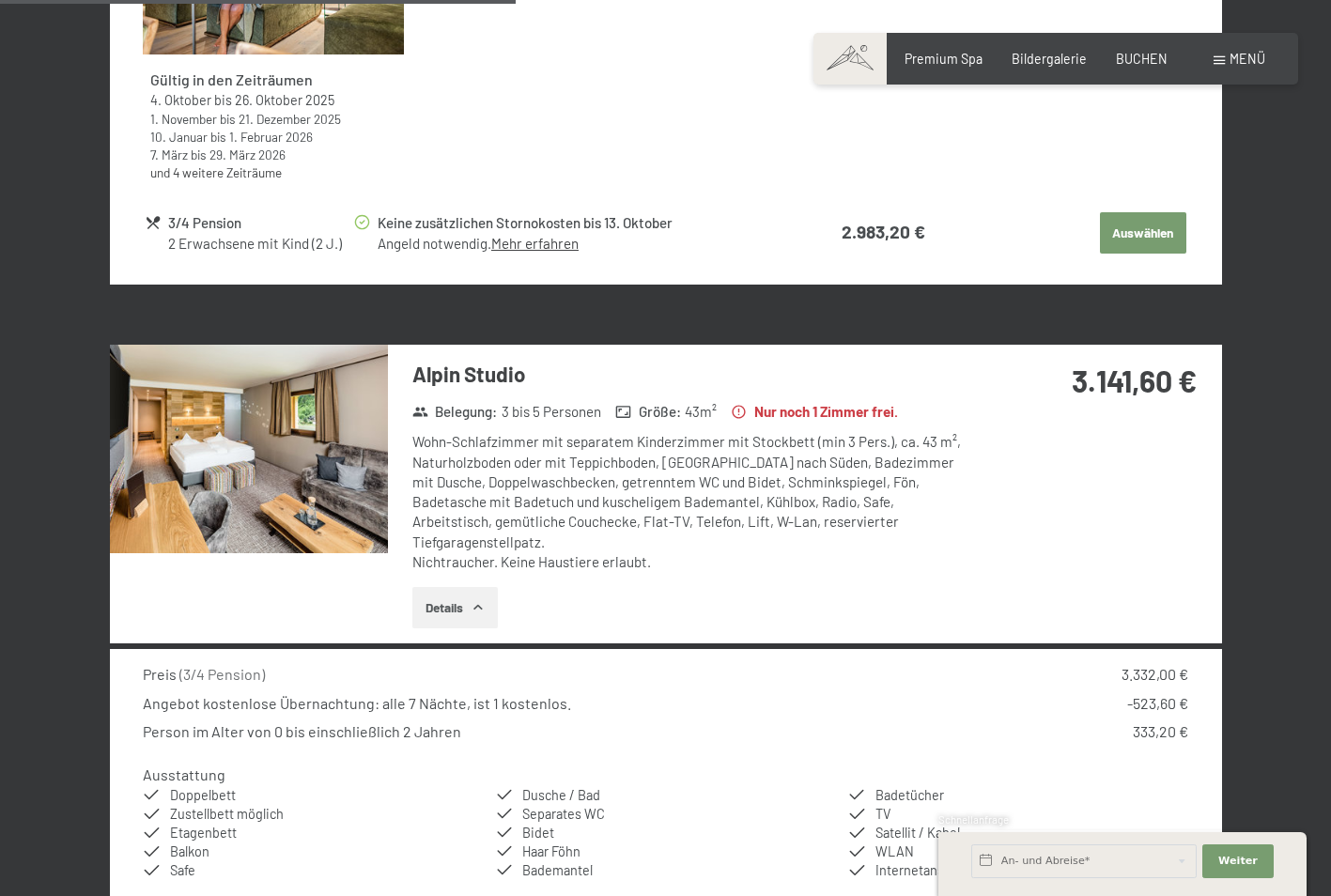
click at [0, 0] on button "button" at bounding box center [0, 0] width 0 height 0
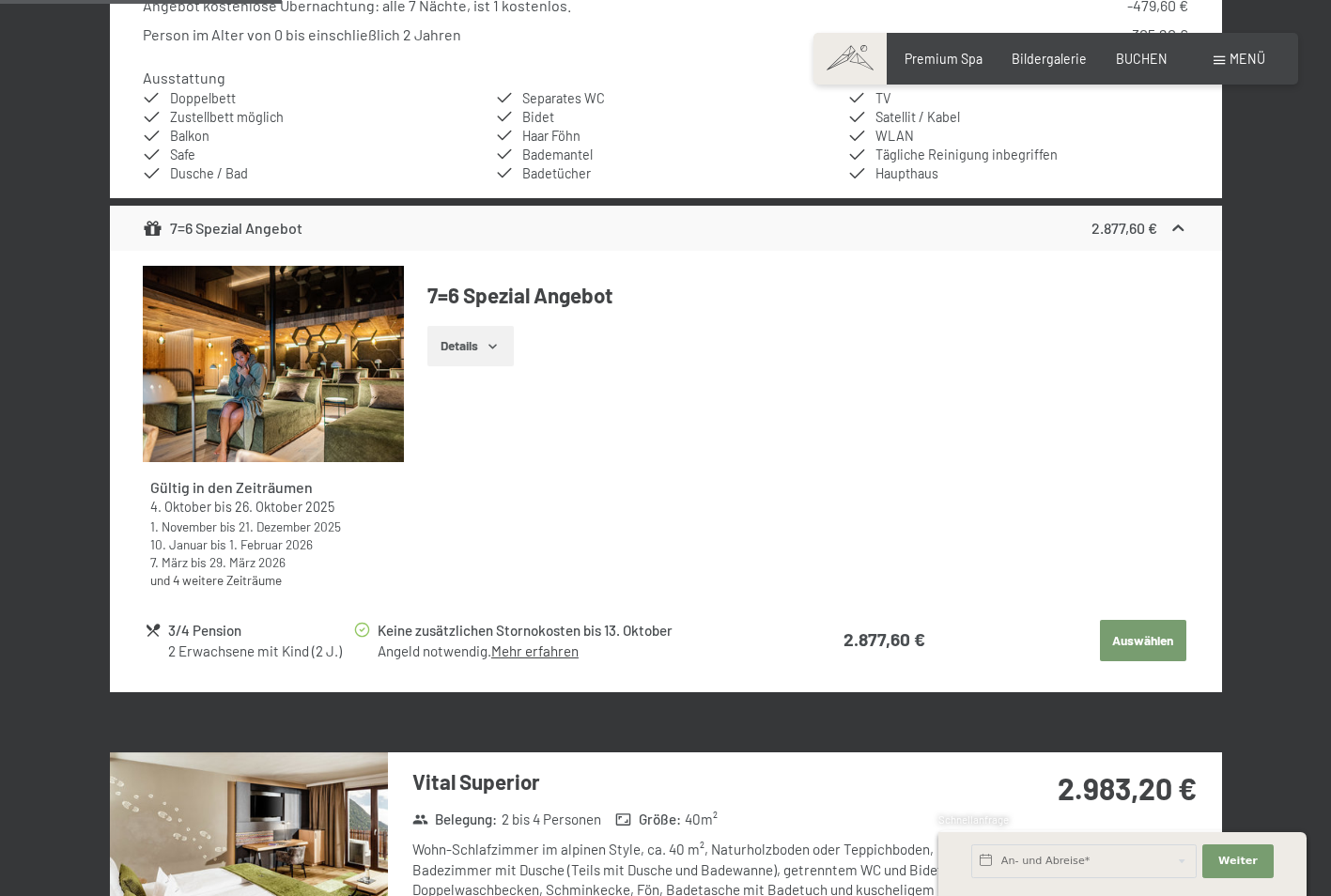
scroll to position [0, 0]
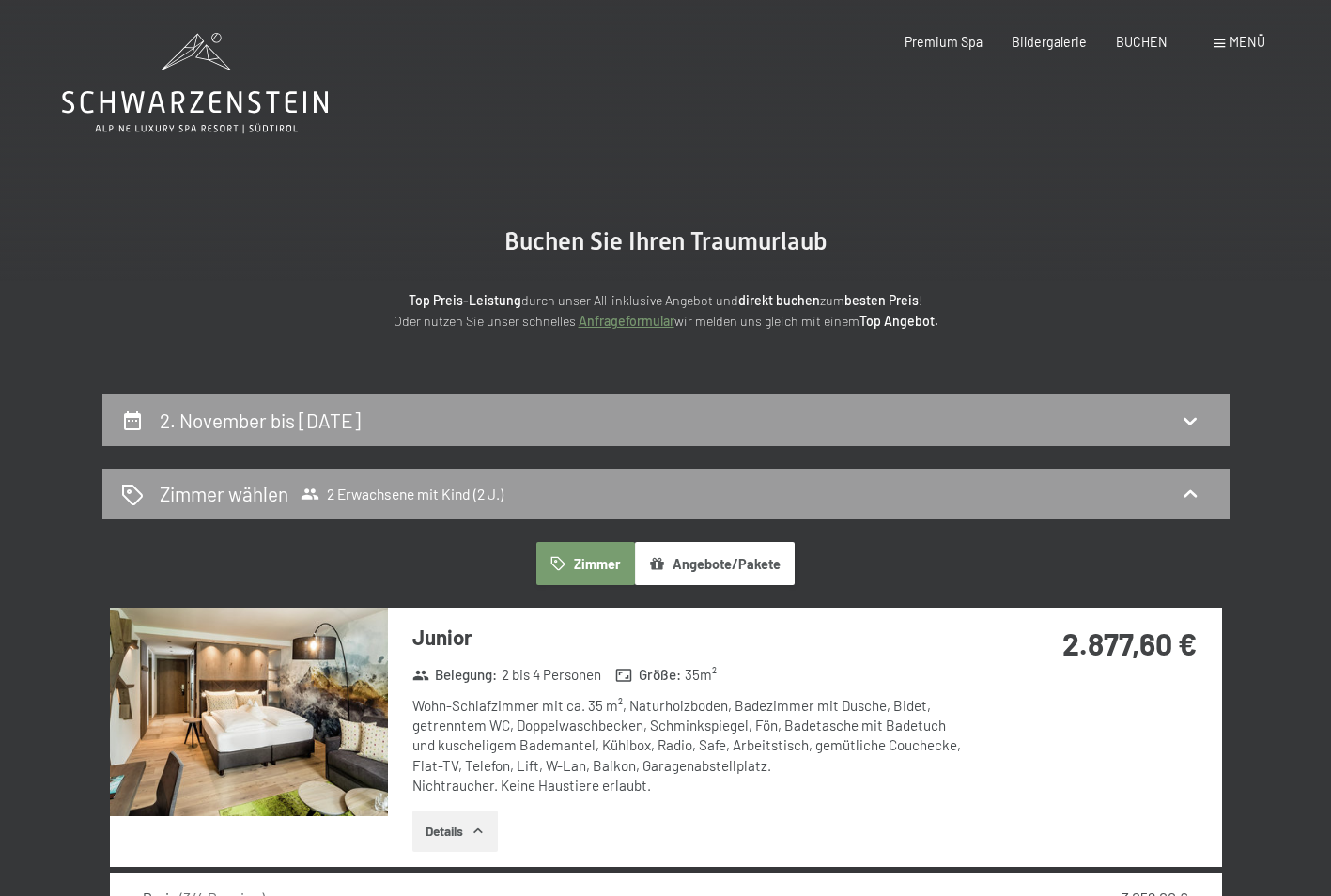
drag, startPoint x: 1003, startPoint y: 430, endPoint x: 943, endPoint y: 22, distance: 412.4
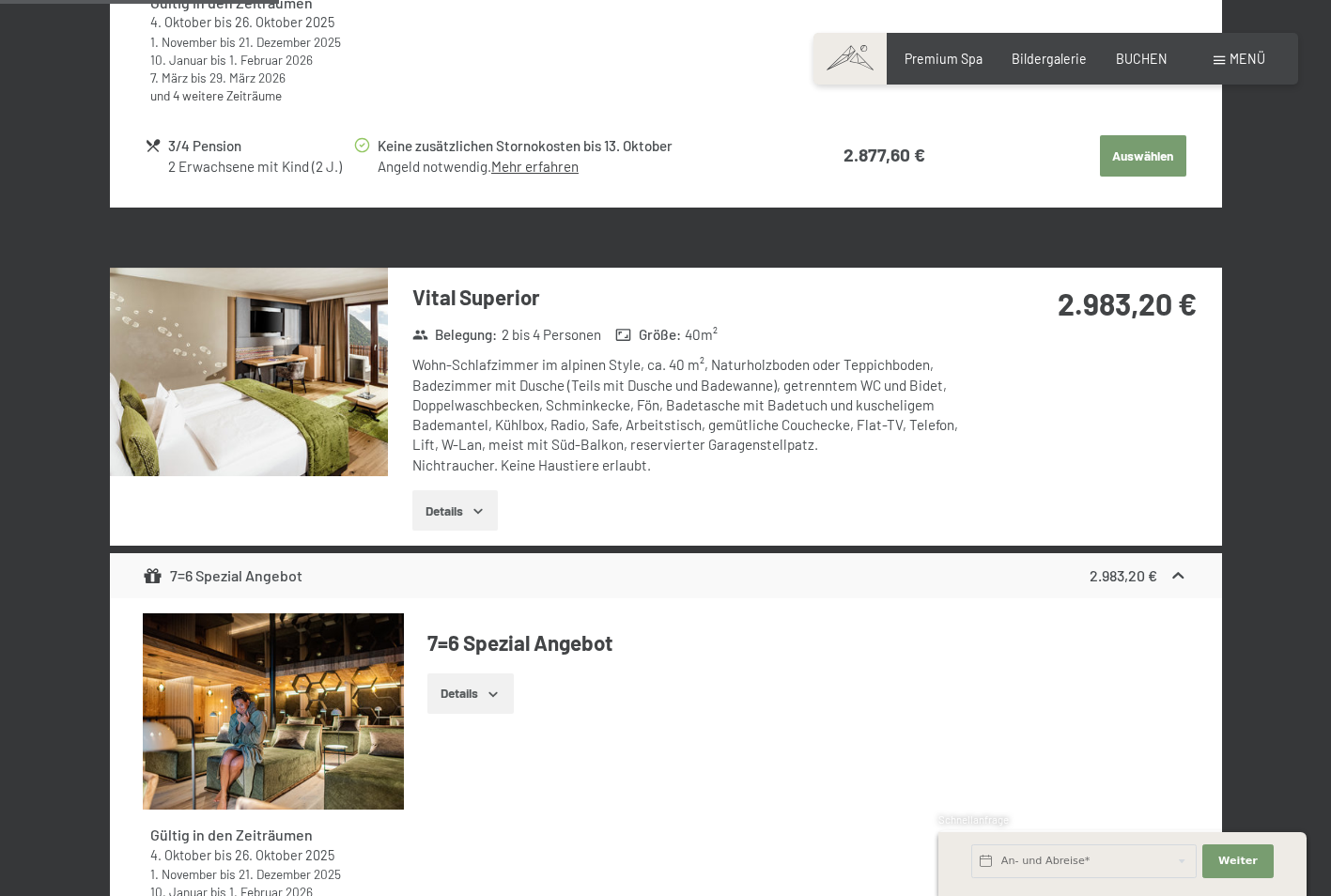
scroll to position [1690, 0]
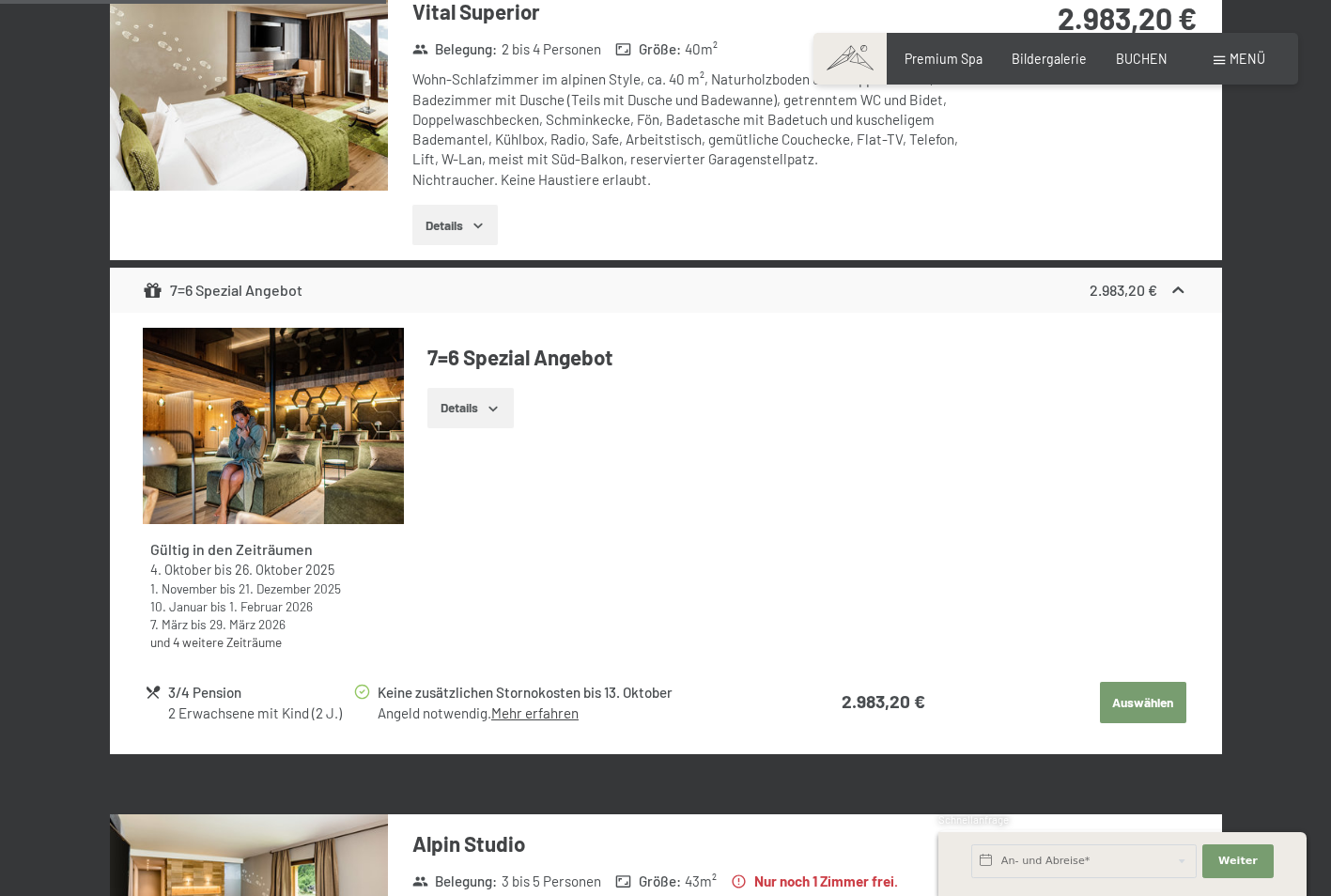
click at [619, 24] on h3 "Vital Superior" at bounding box center [691, 12] width 559 height 29
